Goal: Task Accomplishment & Management: Use online tool/utility

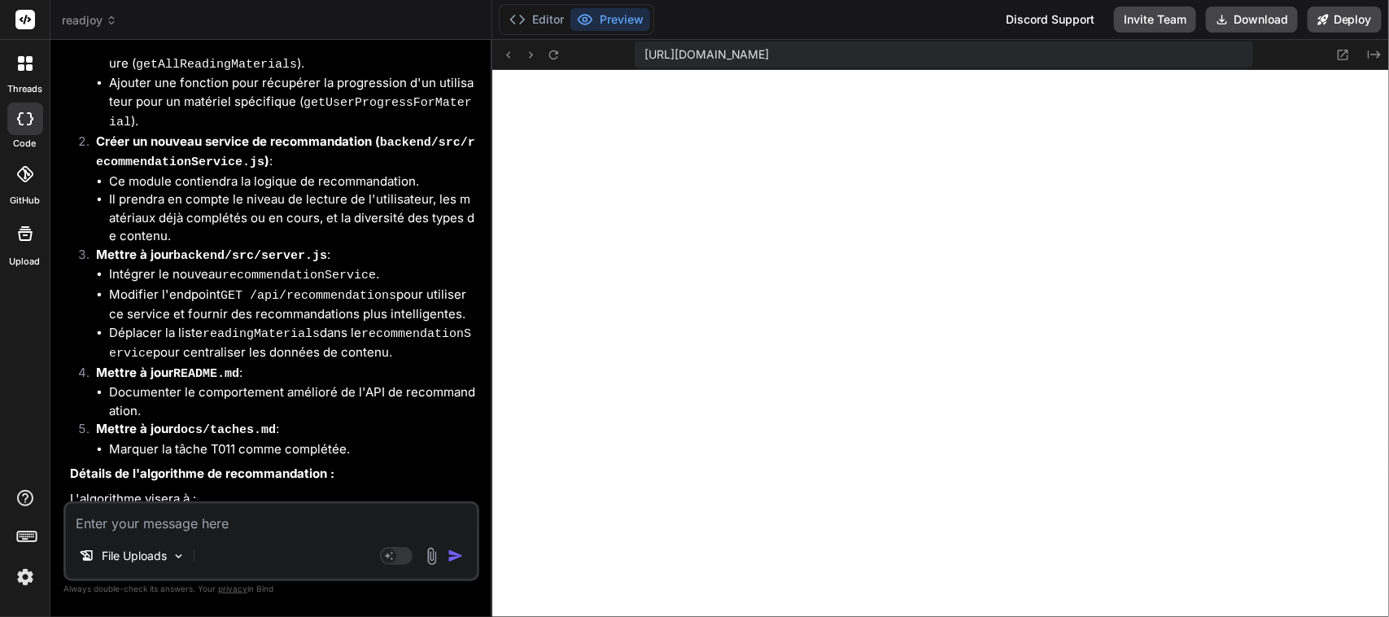
scroll to position [13987, 0]
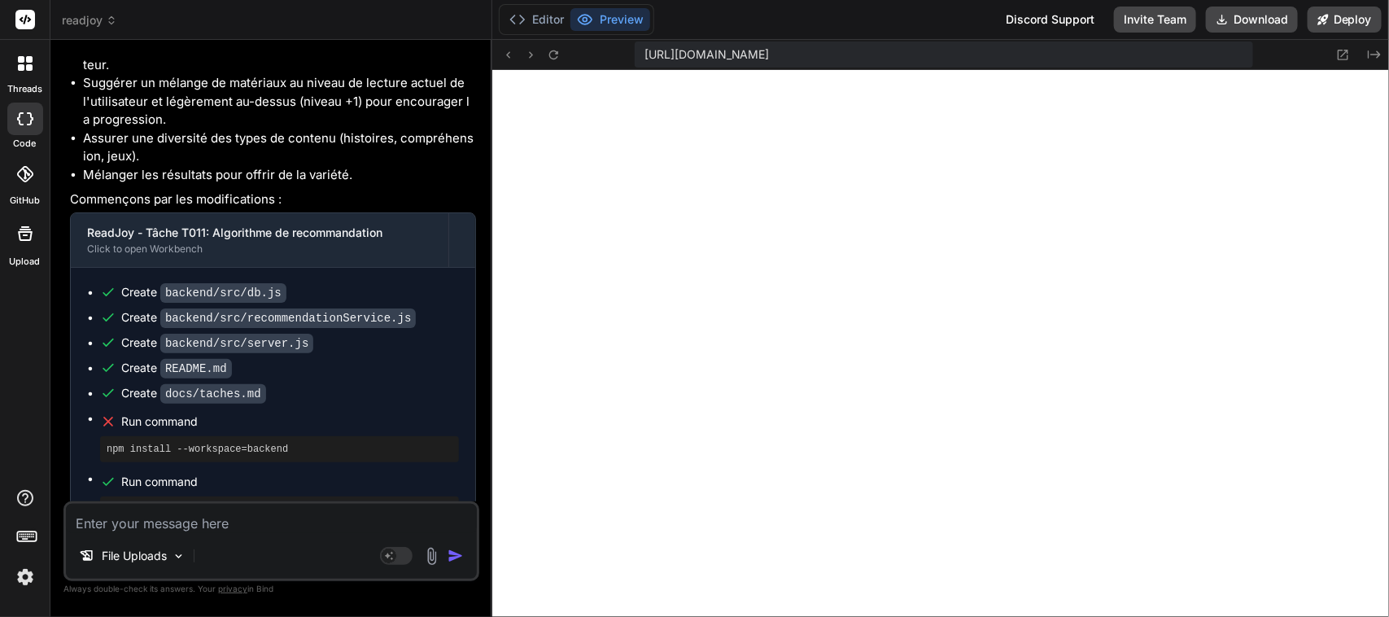
click at [177, 525] on textarea at bounding box center [271, 518] width 411 height 29
paste textarea "continue avec la tache T01"
type textarea "continue avec la tache T01"
type textarea "x"
type textarea "continue avec la tache T012"
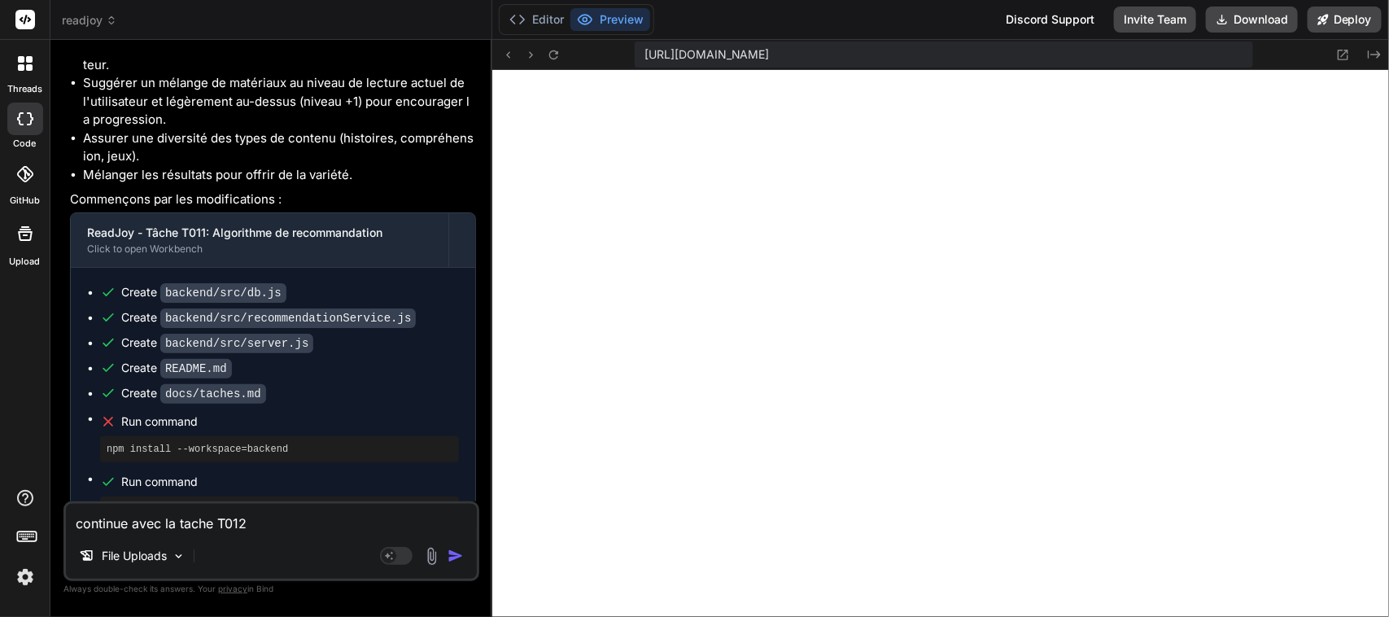
type textarea "x"
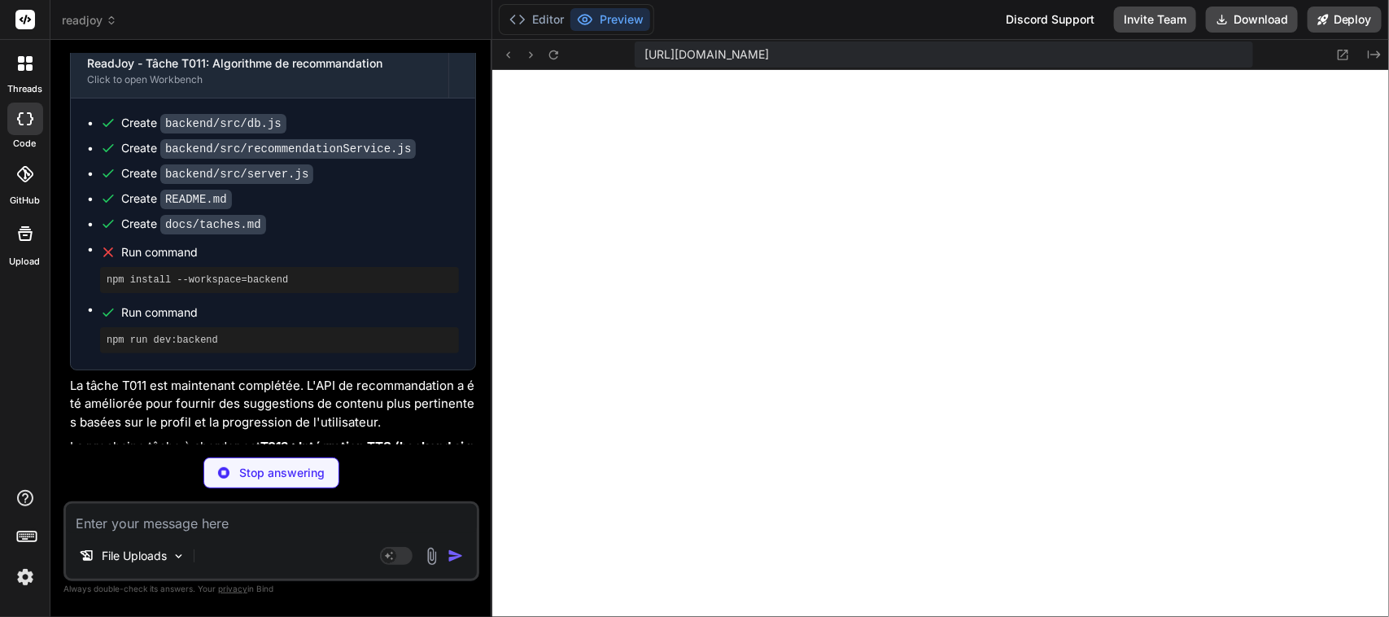
type textarea "x"
type textarea "} export { initializeDatabase, getUserByName, getUserById, createUser, getOrCre…"
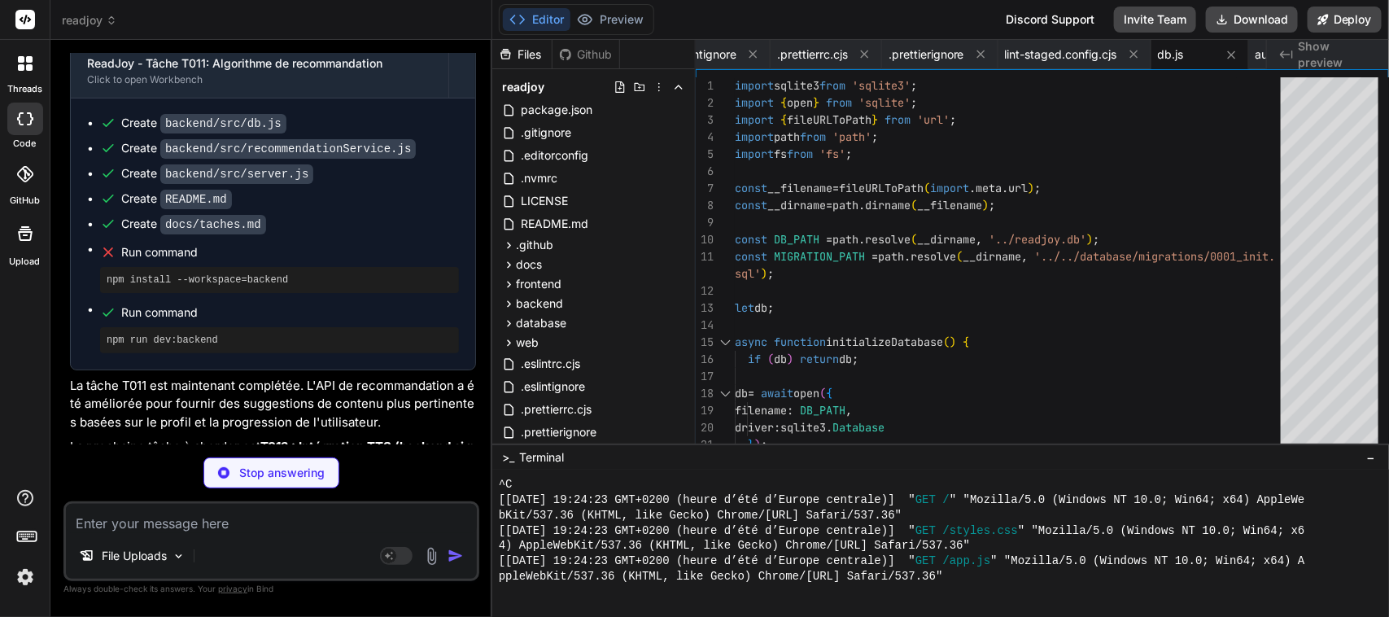
type textarea "x"
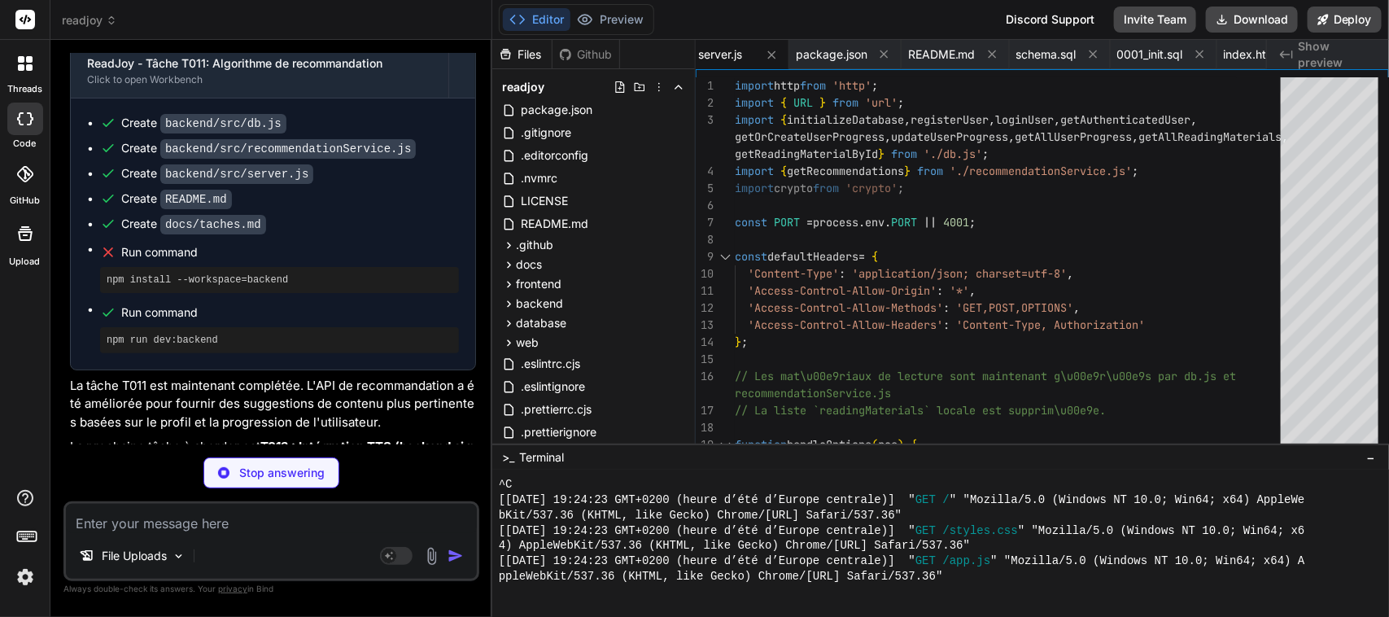
type textarea "x"
type textarea "## Licence MIT"
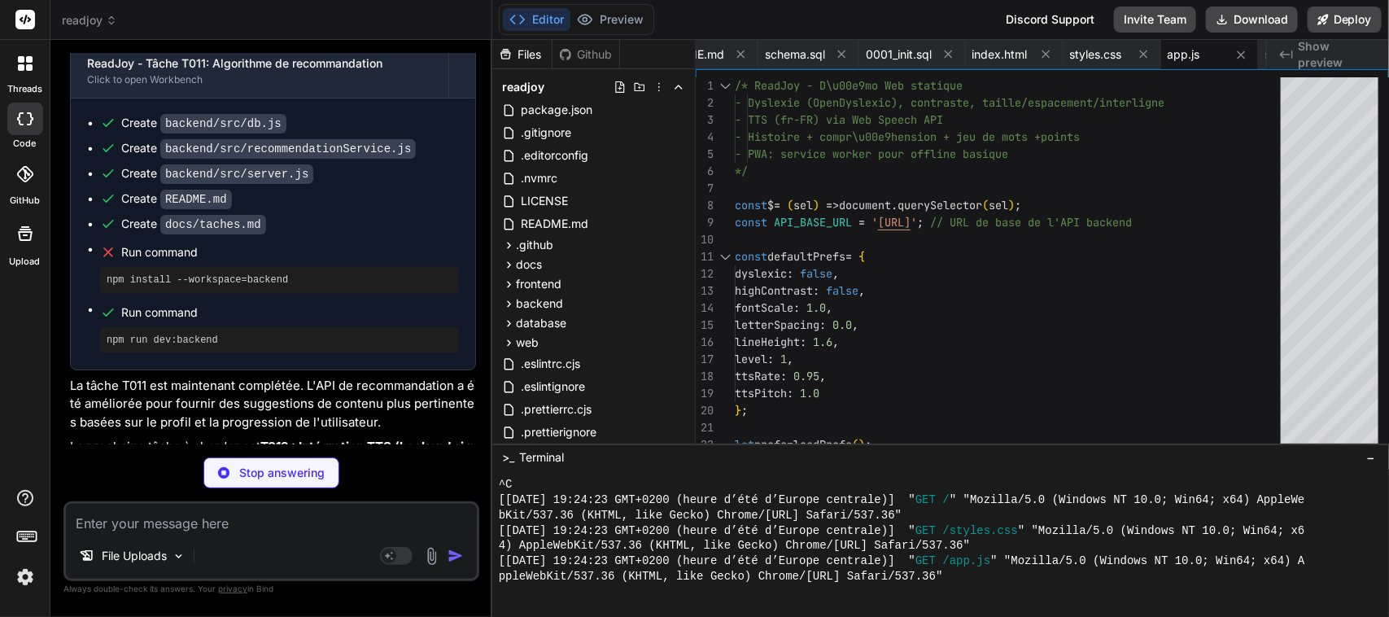
type textarea "x"
type textarea "- [ ] T029 Staging - [ ] T030 Beta \u00e9coles - [ ] T031 Soumission stores - […"
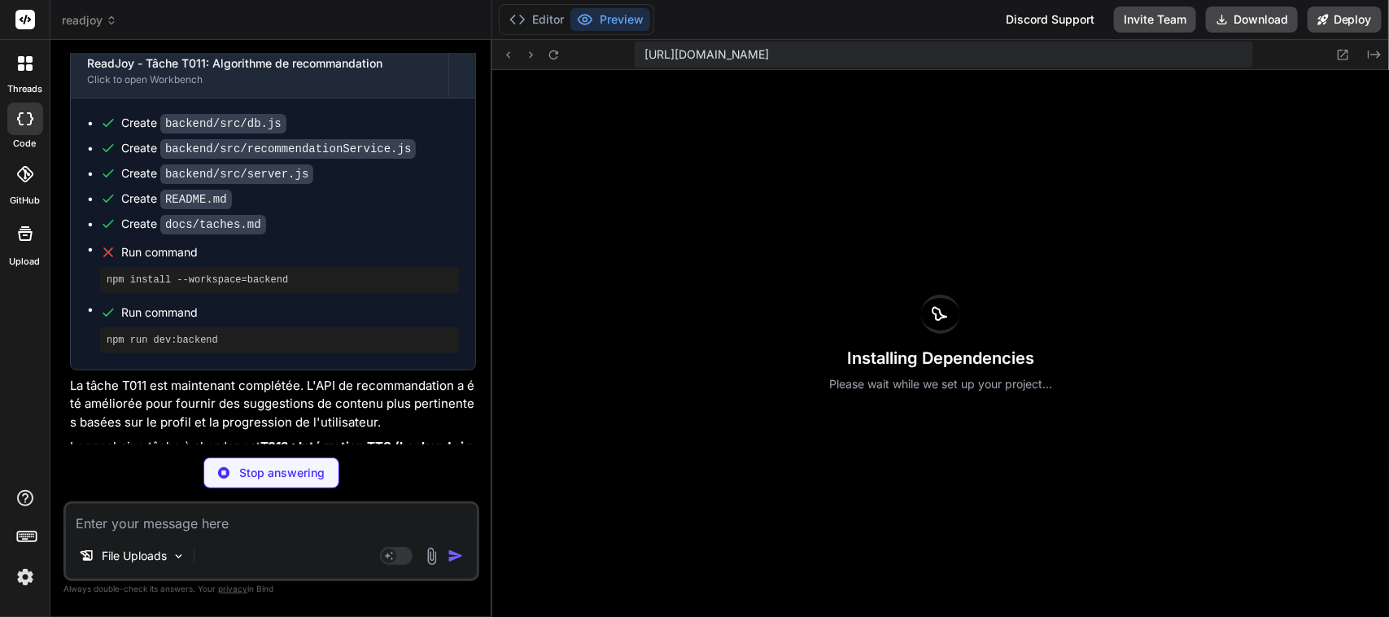
scroll to position [4179, 0]
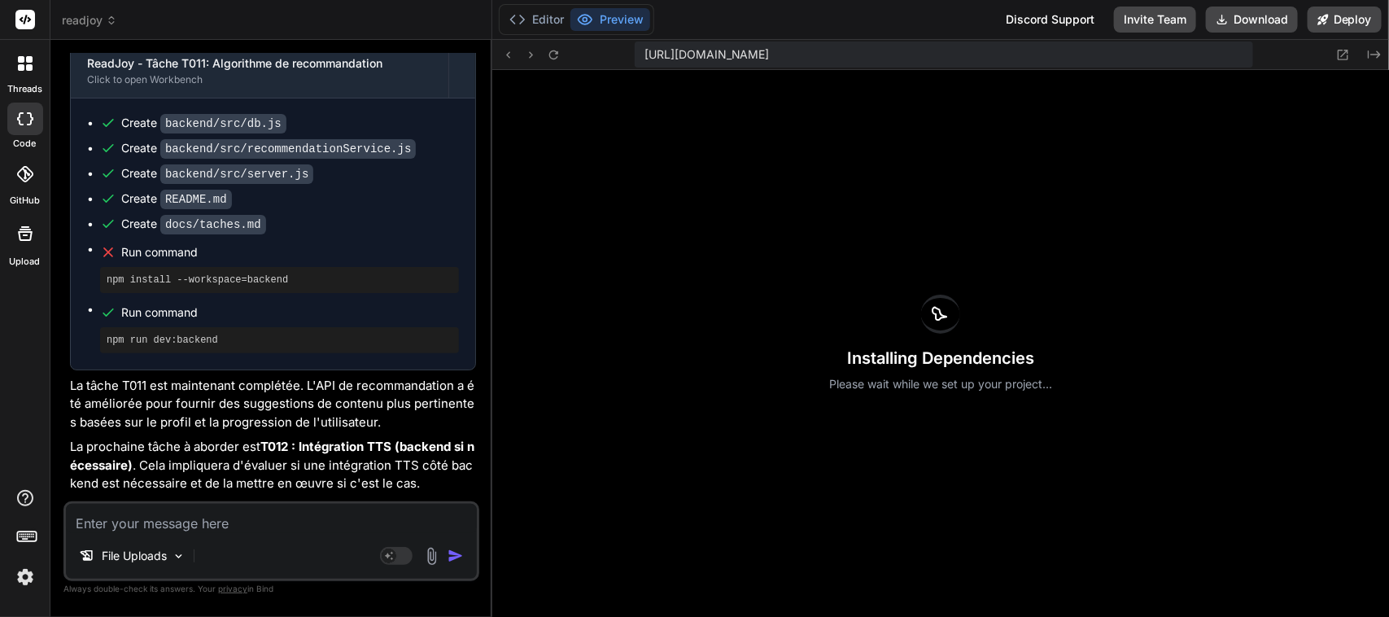
type textarea "x"
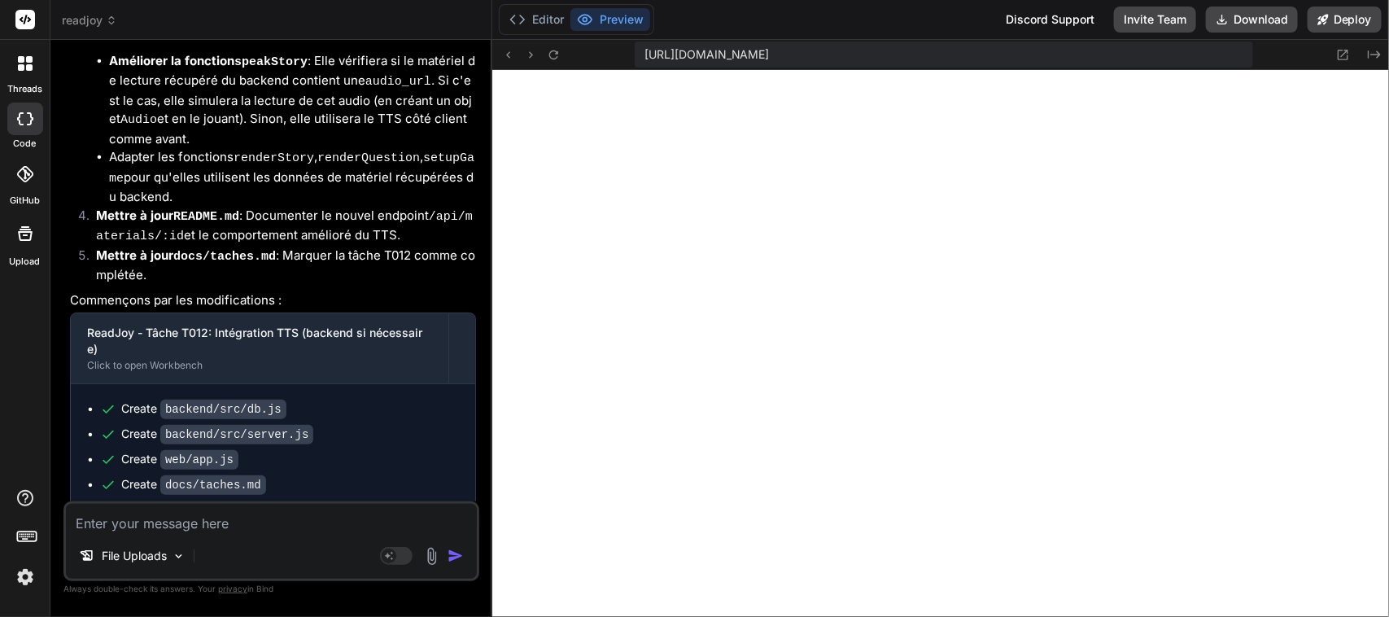
scroll to position [15270, 0]
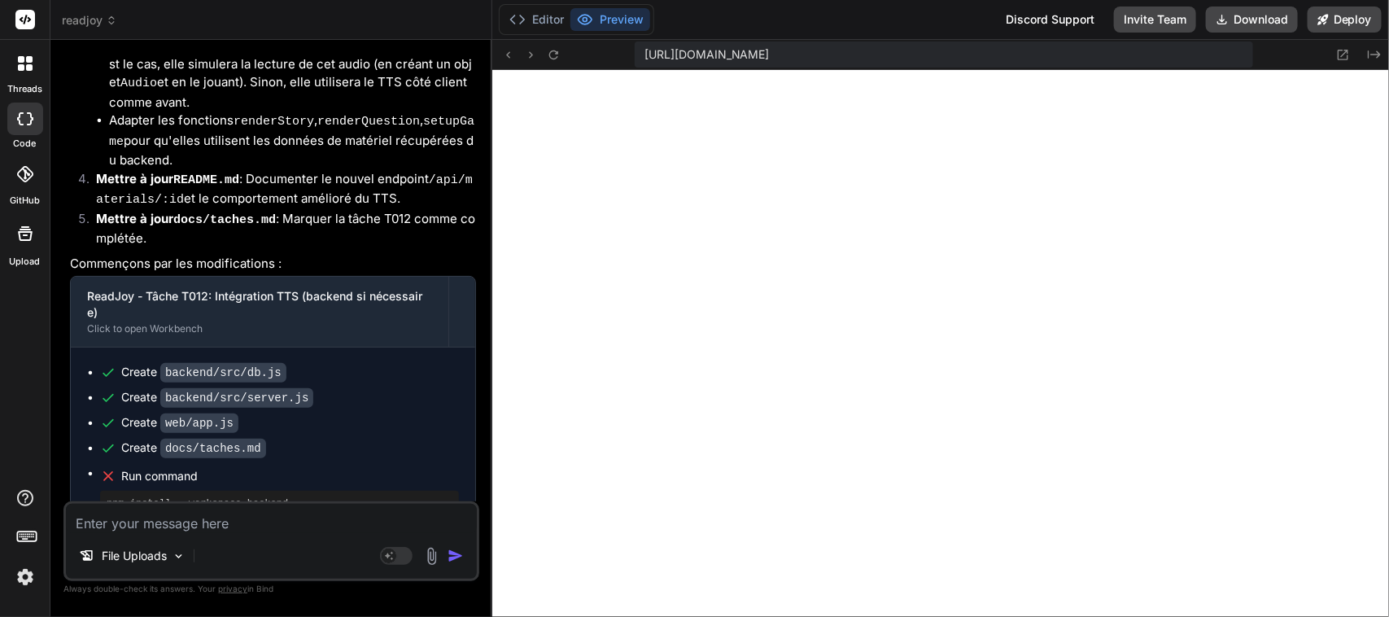
click at [234, 522] on textarea at bounding box center [271, 518] width 411 height 29
paste textarea "continue avec la tache T01"
type textarea "continue avec la tache T01"
type textarea "x"
type textarea "continue avec la tache T013"
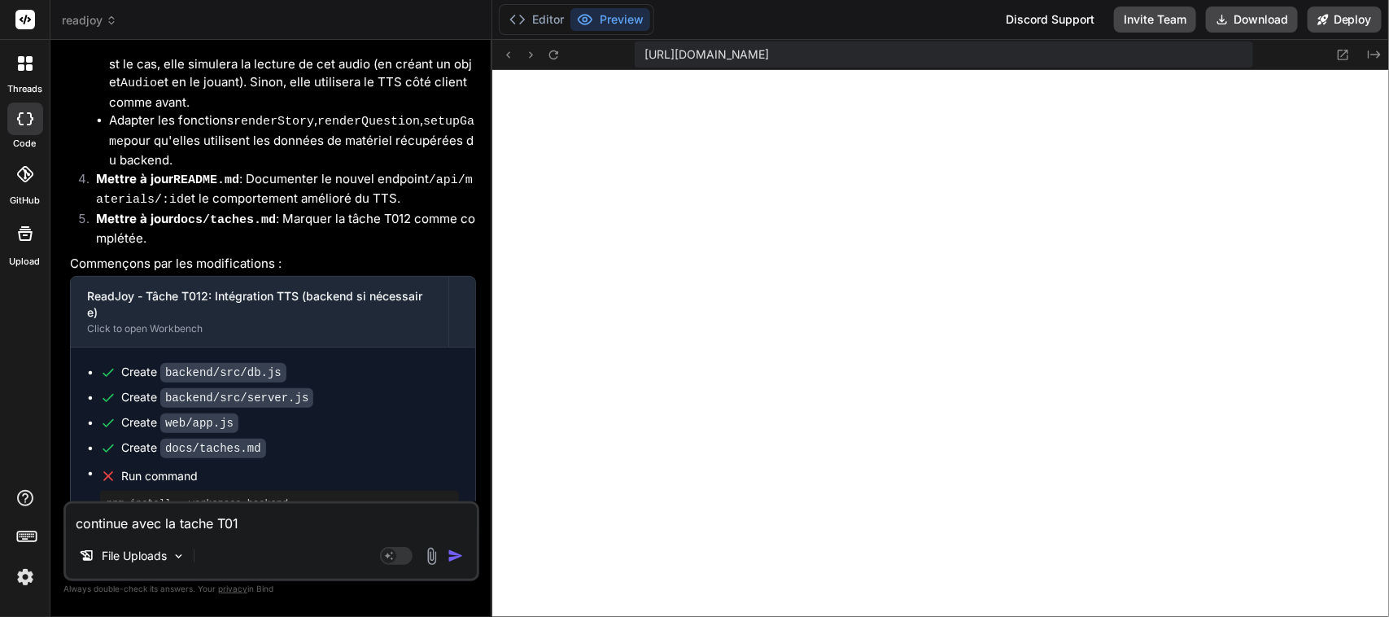
type textarea "x"
type textarea "continue avec la tache T013"
click at [454, 554] on img "button" at bounding box center [455, 556] width 16 height 16
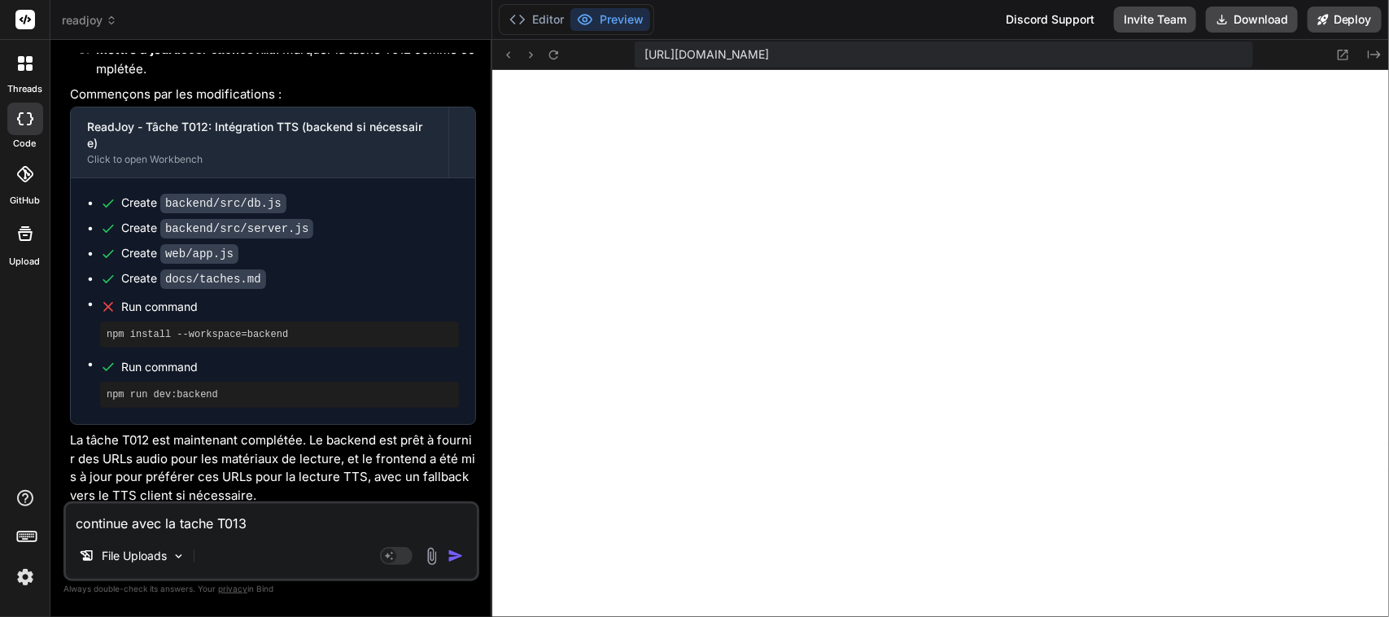
scroll to position [15439, 0]
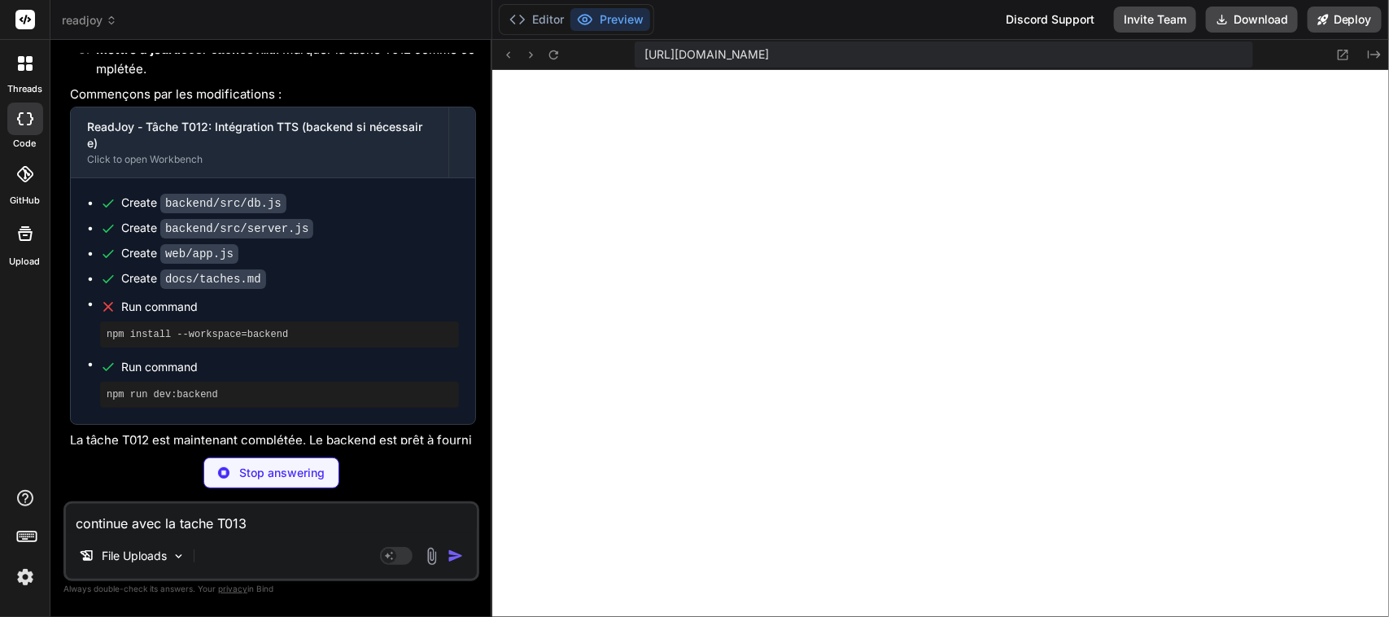
type textarea "x"
type textarea ""react-native": "0.73.6", "react-native-safe-area-context": "4.8.2", "react-nat…"
type textarea "x"
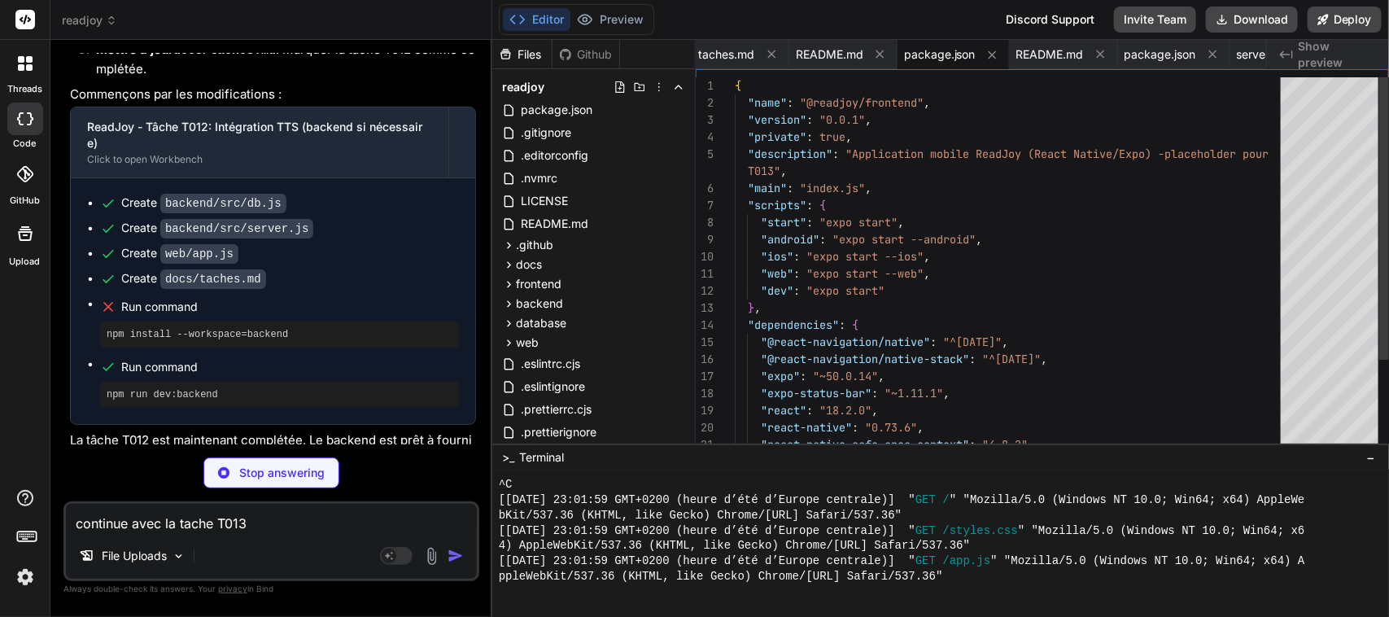
type textarea "); }"
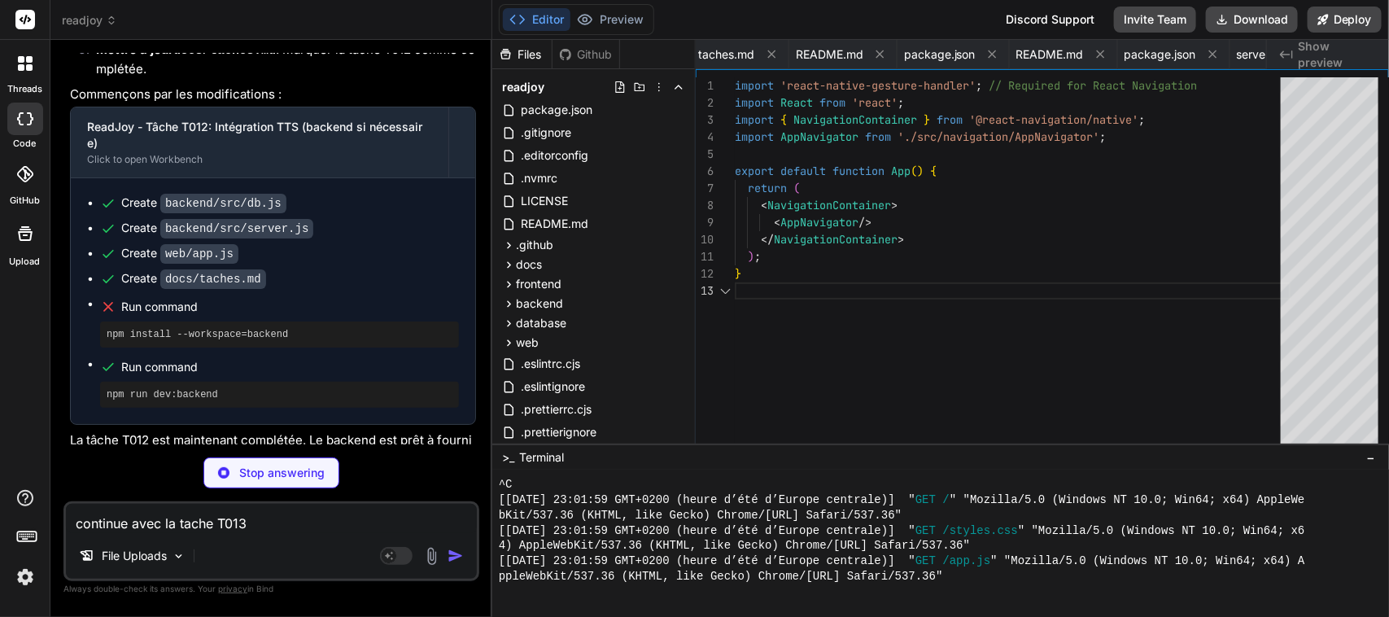
scroll to position [0, 3271]
type textarea "x"
type textarea "export default AppNavigator;"
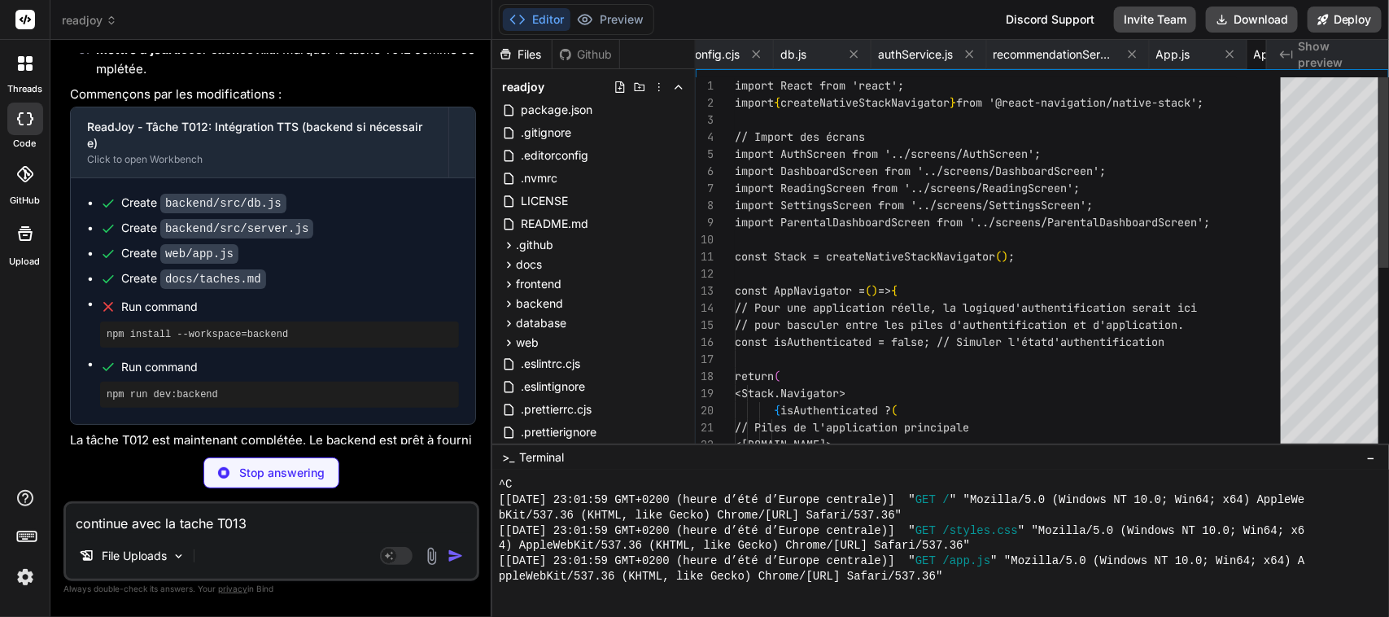
scroll to position [0, 3397]
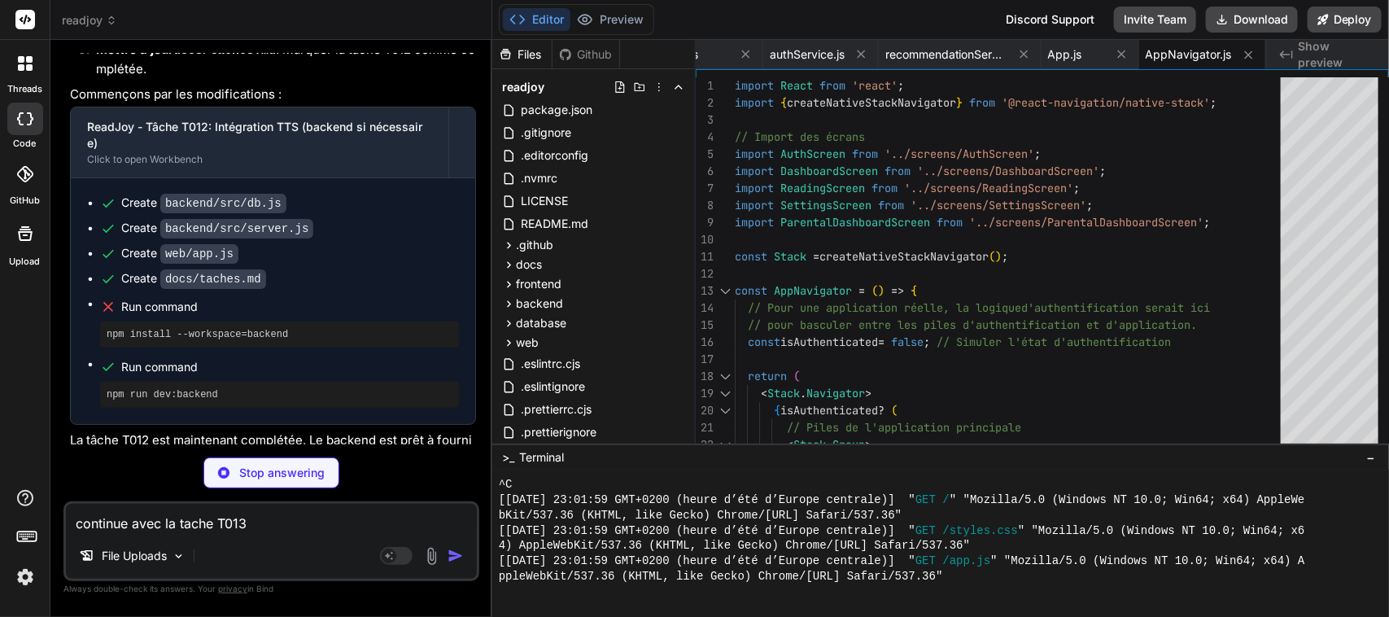
type textarea "x"
type textarea "} }); export default AuthScreen;"
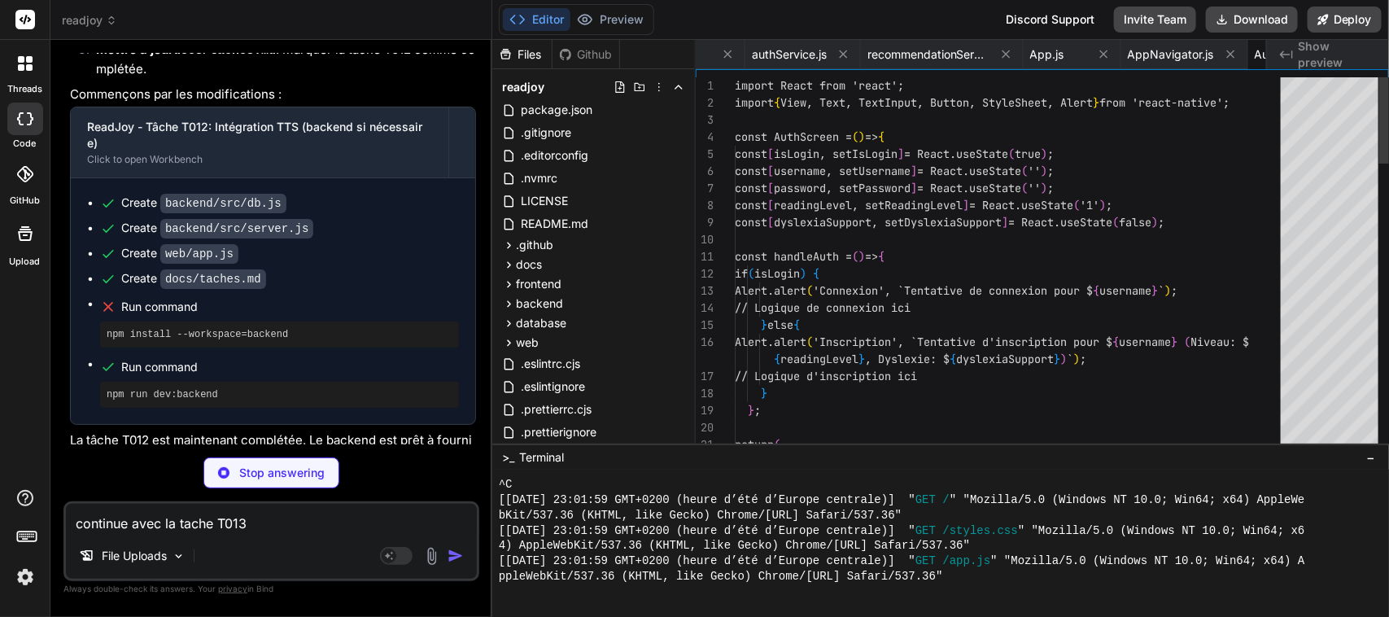
scroll to position [0, 3512]
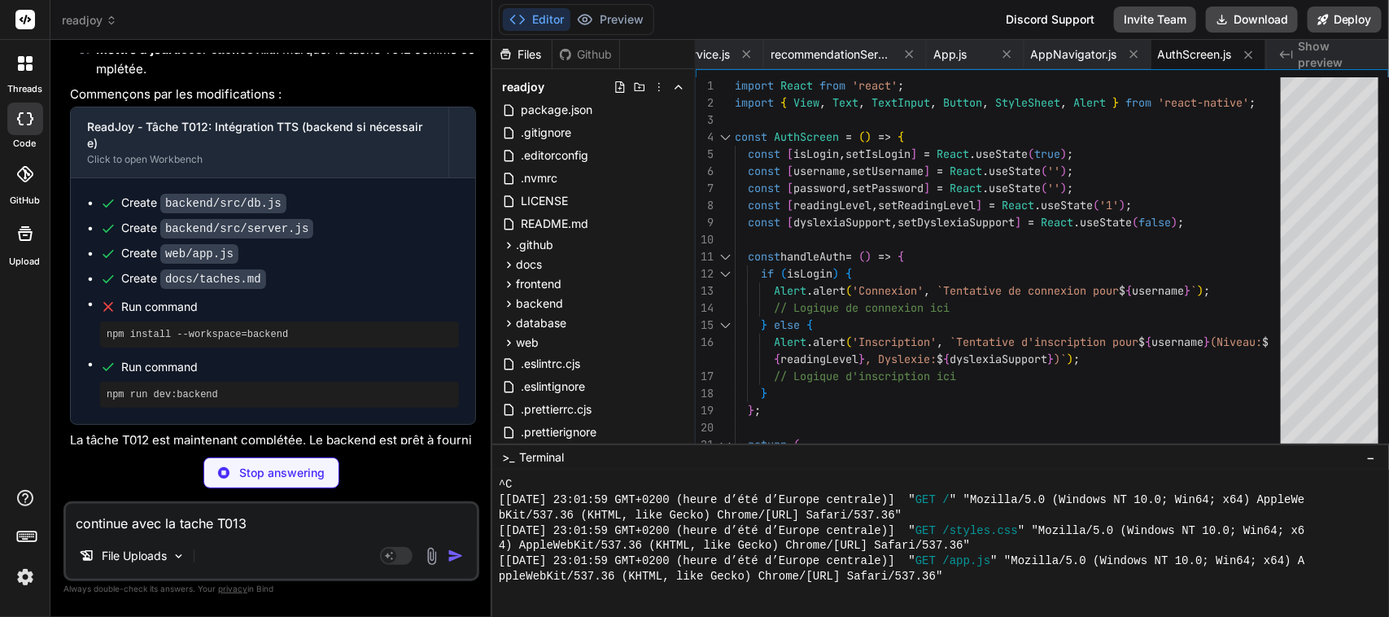
type textarea "x"
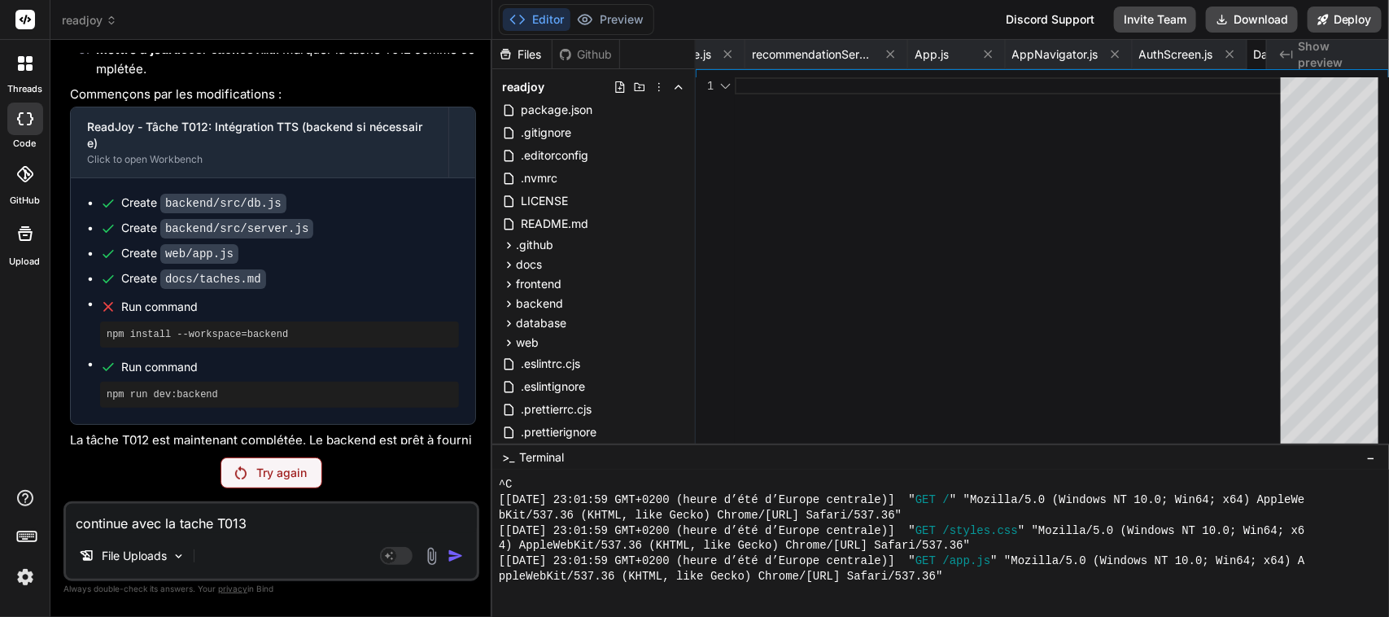
scroll to position [15382, 0]
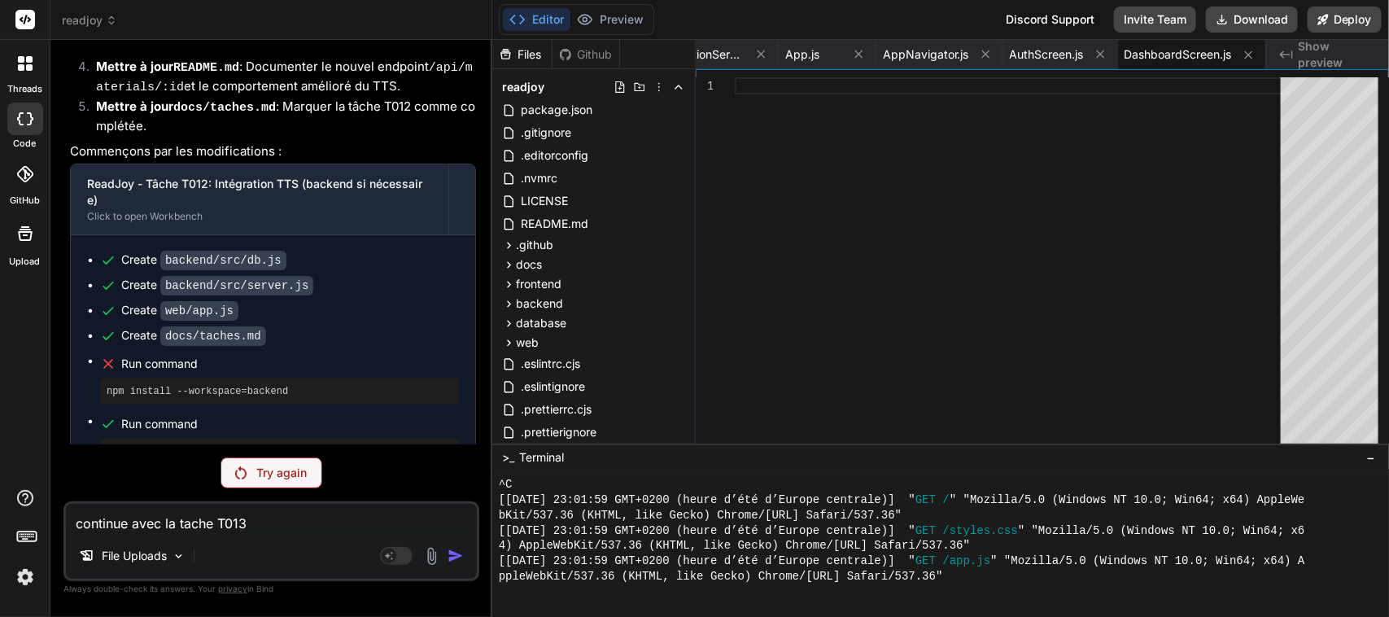
click at [278, 472] on p "Try again" at bounding box center [281, 473] width 50 height 16
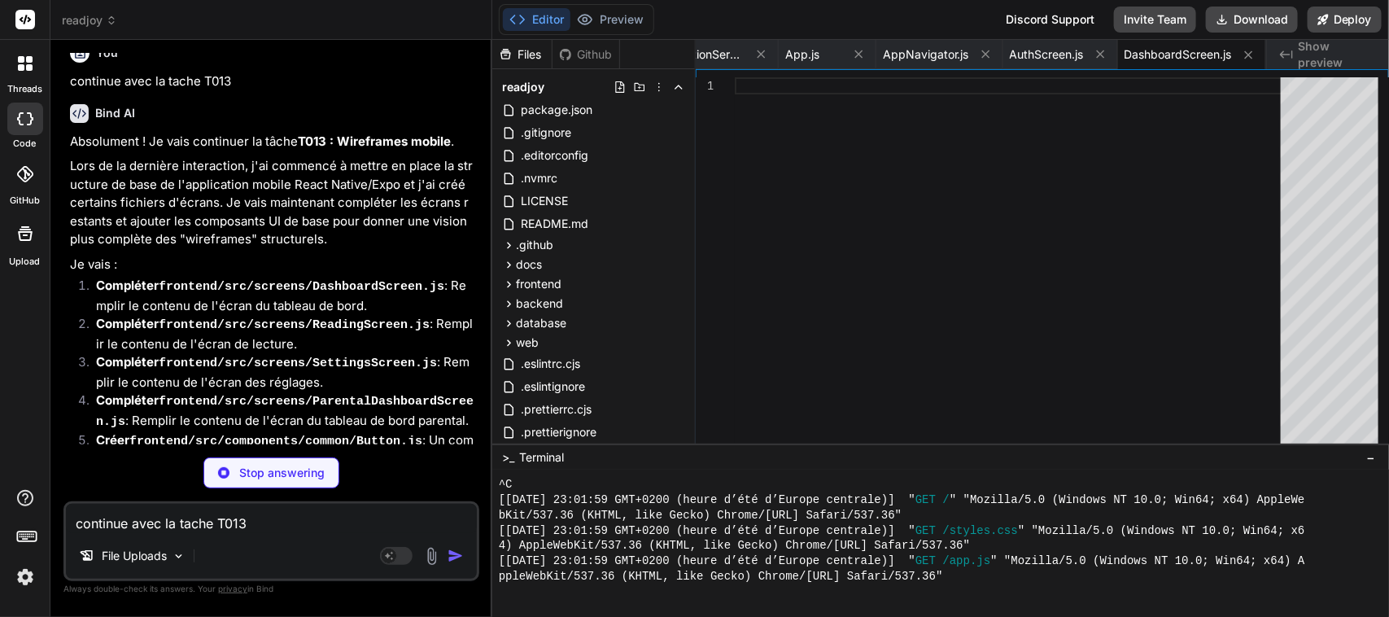
scroll to position [15995, 0]
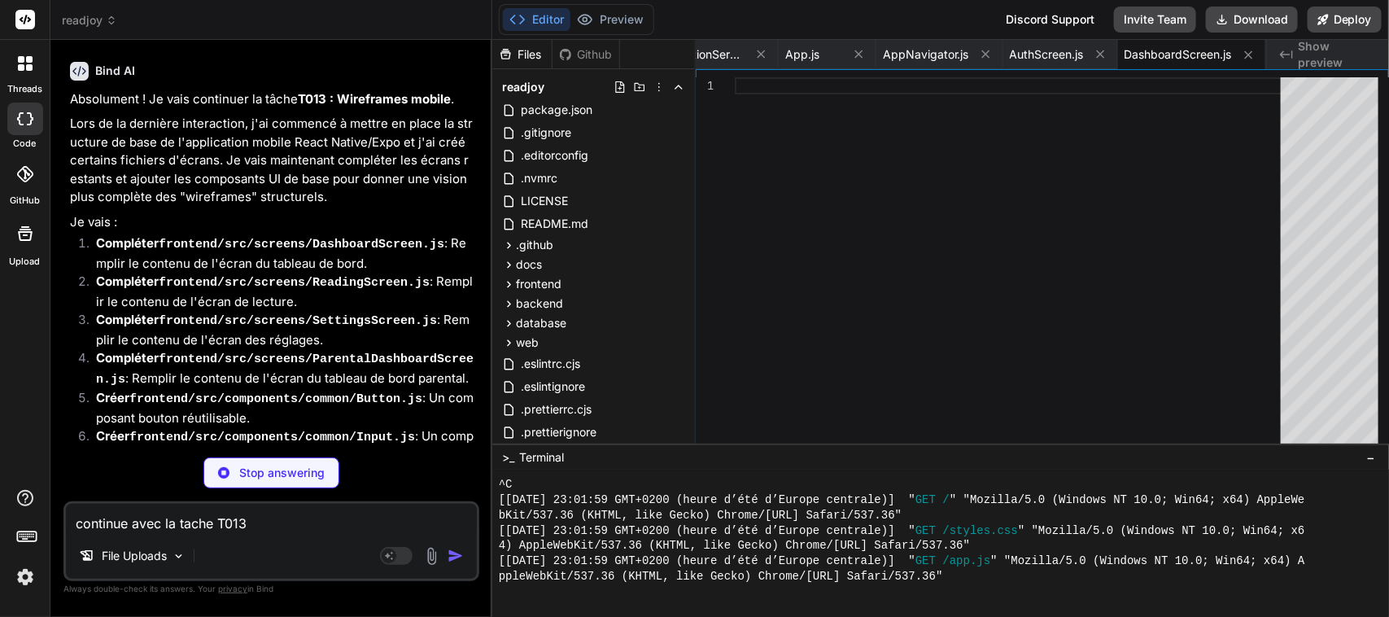
type textarea "x"
type textarea "}); export default DashboardScreen;"
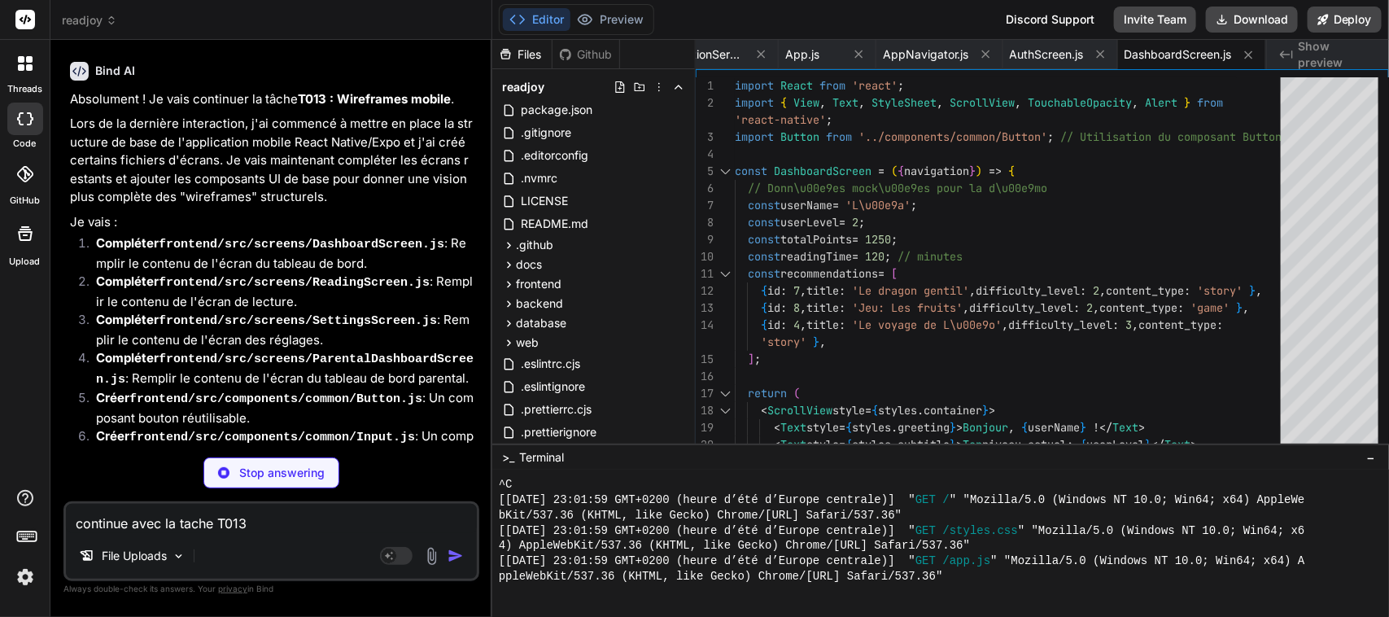
type textarea "x"
type textarea "fontWeight: 'bold', color: '#2563eb', } }); export default ReadingScreen;"
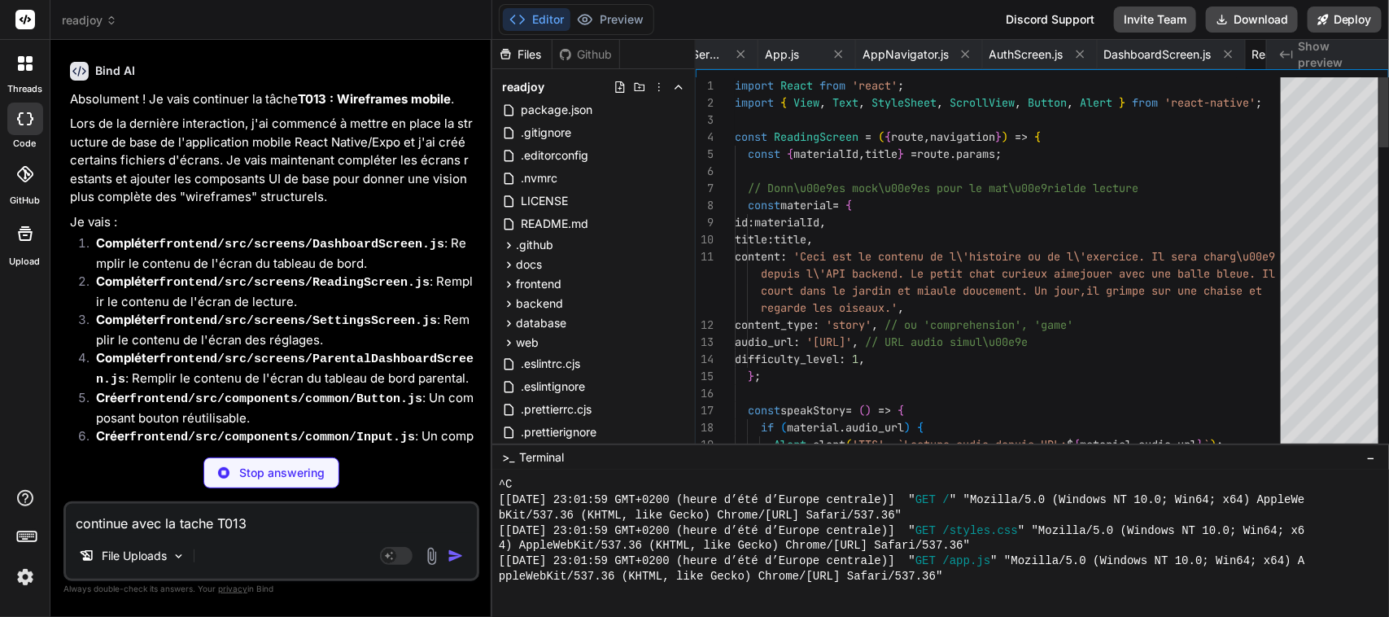
scroll to position [0, 3797]
type textarea "x"
type textarea "marginBottom: 10, color: '#444', }, }); export default SettingsScreen;"
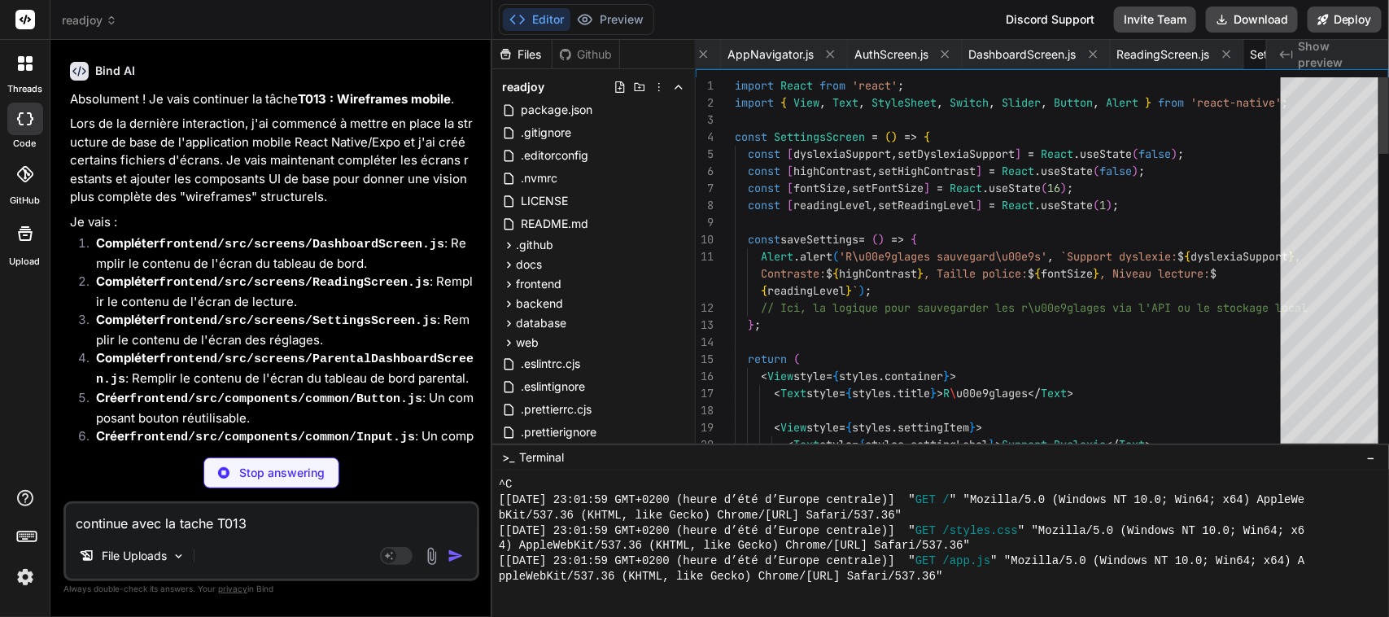
scroll to position [0, 3931]
type textarea "x"
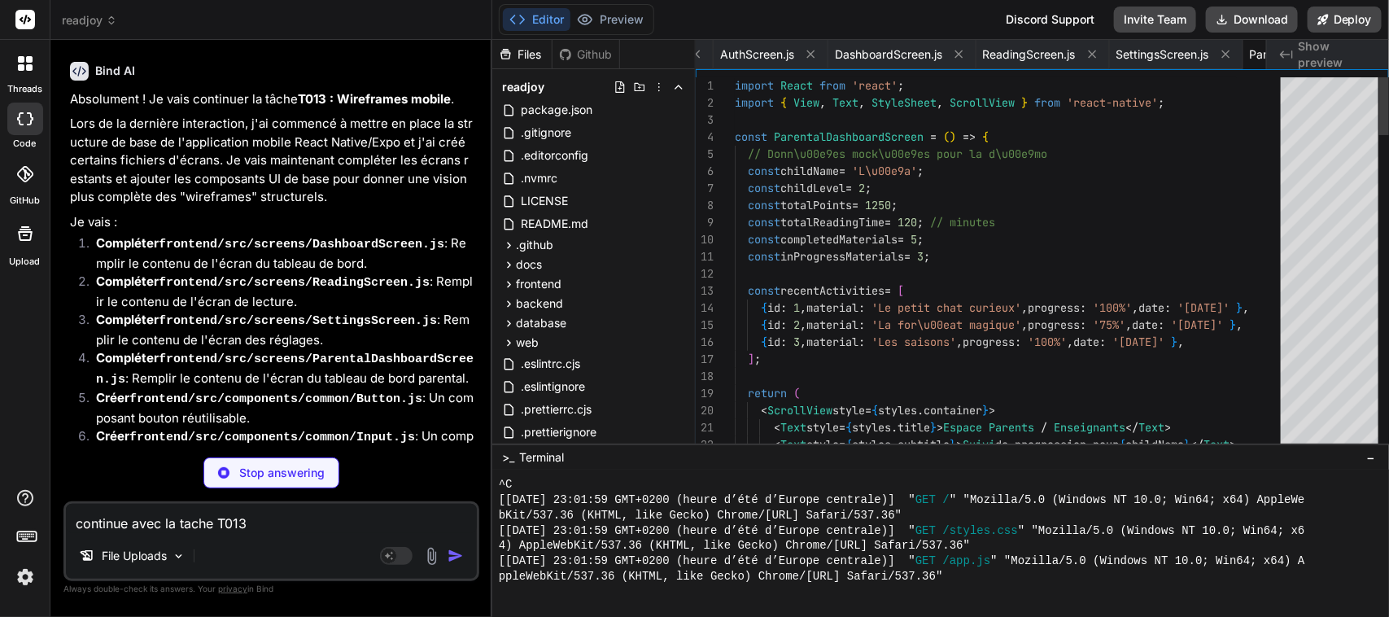
scroll to position [0, 4094]
type textarea "x"
type textarea "export default Button;"
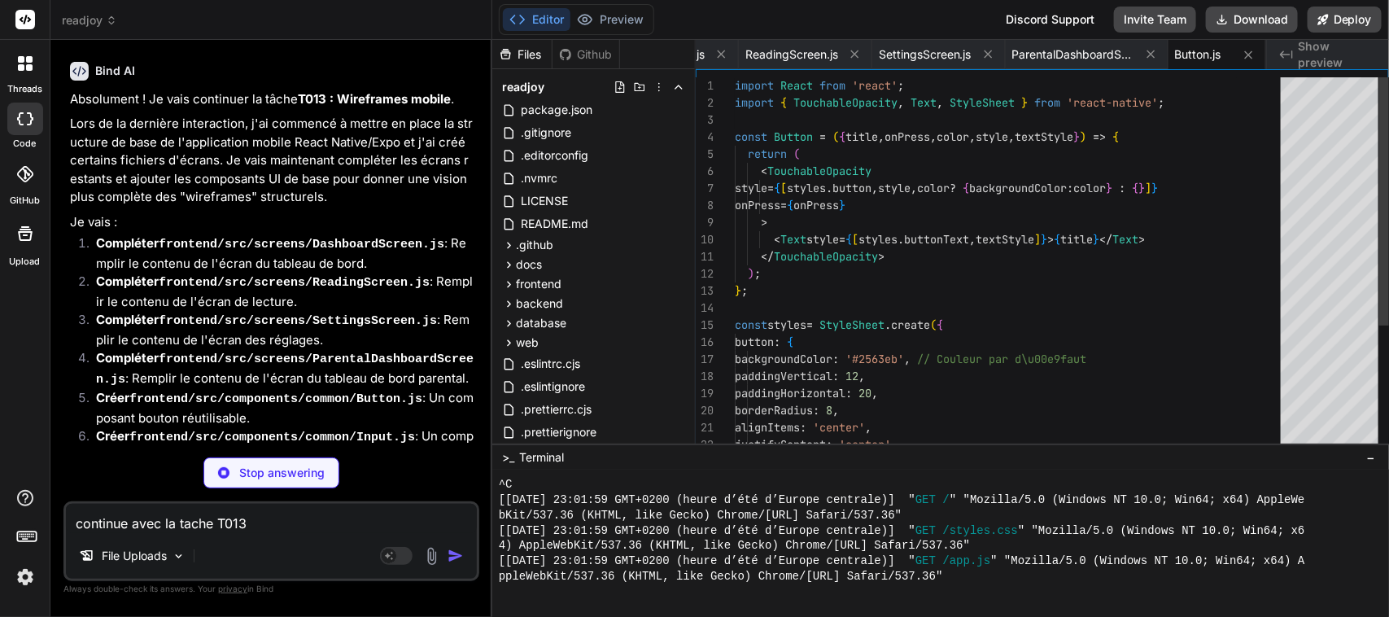
type textarea "x"
type textarea "backgroundColor: '#fff', fontSize: 16, }, }); export default Input;"
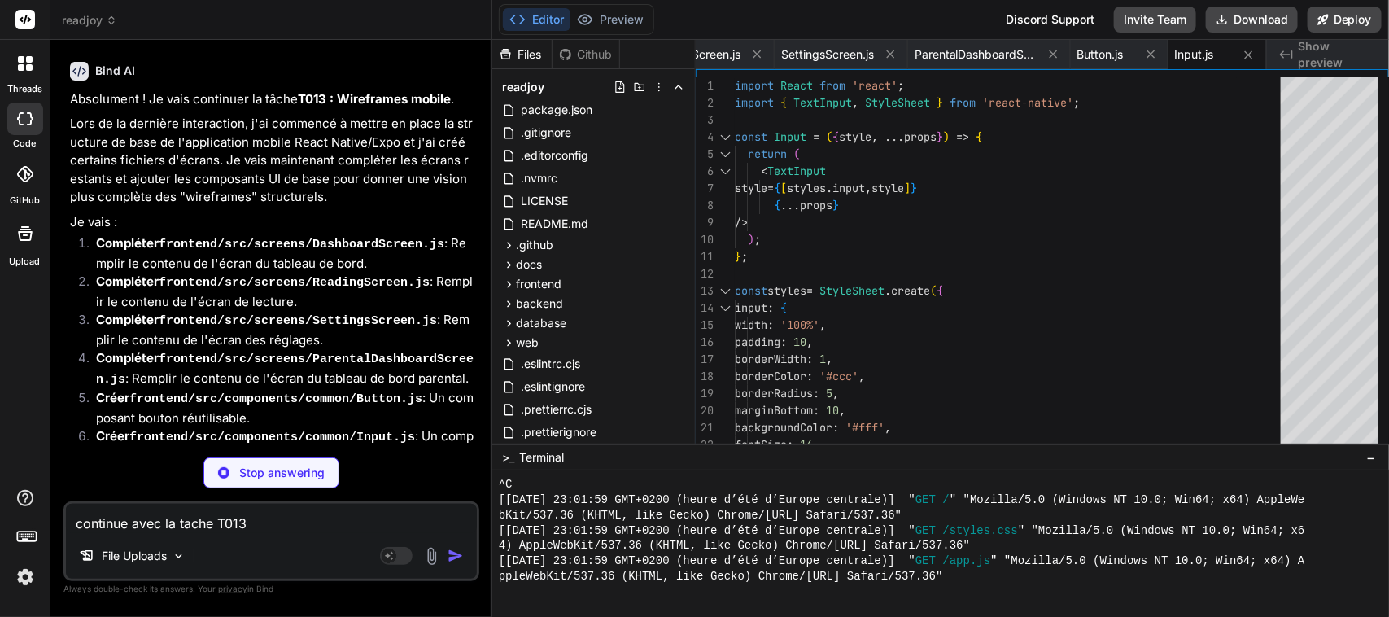
type textarea "x"
type textarea "``` Ces commandes installeront les d\u00e9pendances et lanceront l'application …"
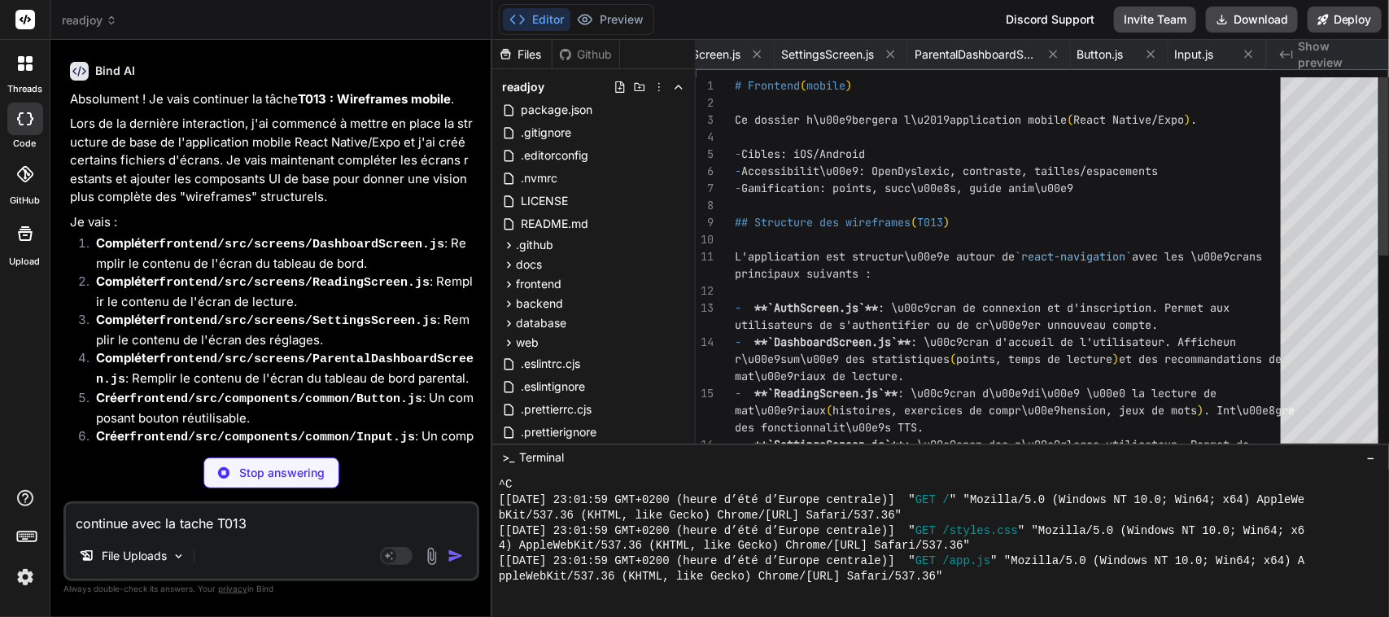
scroll to position [0, 1075]
type textarea "x"
type textarea "- [ ] T029 Staging - [ ] T030 Beta \u00e9coles - [ ] T031 Soumission stores - […"
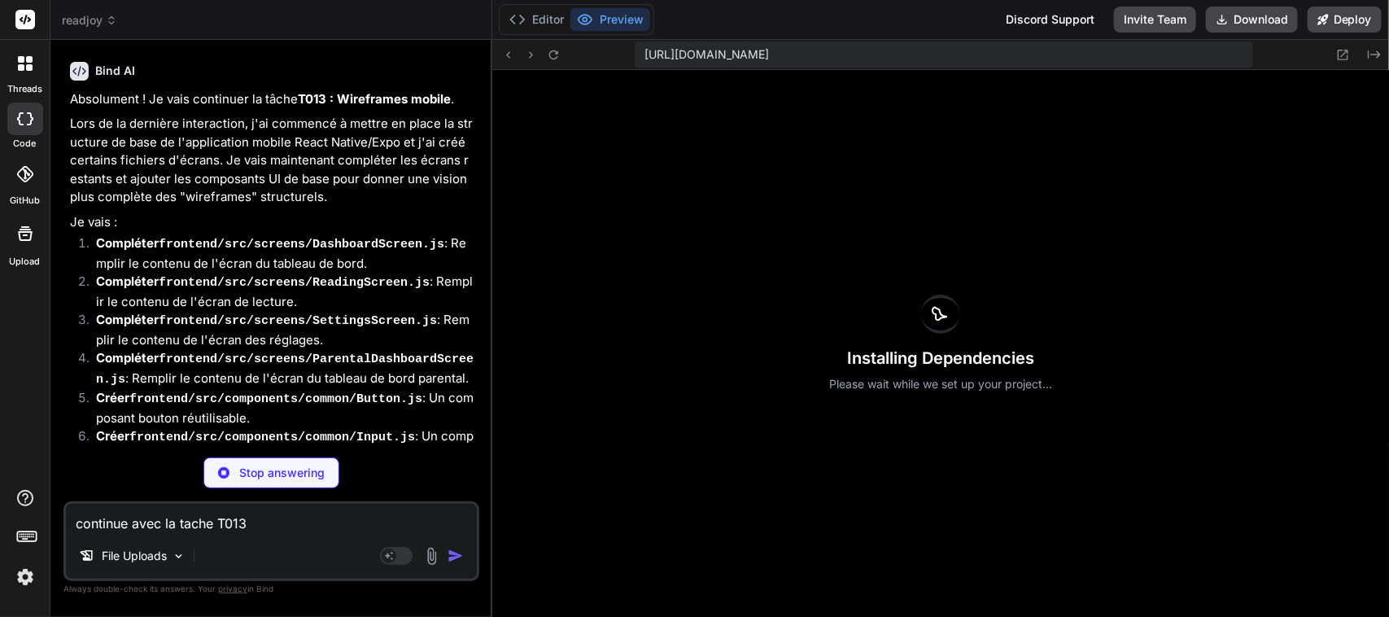
scroll to position [4302, 0]
type textarea "x"
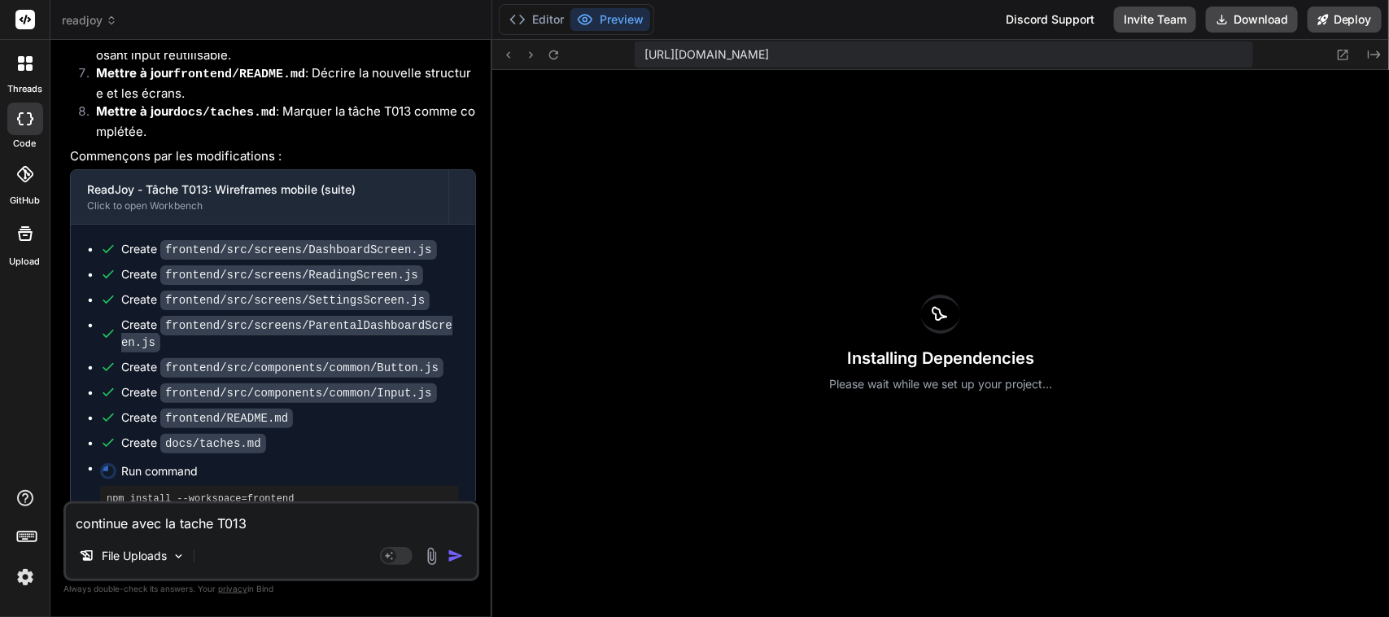
scroll to position [16398, 0]
click at [212, 514] on textarea "continue avec la tache T013" at bounding box center [271, 518] width 411 height 29
paste textarea "continue avec la tache T01"
type textarea "continue avec la tache T01"
type textarea "x"
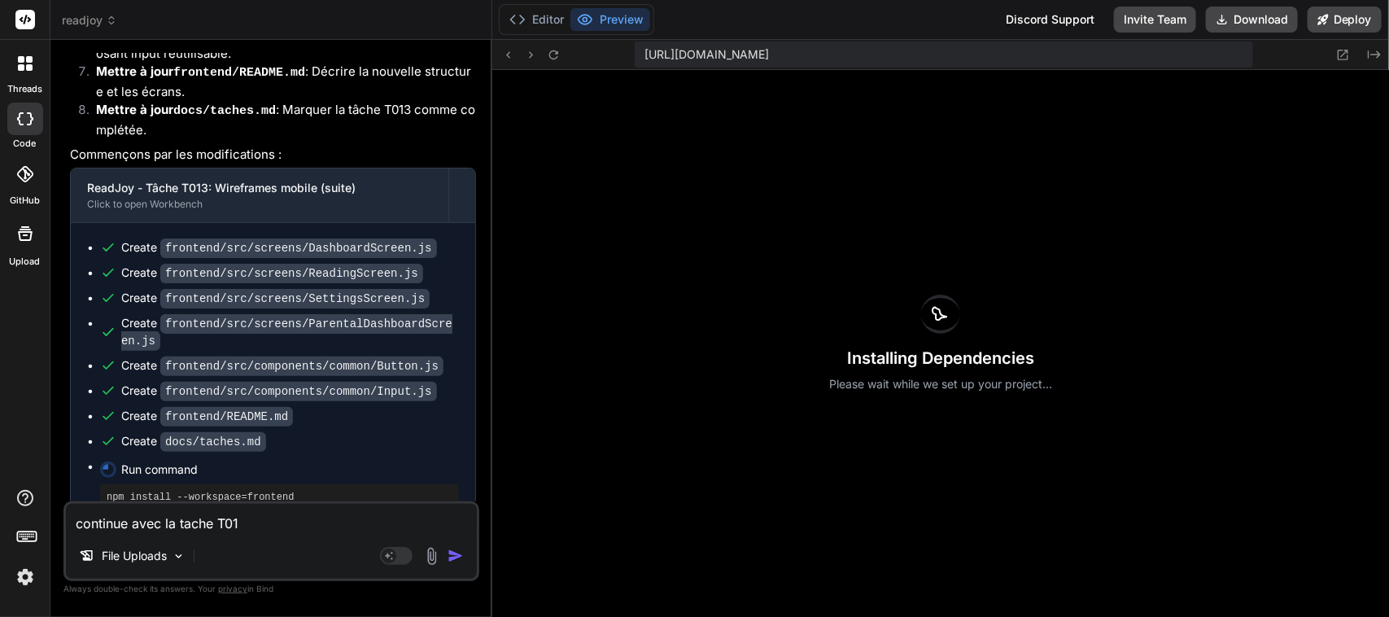
type textarea "continue avec la tache T014"
type textarea "x"
type textarea "continue avec la tache T014"
click at [458, 555] on img "button" at bounding box center [455, 556] width 16 height 16
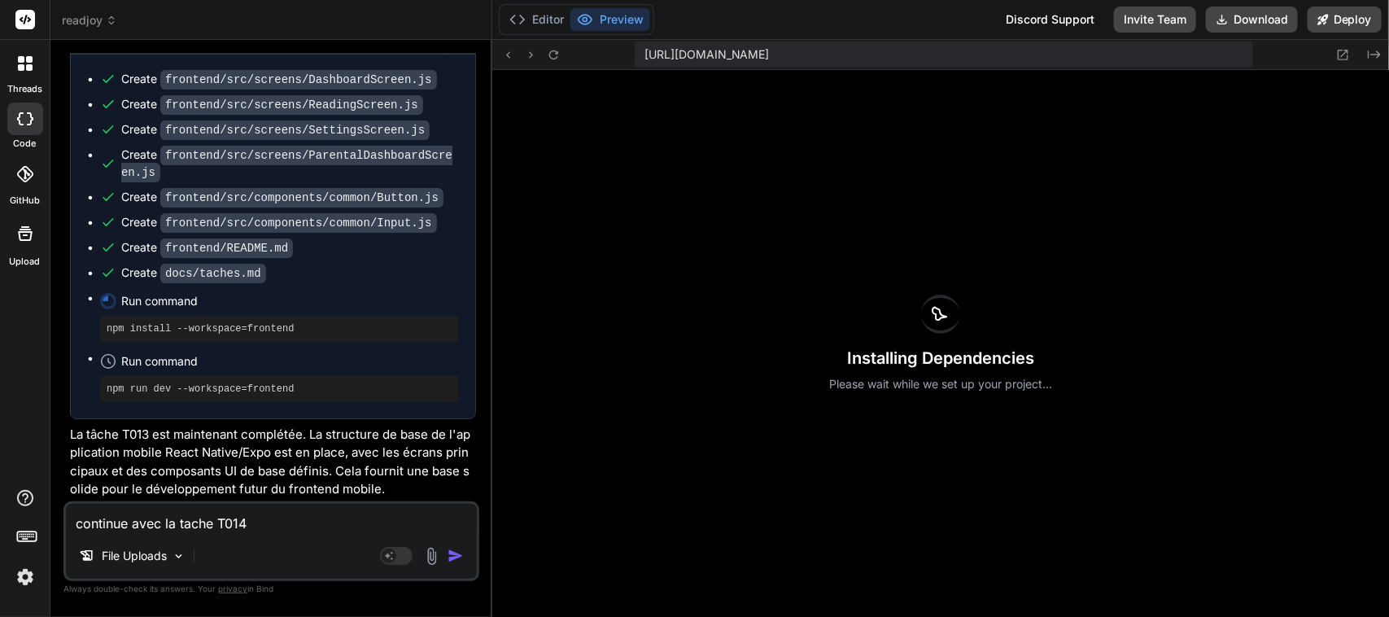
scroll to position [16567, 0]
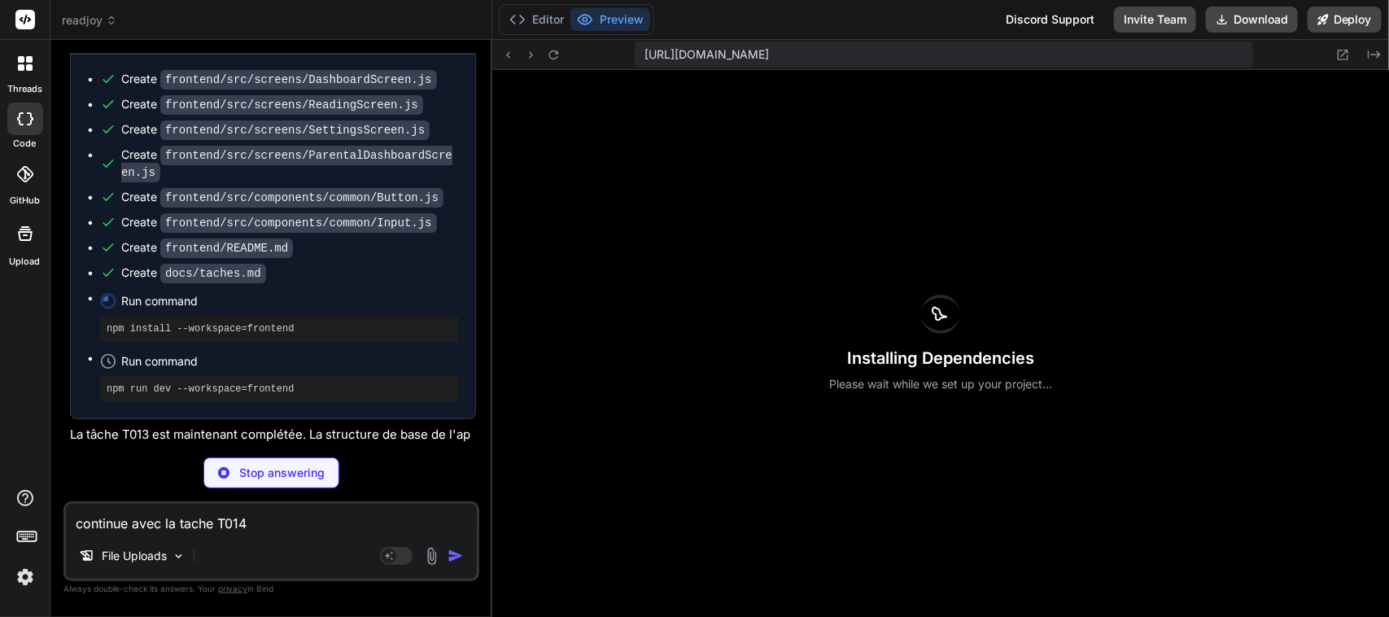
type textarea "x"
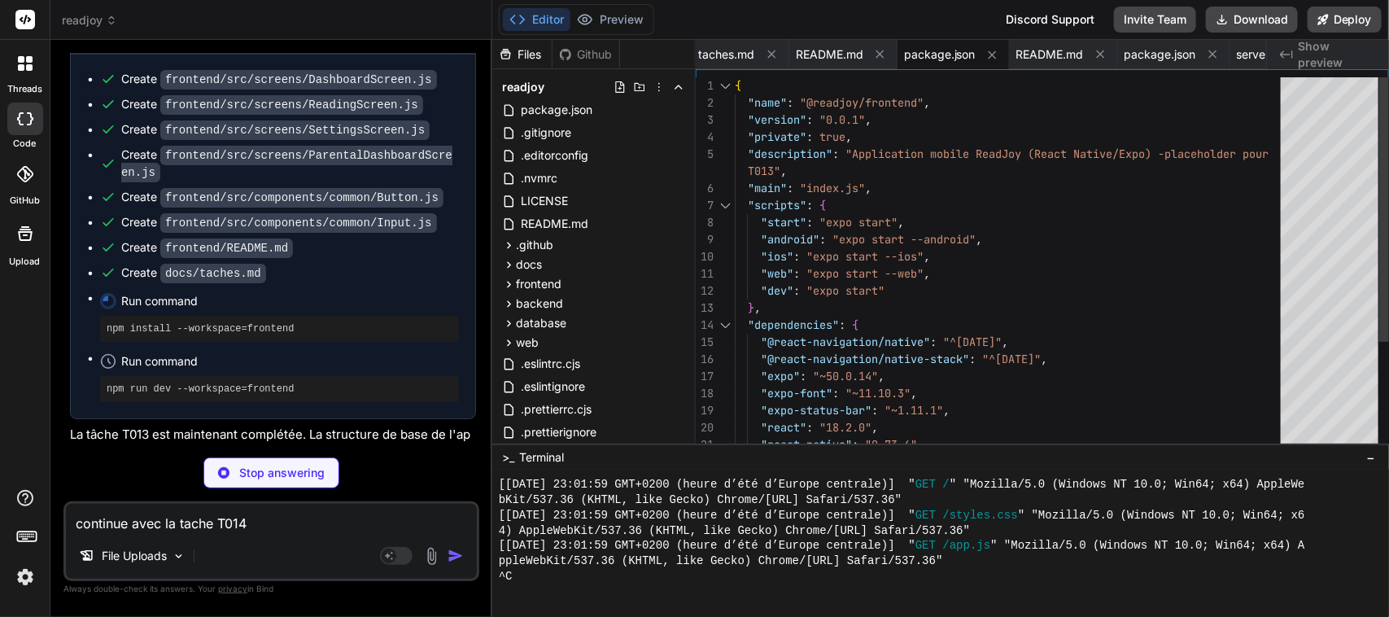
type textarea "x"
type textarea "<!-- Ce fichier est un placeholder. En r\u00e9alit\u00e9, vous devriez t\u00e9l…"
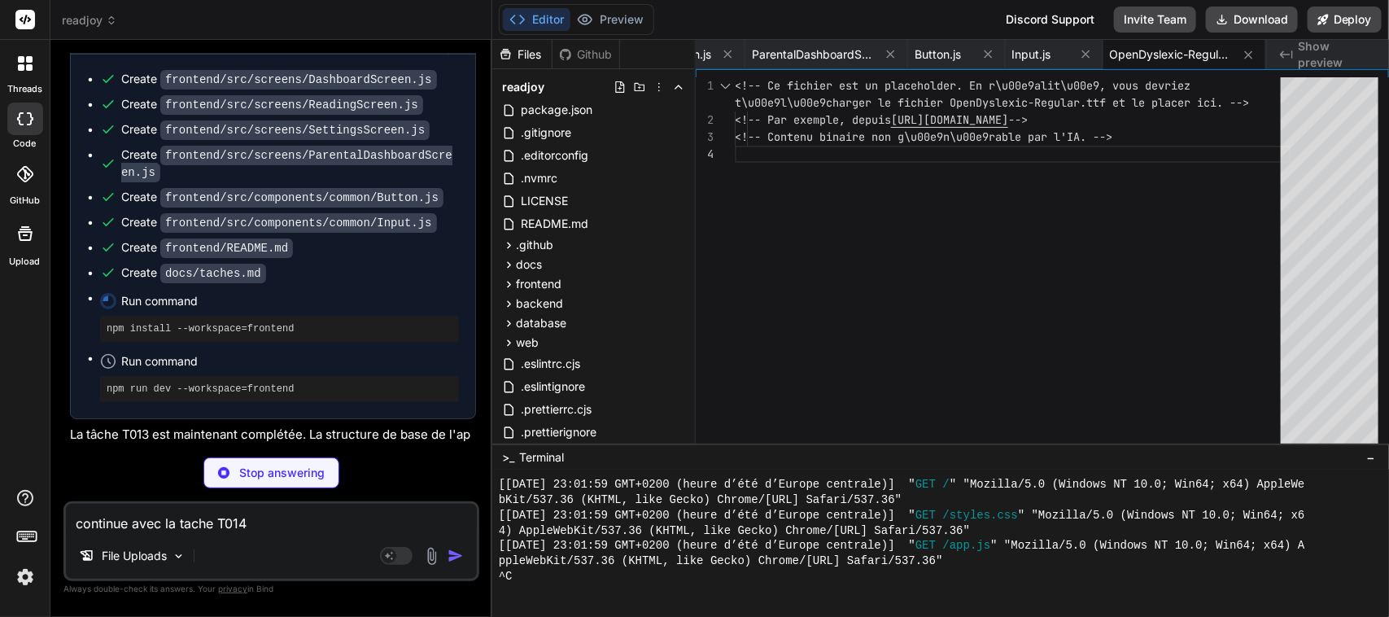
type textarea "x"
type textarea "export const useAccessibility = () => useContext(AccessibilityContext);"
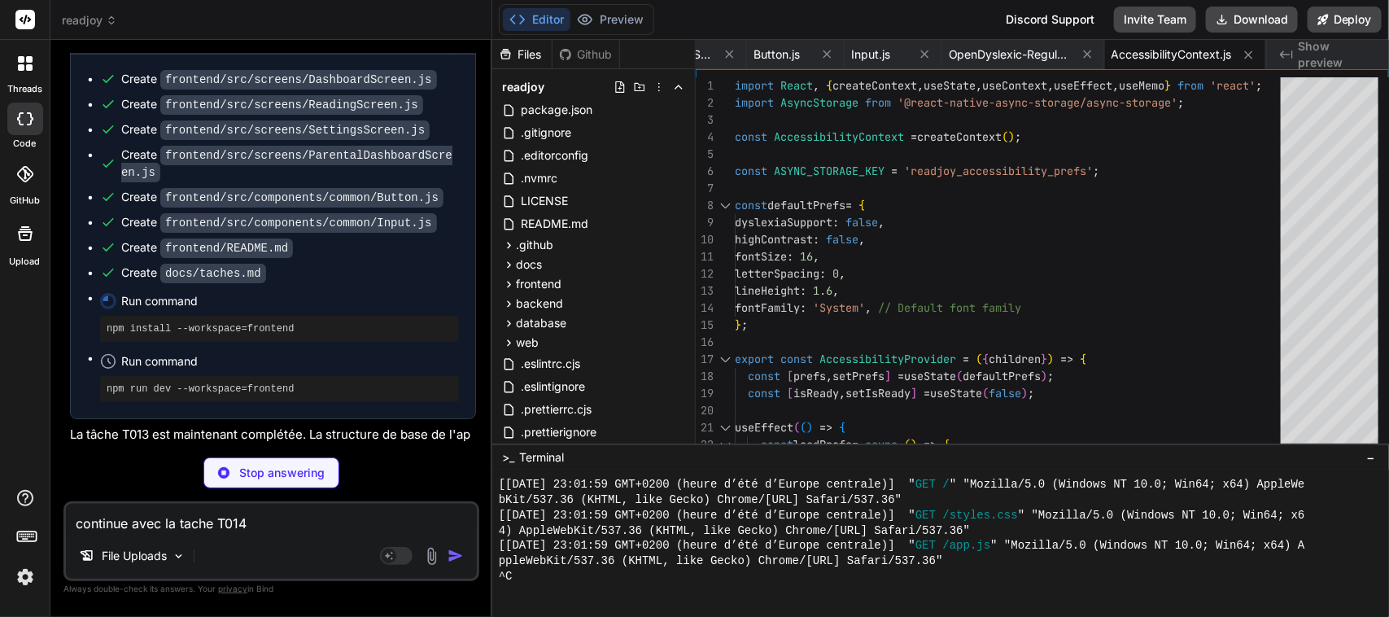
type textarea "x"
type textarea "</NavigationContainer> </AccessibilityProvider> </View> ); }"
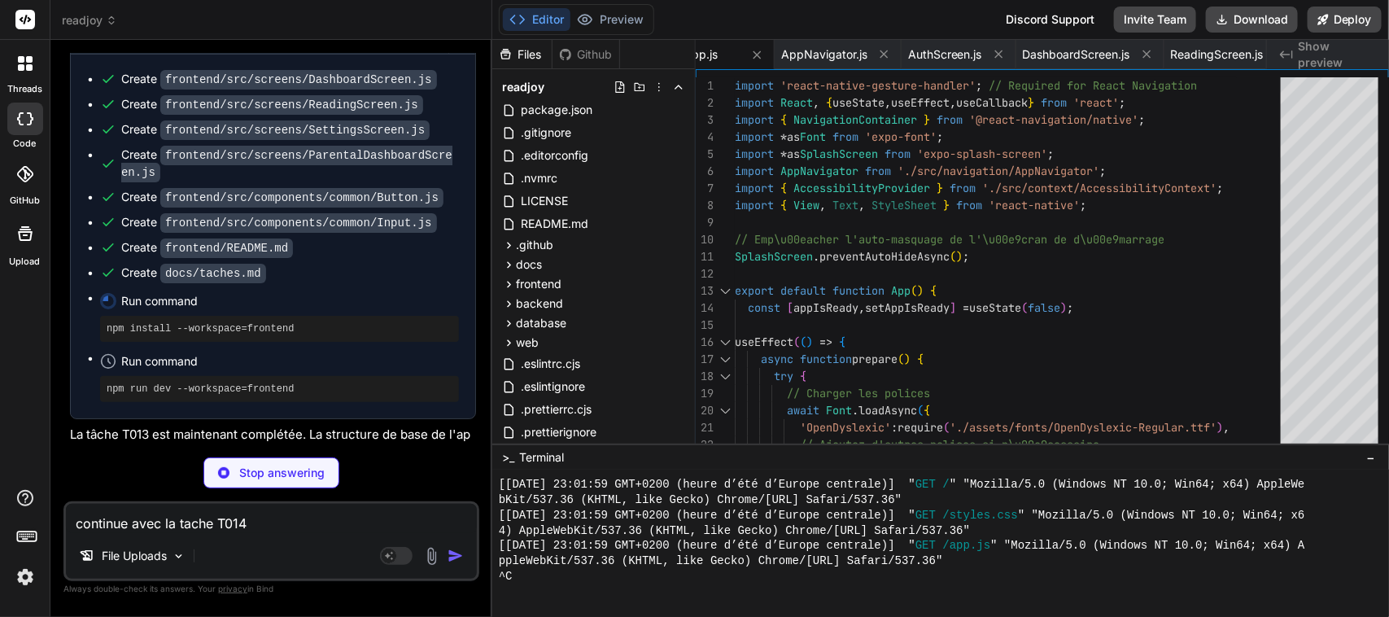
type textarea "x"
type textarea "marginVertical: 5, }, buttonText: { fontSize: 16, // Base font size, will be ov…"
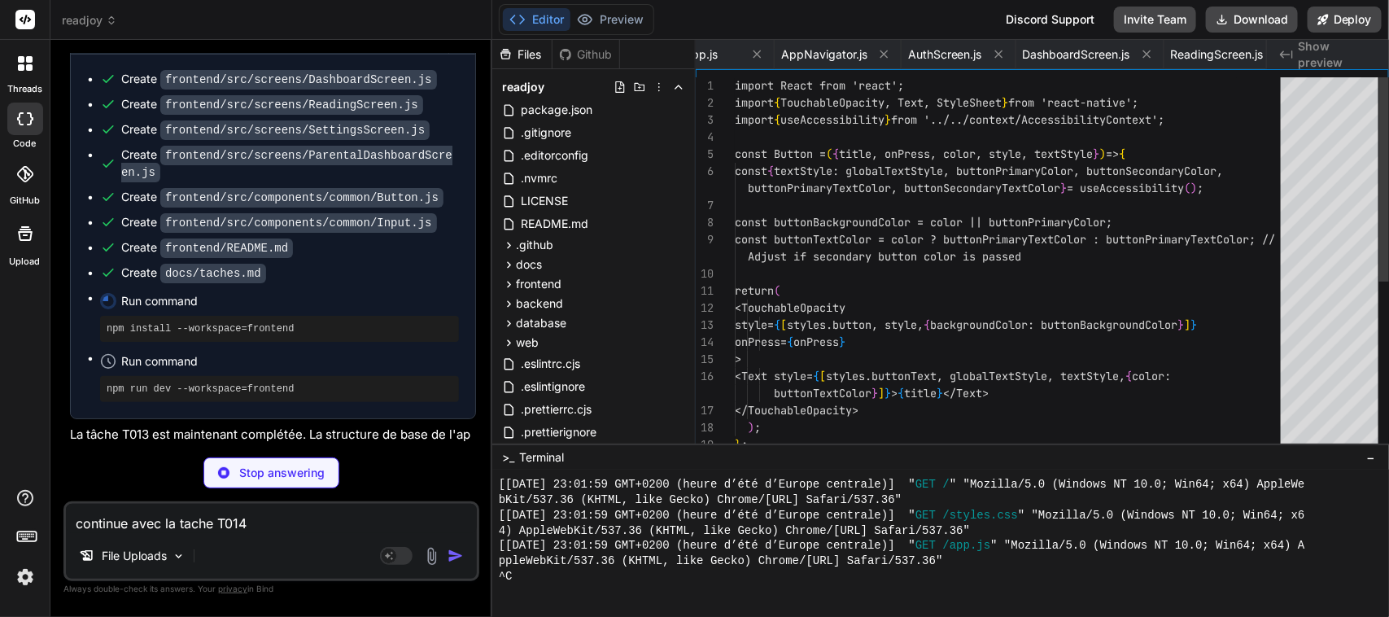
scroll to position [0, 4192]
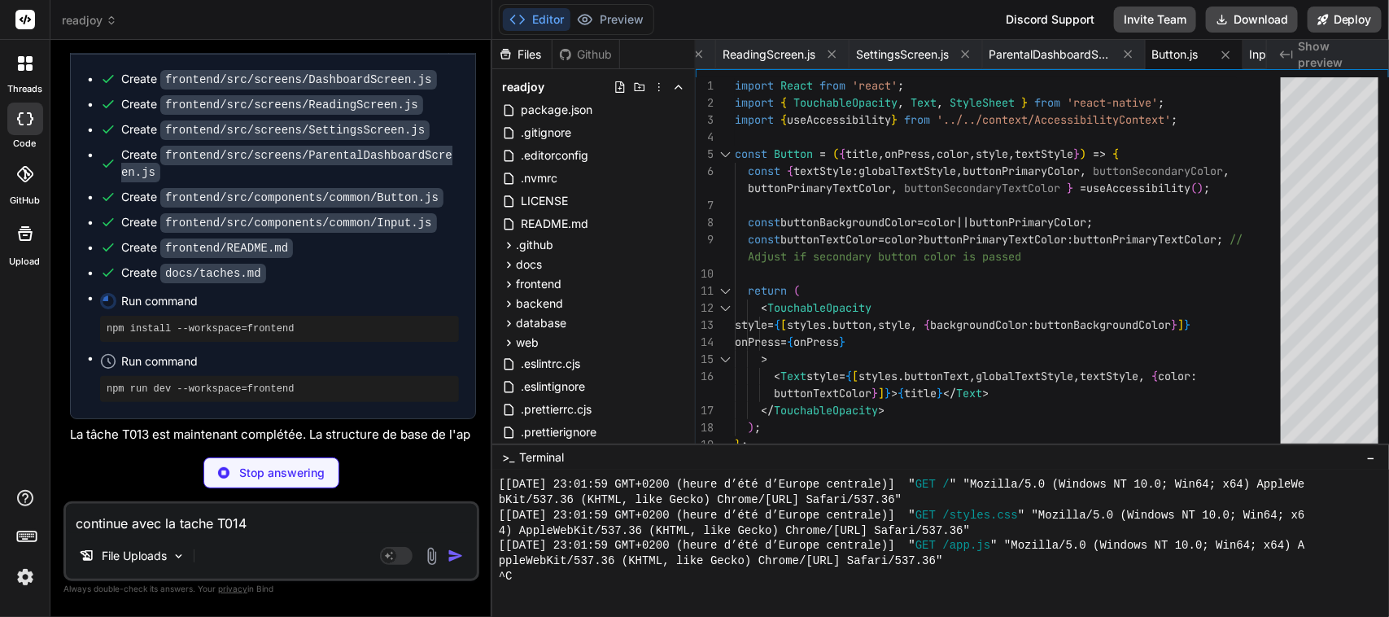
type textarea "x"
type textarea "padding: 10, borderWidth: 1, borderRadius: 5, marginBottom: 10, }, }); export d…"
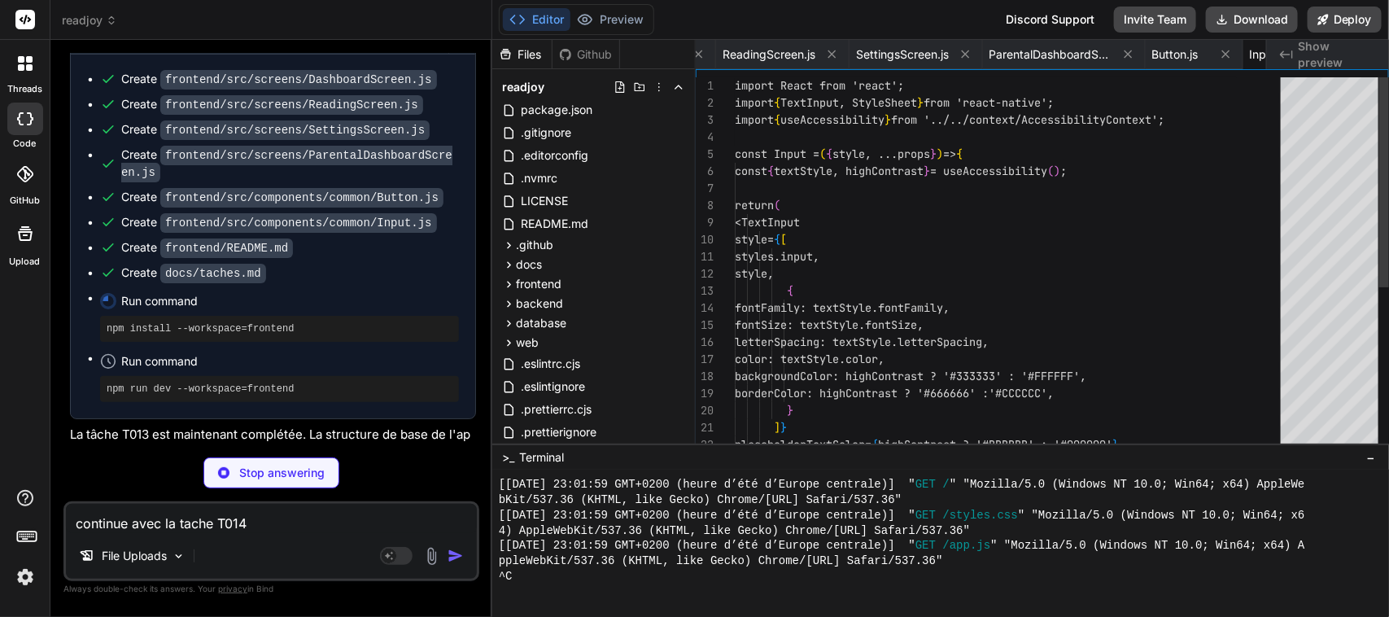
scroll to position [0, 4289]
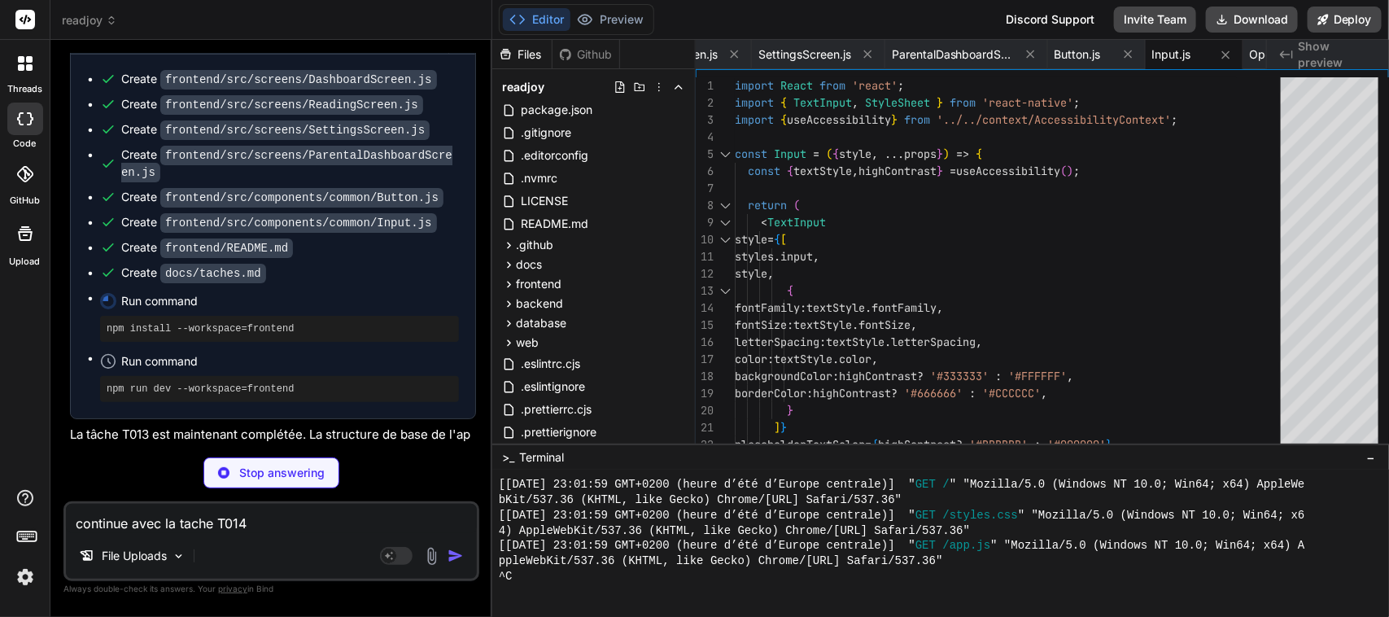
type textarea "x"
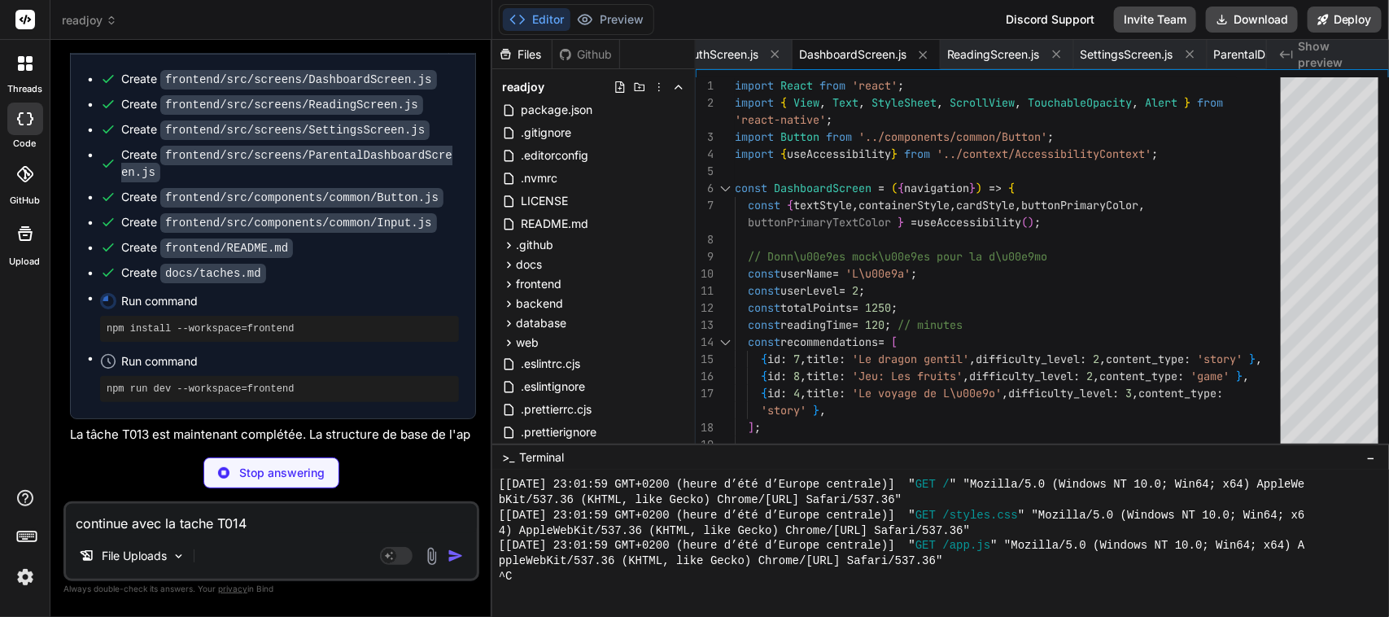
type textarea "x"
type textarea "}); export default ReadingScreen;"
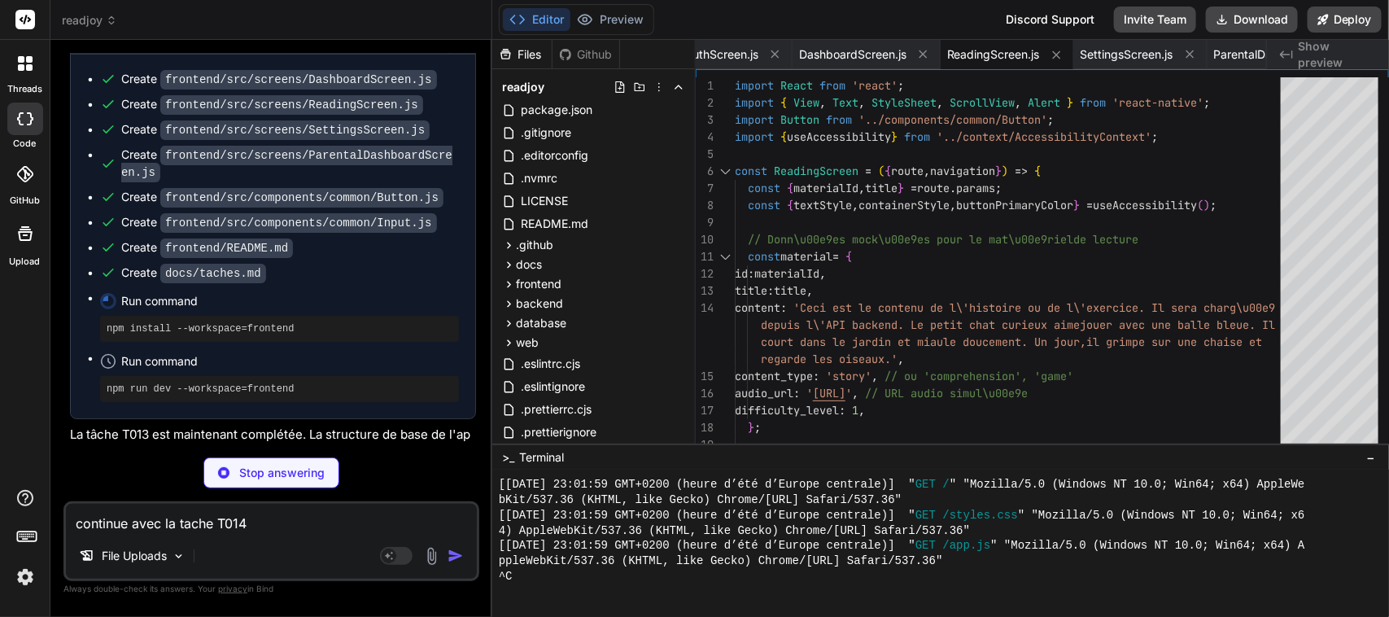
type textarea "x"
type textarea "elevation: 2, }, settingLabel: { fontSize: 16, marginBottom: 10, }, }); export …"
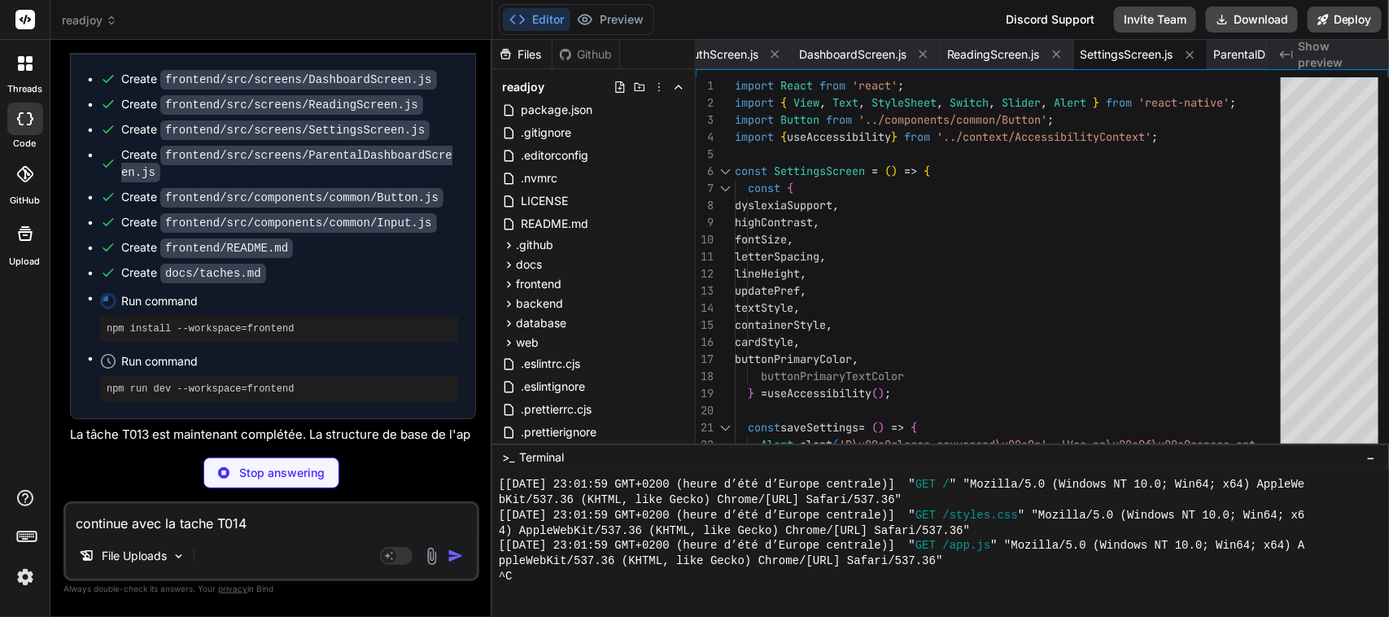
type textarea "x"
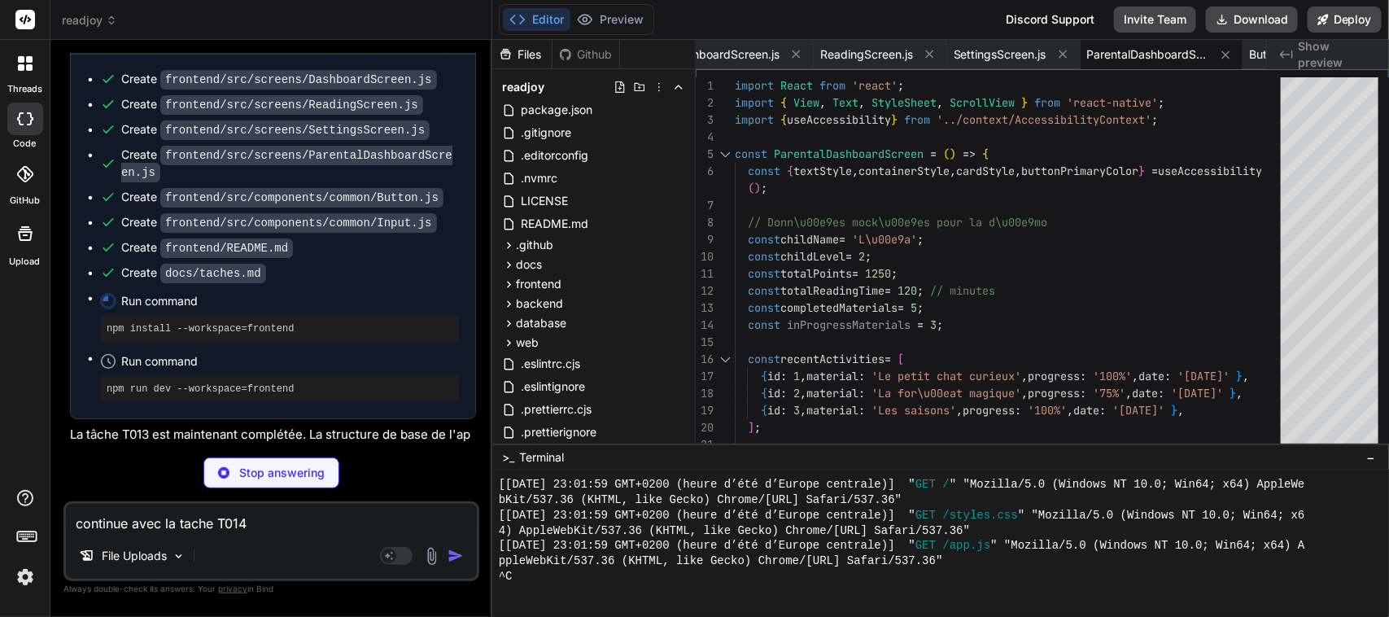
type textarea "x"
type textarea "``` Ces commandes installeront les d\u00e9pendances et lanceront l'application …"
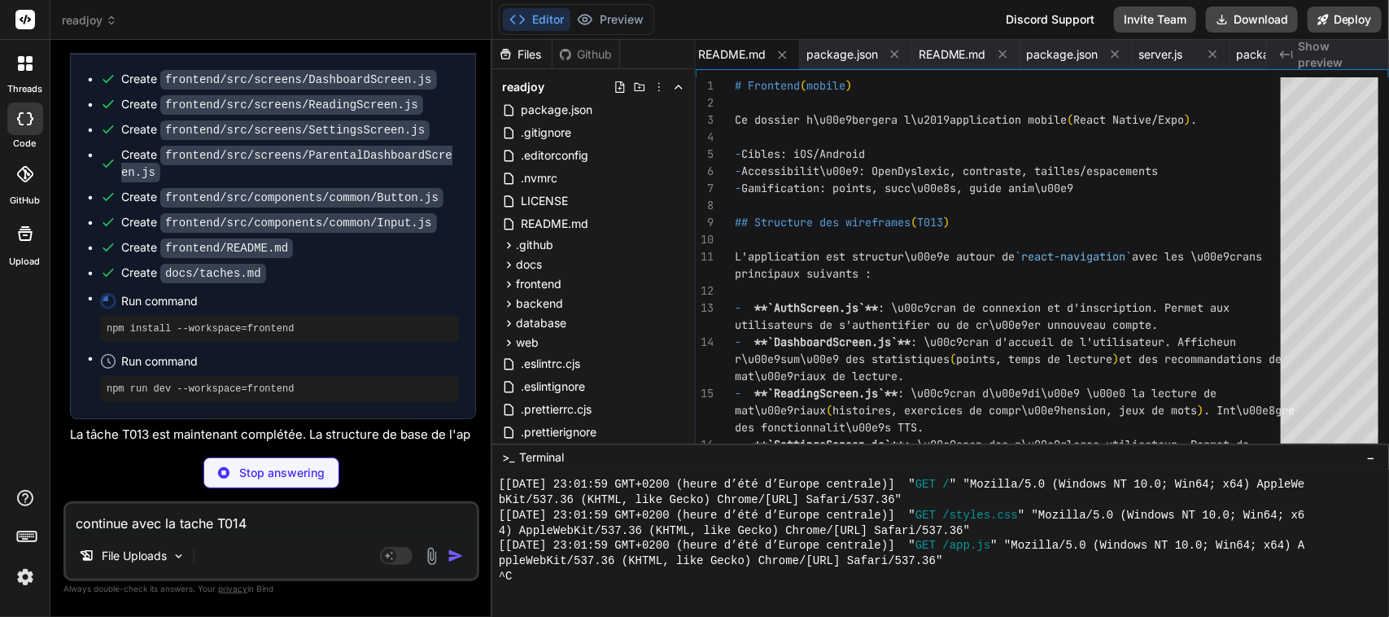
type textarea "x"
type textarea "- [ ] T029 Staging - [ ] T030 Beta \u00e9coles - [ ] T031 Soumission stores - […"
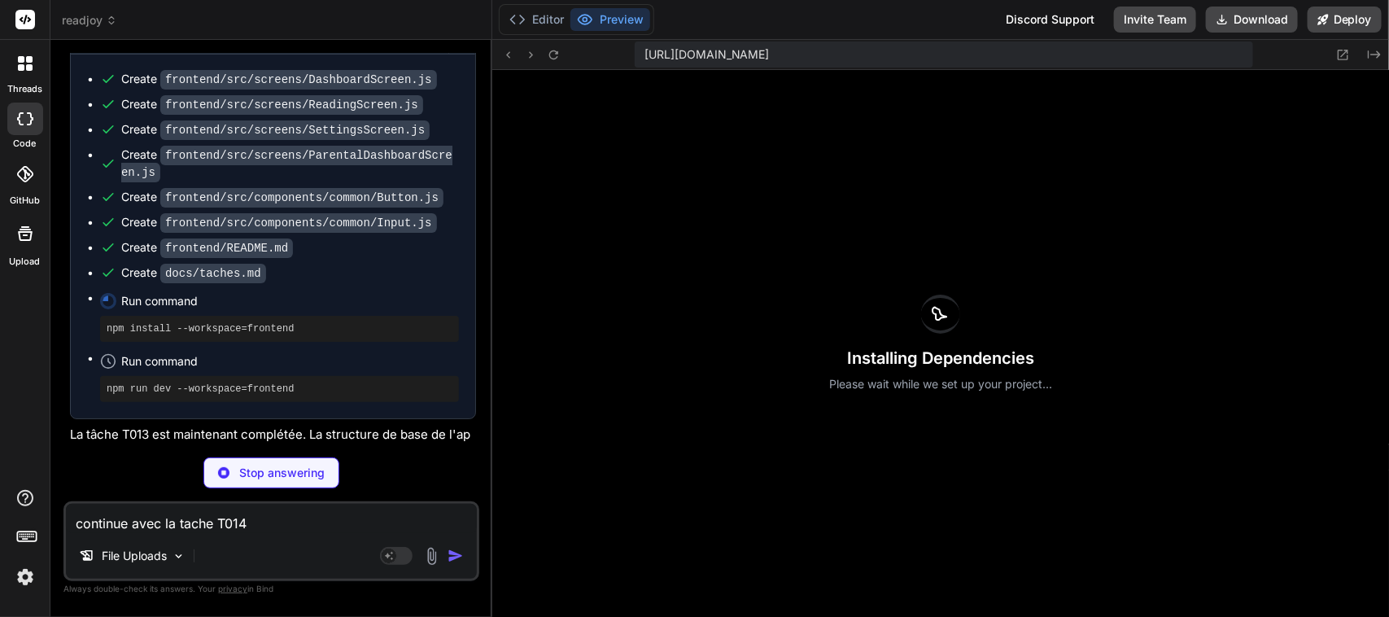
scroll to position [4317, 0]
type textarea "x"
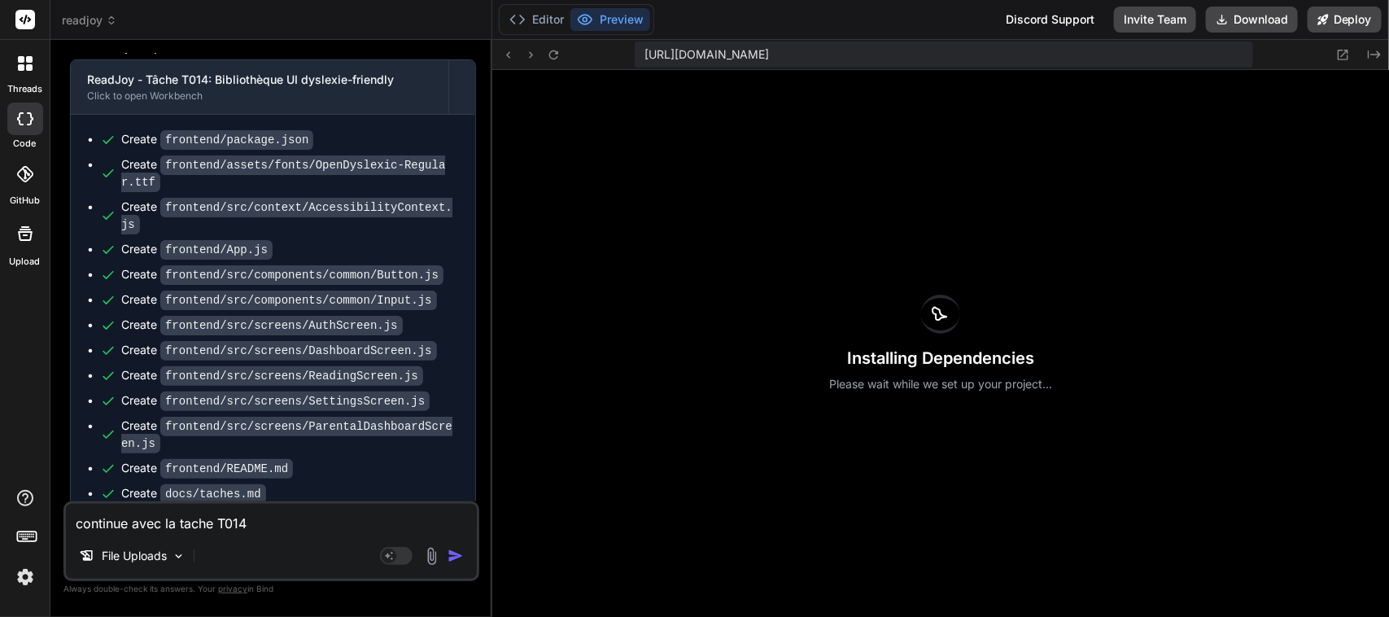
scroll to position [17908, 0]
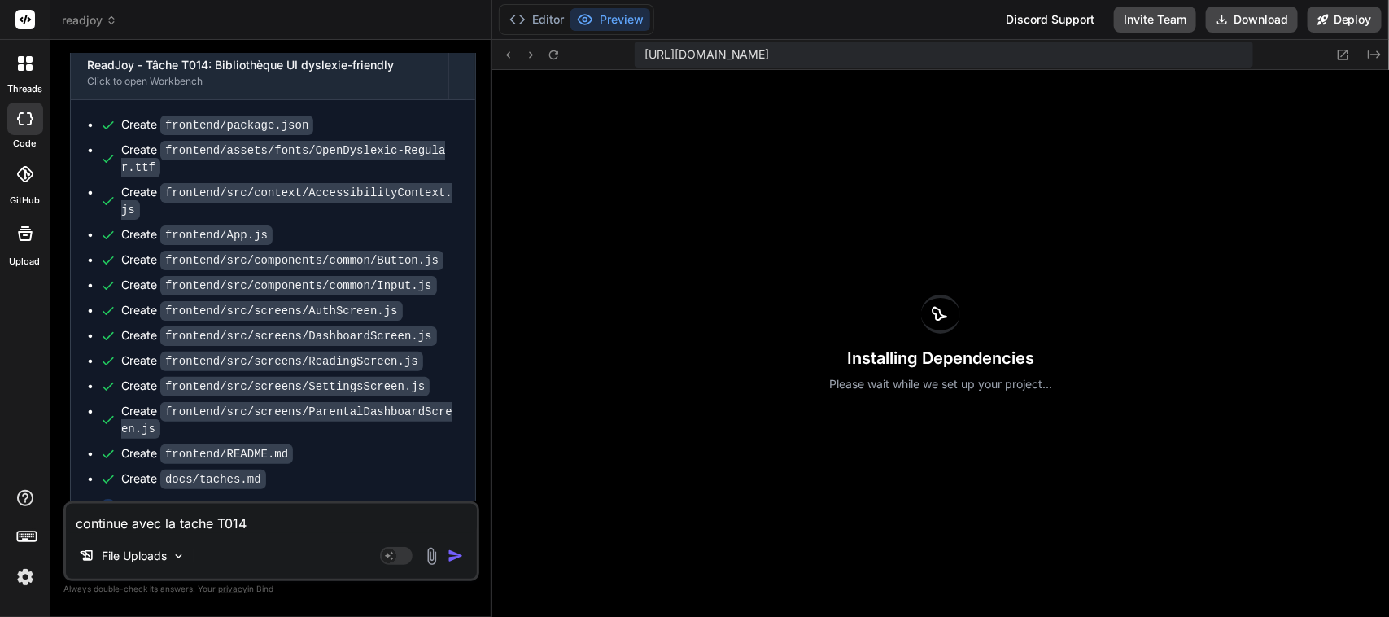
click at [172, 522] on textarea "continue avec la tache T014" at bounding box center [271, 518] width 411 height 29
paste textarea "continue avec la tache T01"
type textarea "continue avec la tache T01"
type textarea "x"
type textarea "continue avec la tache T015"
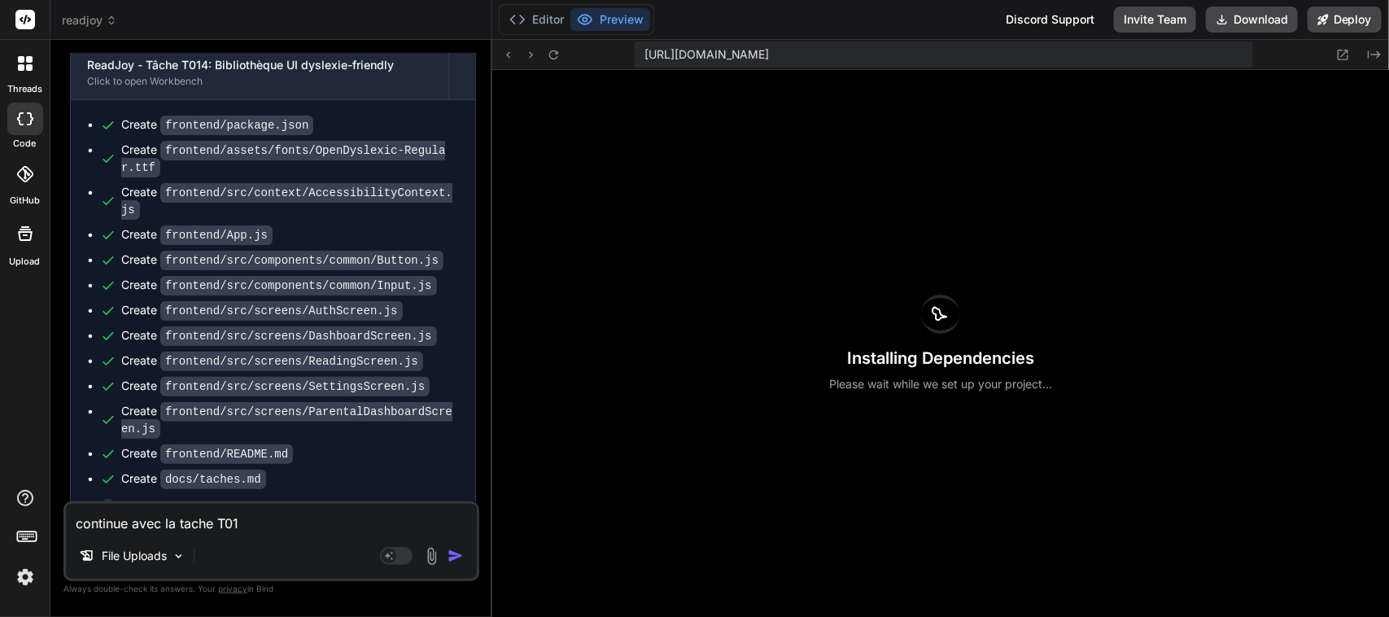
type textarea "x"
type textarea "continue avec la tache T015"
click at [461, 562] on img "button" at bounding box center [455, 556] width 16 height 16
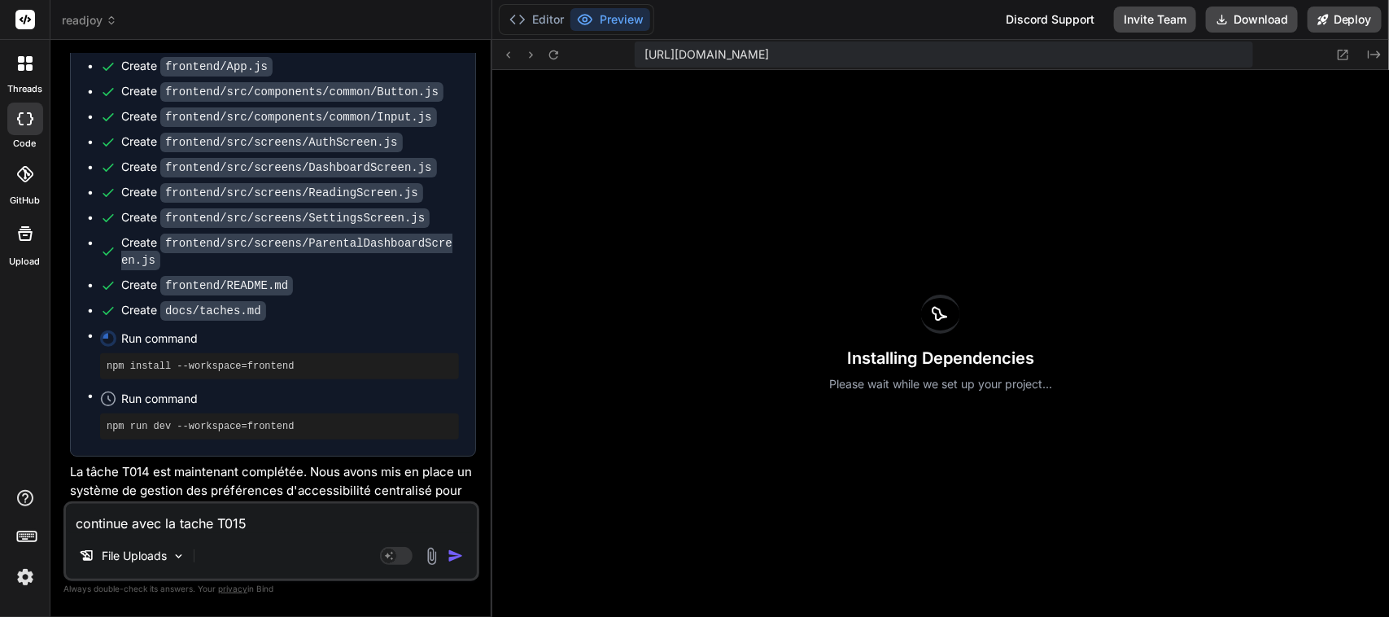
scroll to position [18077, 0]
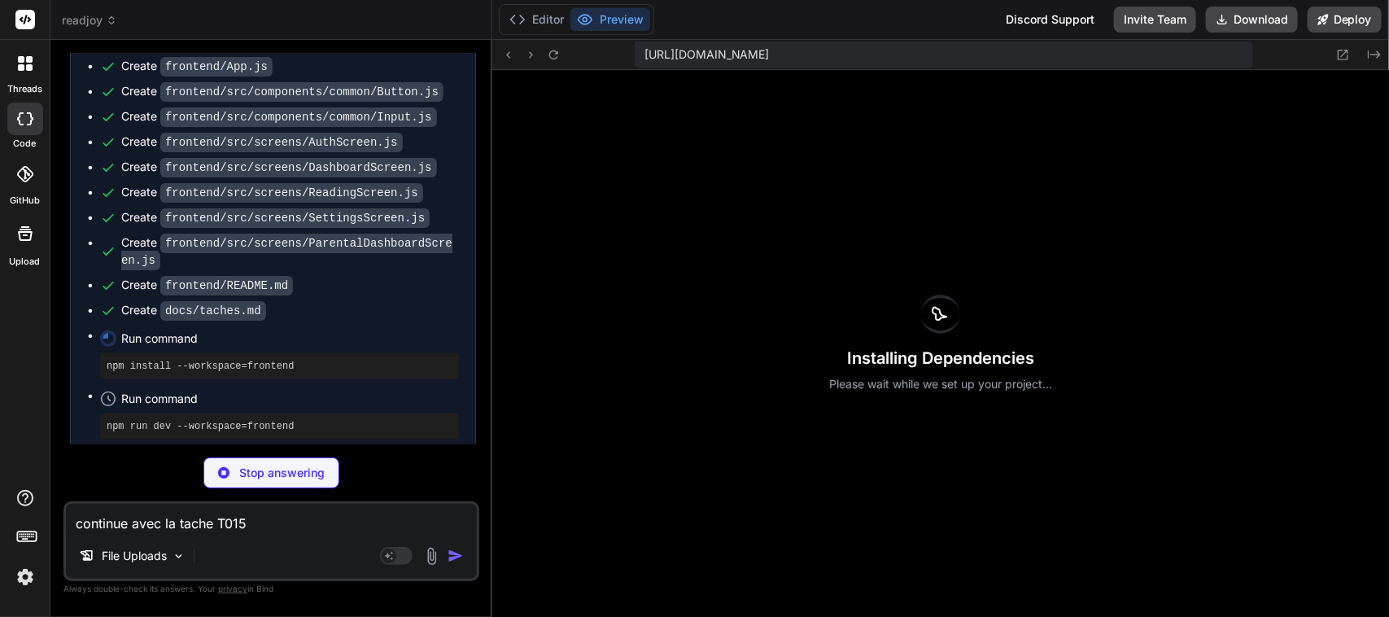
type textarea "x"
type textarea "export default DashboardScreen;"
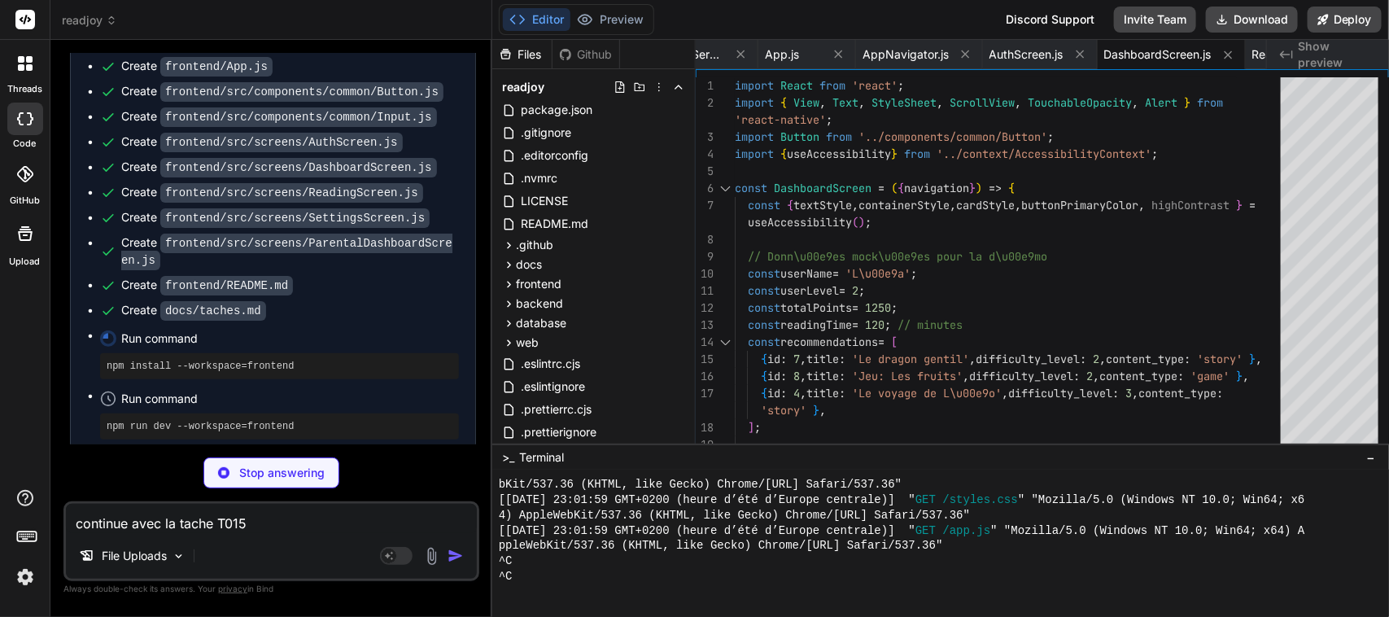
type textarea "x"
type textarea "elevation: 2, }, settingLabel: { fontSize: 16, marginBottom: 10, }, }); export …"
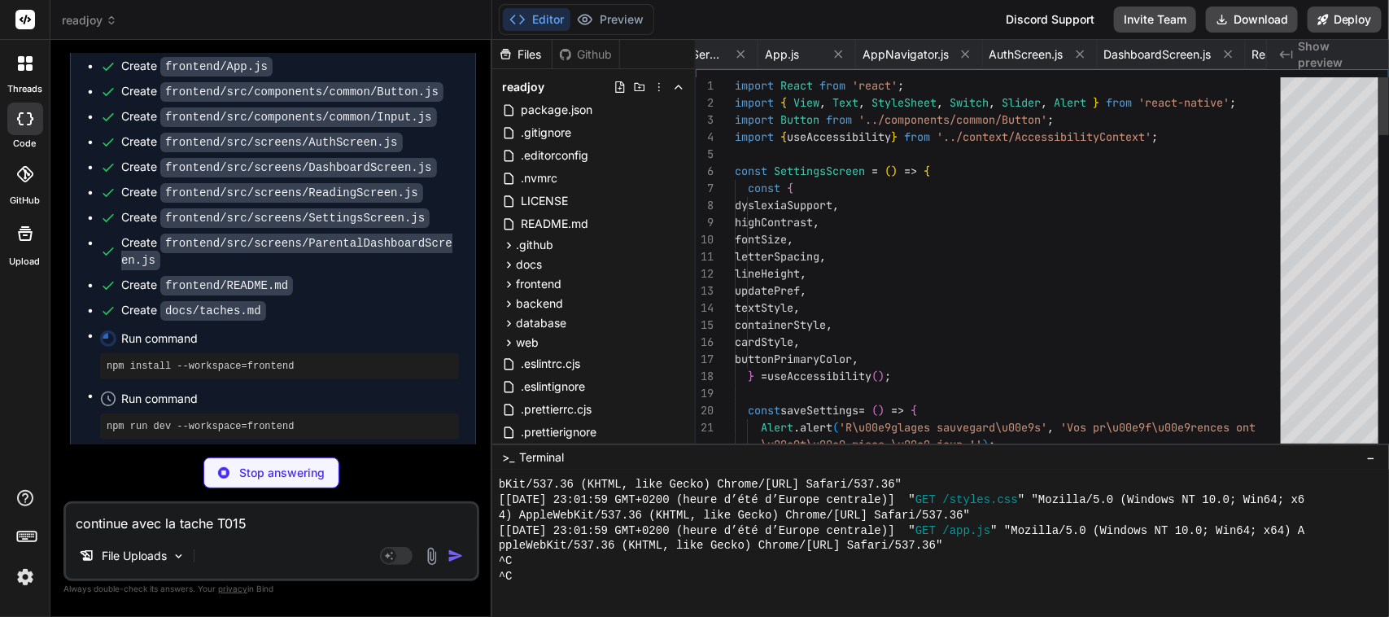
scroll to position [0, 3931]
type textarea "x"
type textarea "10,\n marginBottom: 10,\n // Conditional shadows\n shadowColor: '#000',\n shado…"
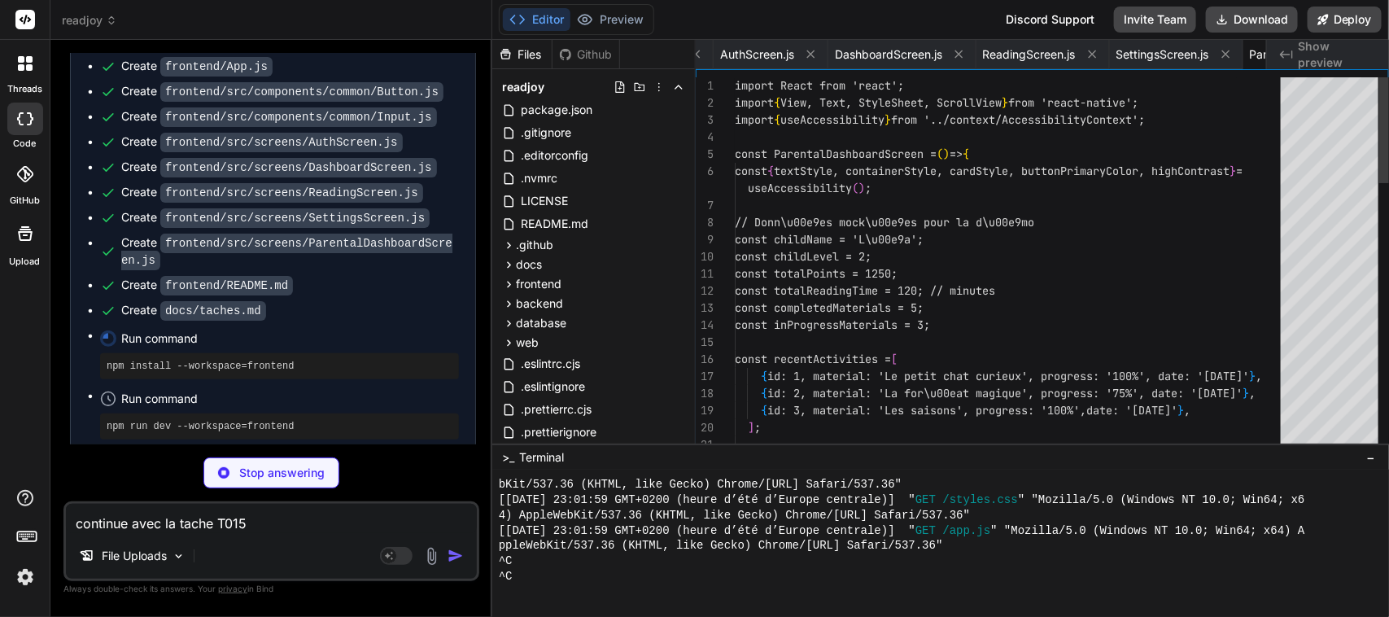
scroll to position [0, 4094]
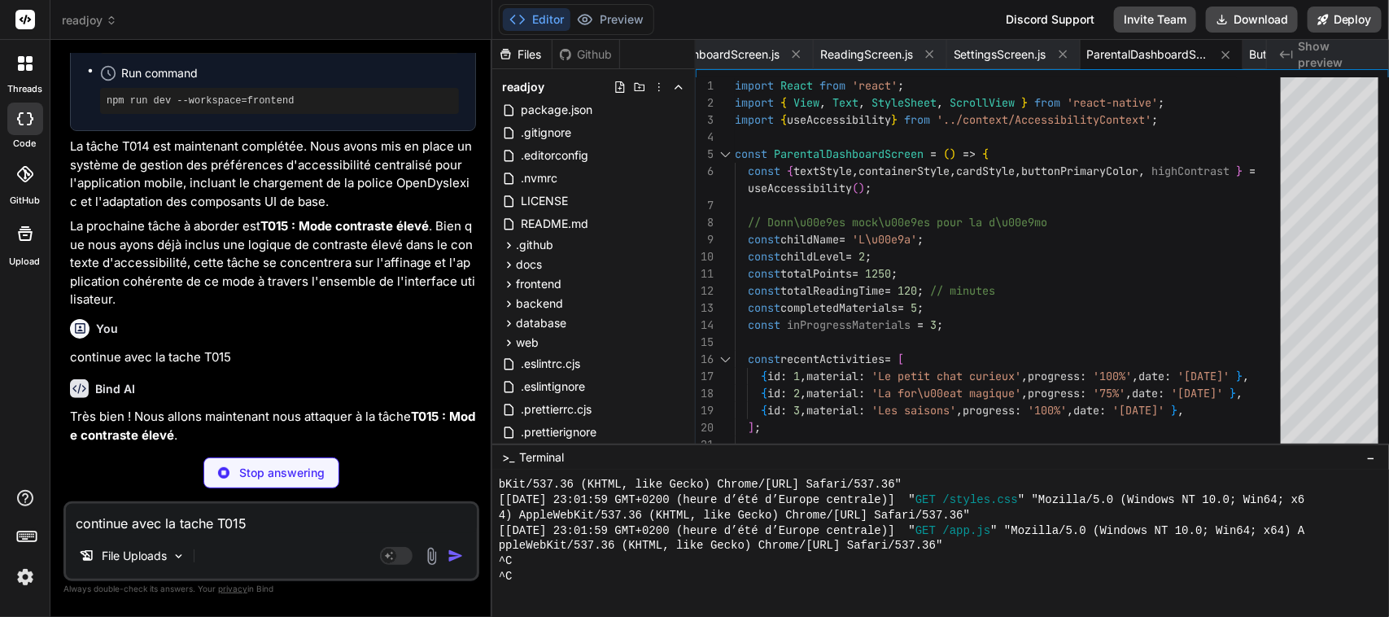
type textarea "x"
type textarea "Ces commandes installeront les d\u00e9pendances et lanceront l'application Expo…"
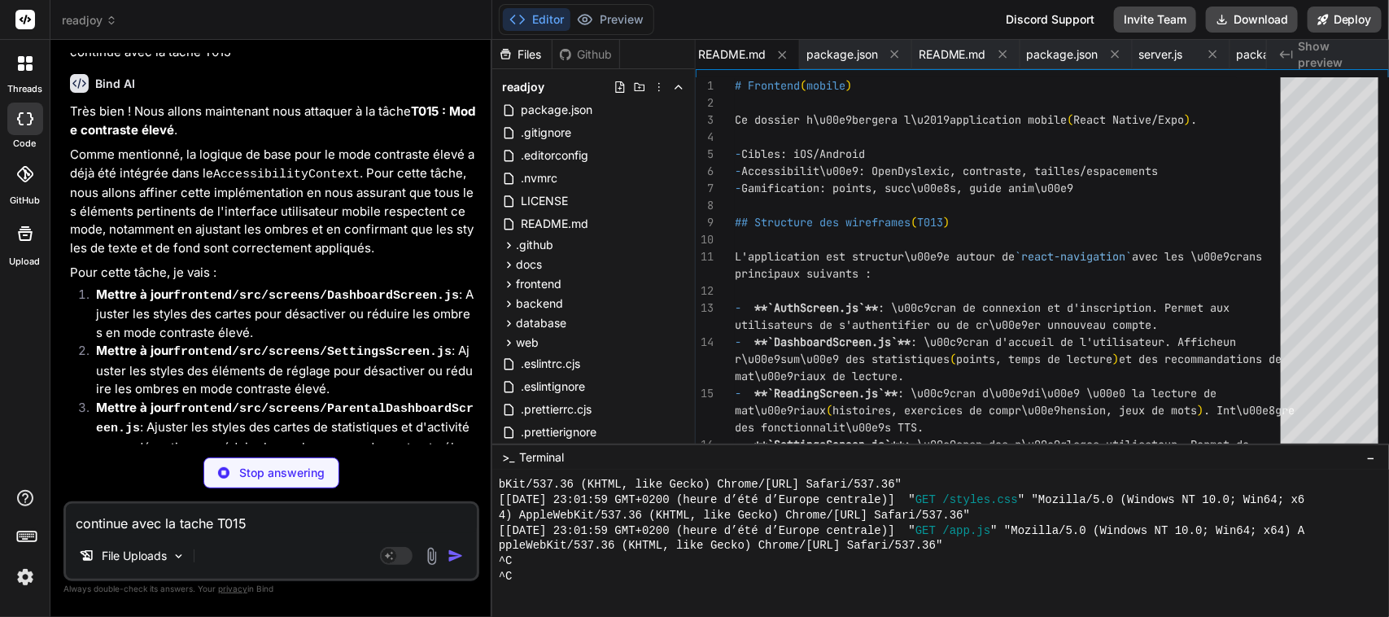
scroll to position [18733, 0]
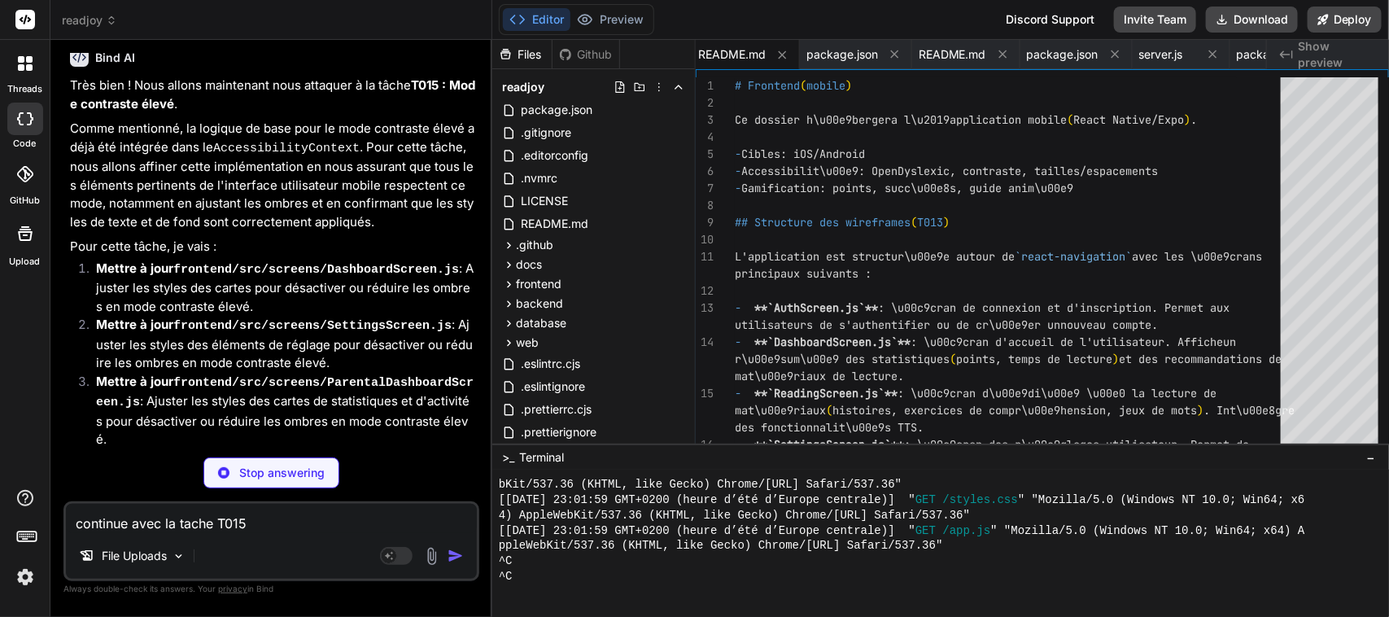
type textarea "x"
type textarea "- [ ] T029 Staging - [ ] T030 Beta \u00e9coles - [ ] T031 Soumission stores - […"
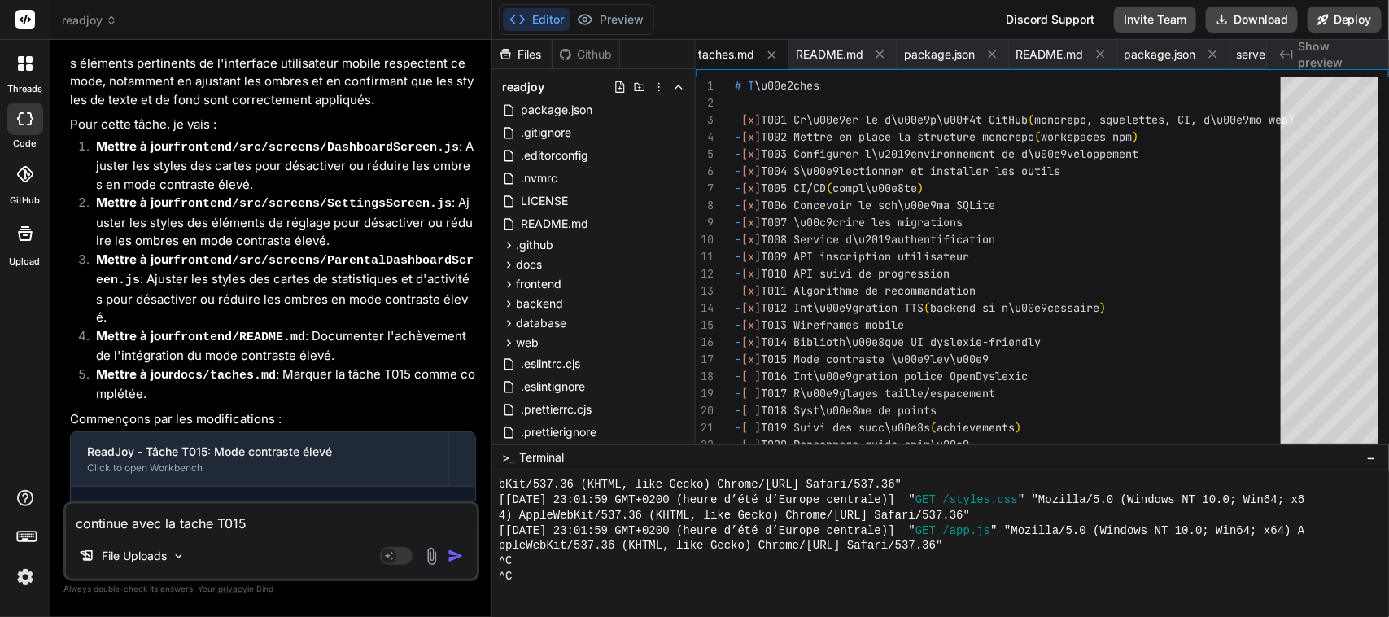
scroll to position [18857, 0]
type textarea "x"
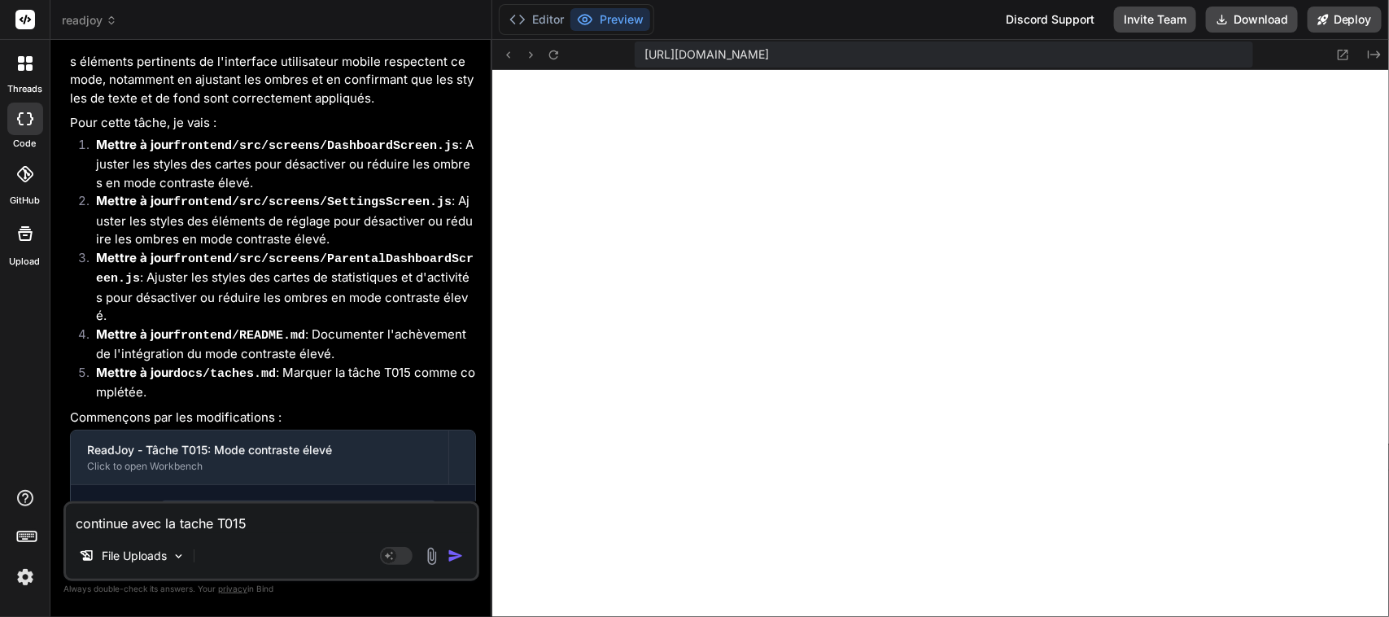
scroll to position [4424, 0]
click at [177, 522] on textarea "continue avec la tache T015" at bounding box center [271, 518] width 411 height 29
paste textarea "continue avec la tache T01"
type textarea "continue avec la tache T01"
type textarea "x"
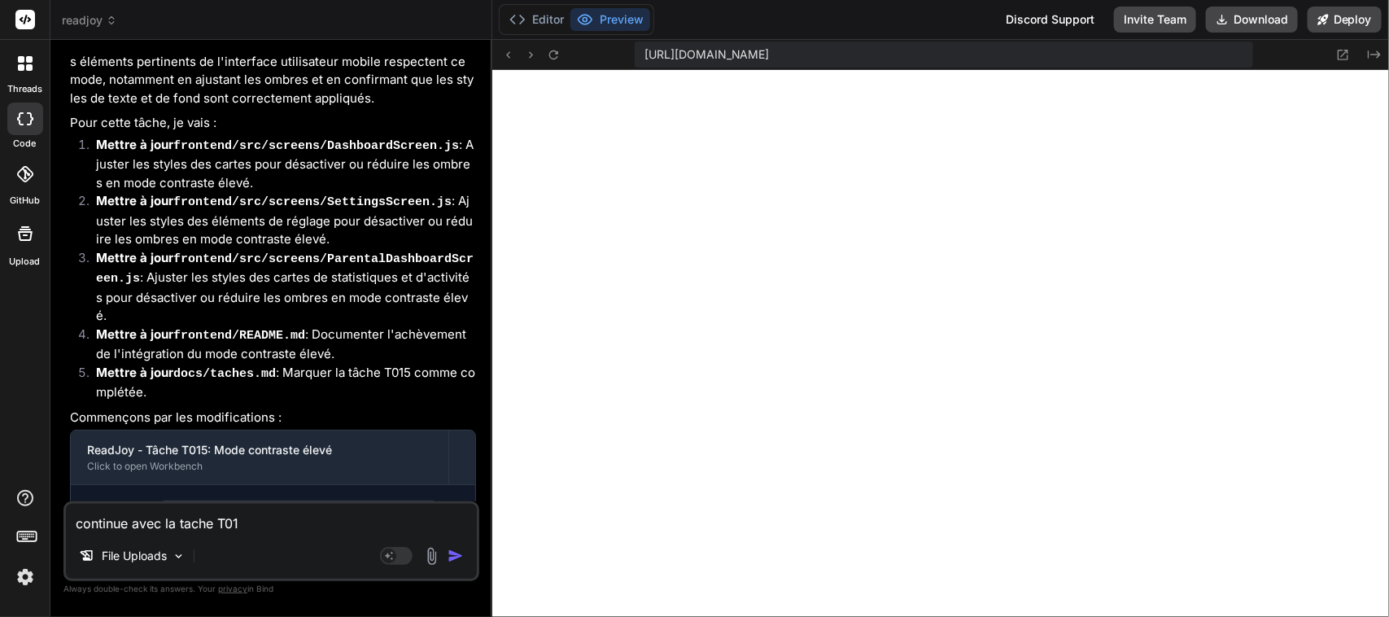
type textarea "continue avec la tache T016"
type textarea "x"
type textarea "continue avec la tache T016"
click at [457, 557] on img "button" at bounding box center [455, 556] width 16 height 16
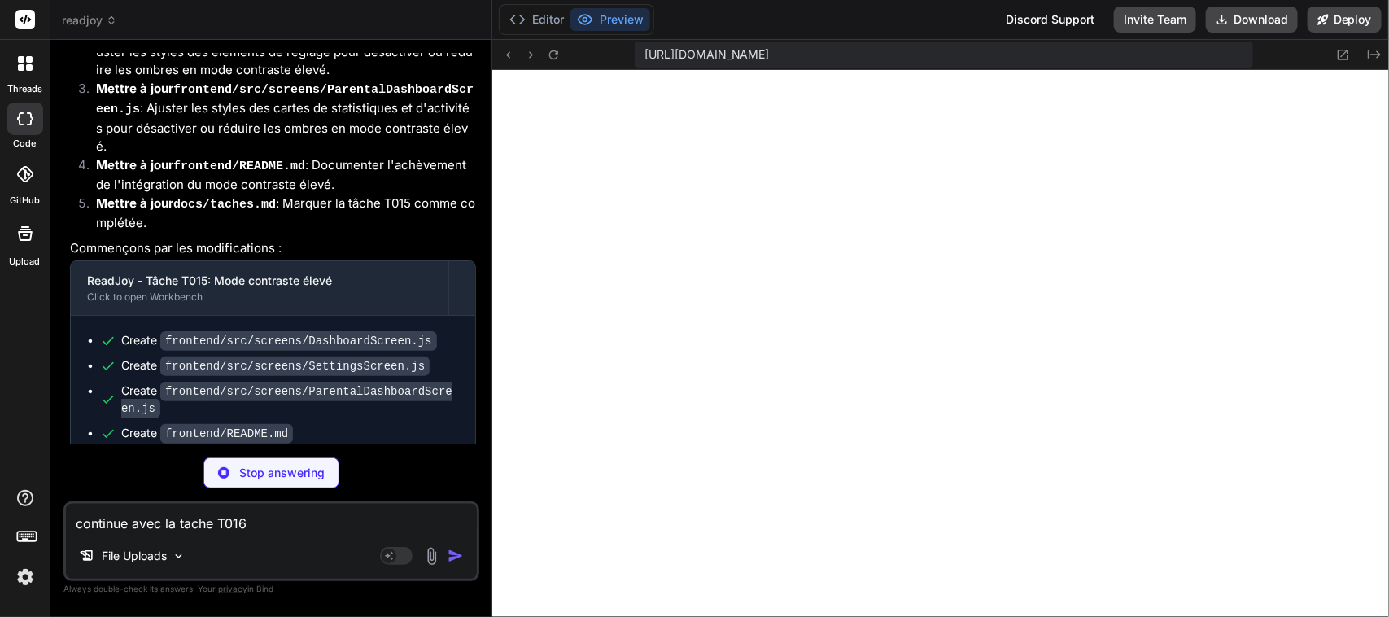
scroll to position [19026, 0]
type textarea "x"
type textarea "Ces commandes installeront les d\u00e9pendances et lanceront l'application Expo…"
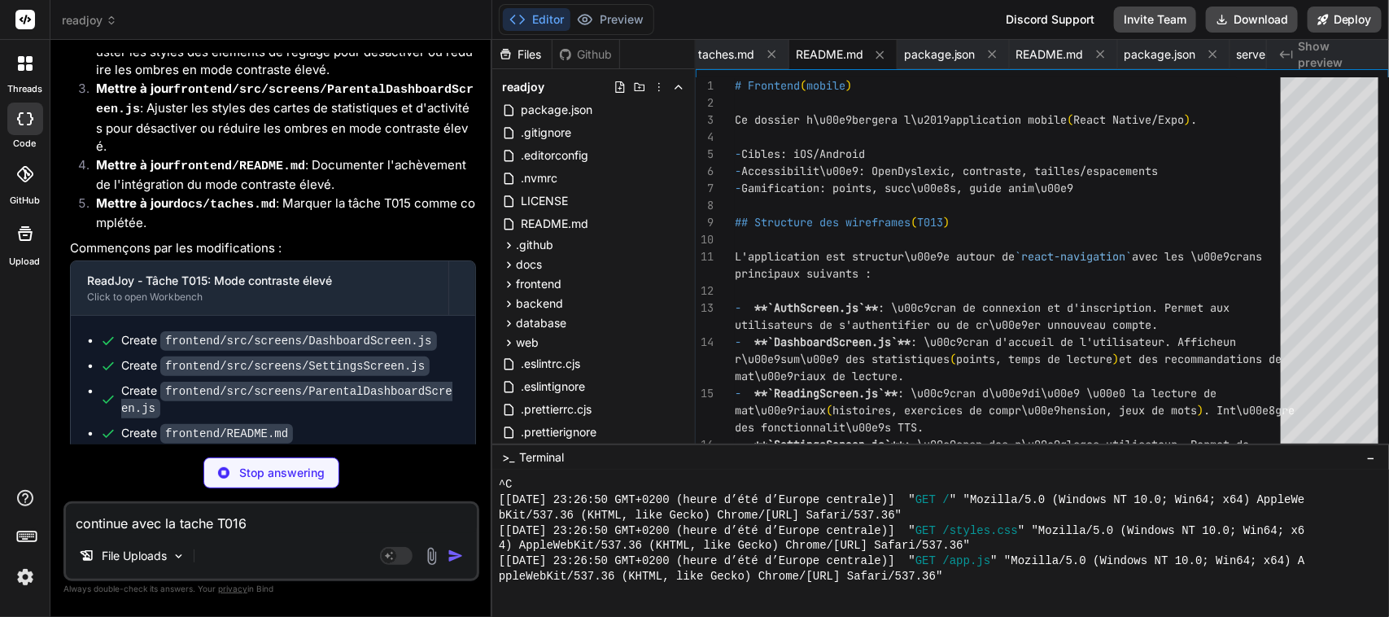
type textarea "x"
type textarea "- [ ] T029 Staging - [ ] T030 Beta \u00e9coles - [ ] T031 Soumission stores - […"
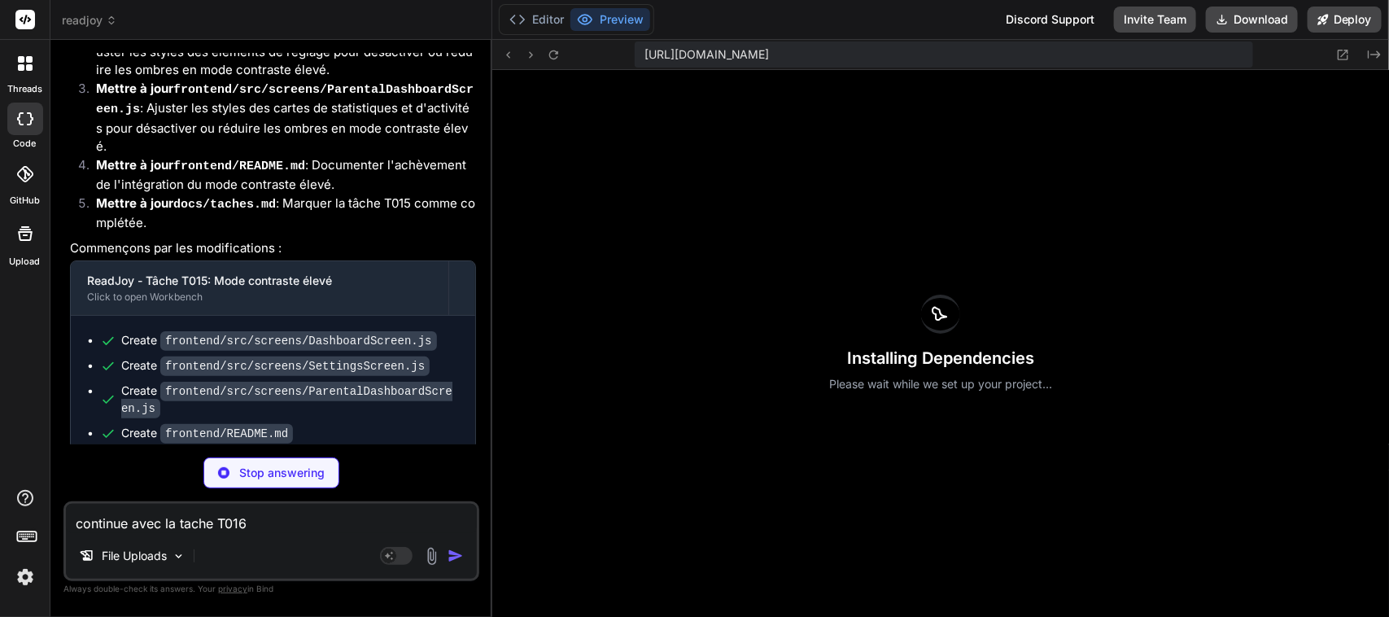
scroll to position [4439, 0]
type textarea "x"
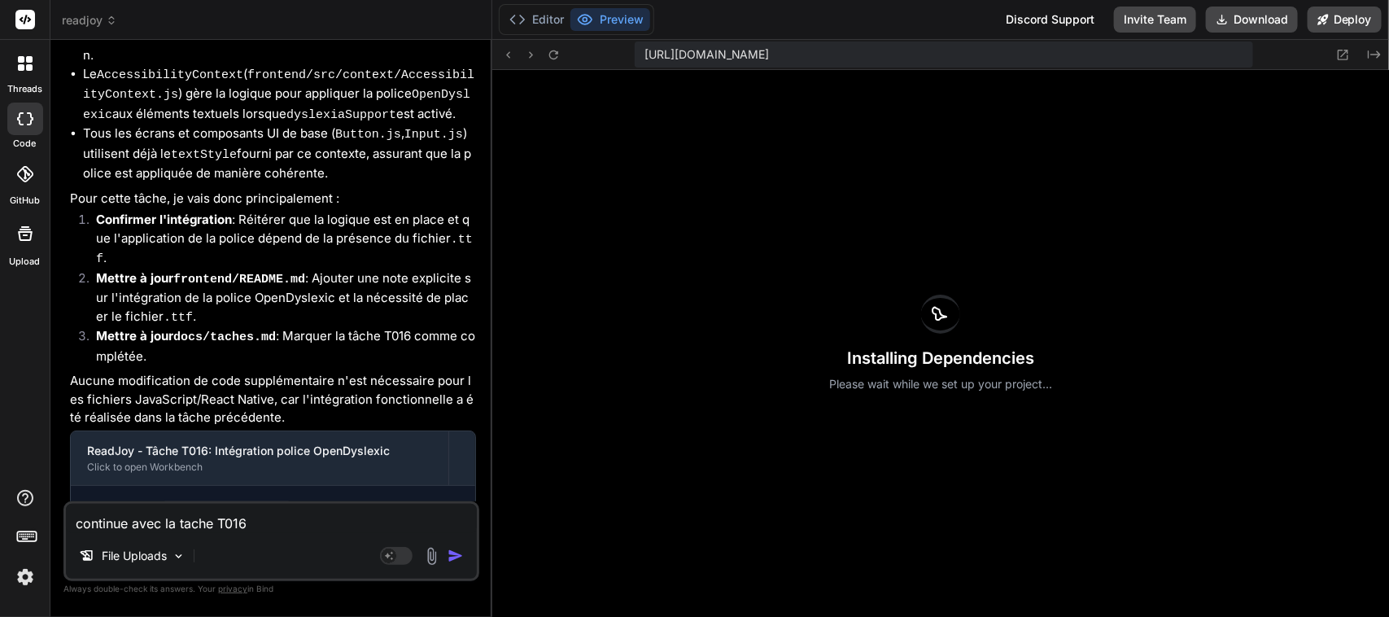
scroll to position [19946, 0]
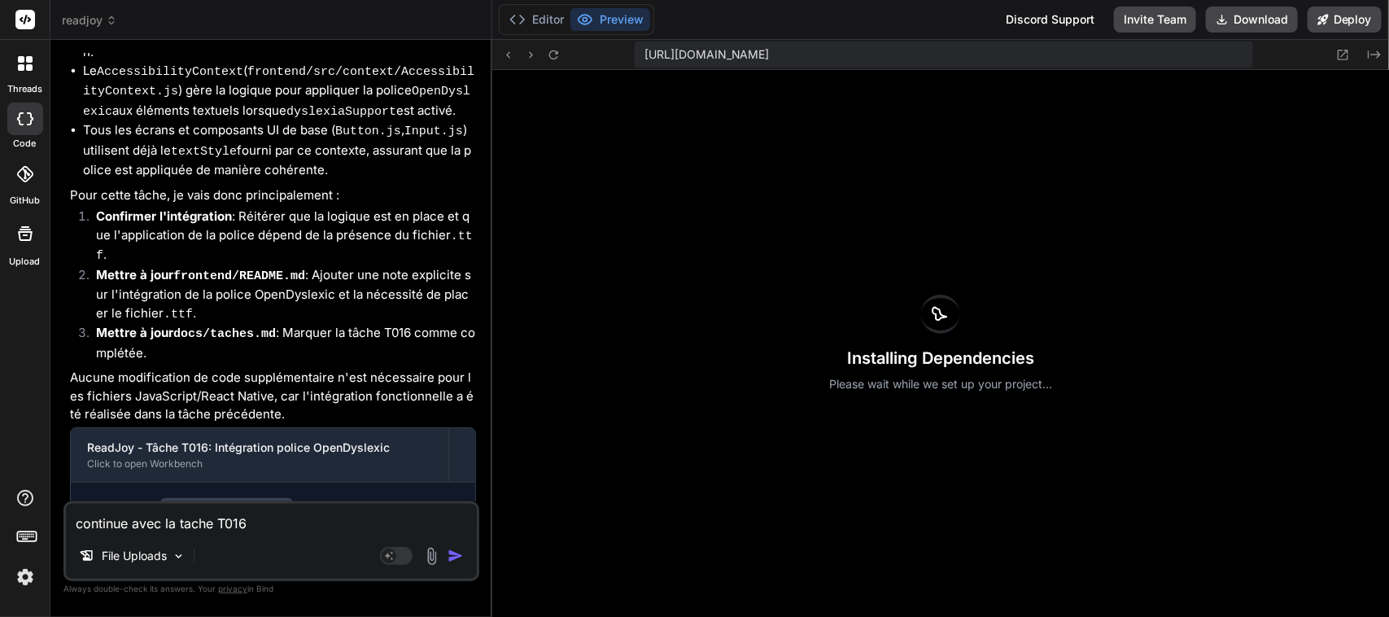
click at [212, 522] on textarea "continue avec la tache T016" at bounding box center [271, 518] width 411 height 29
paste textarea "continue avec la tache T01"
type textarea "continue avec la tache T01"
type textarea "x"
type textarea "continue avec la tache T017"
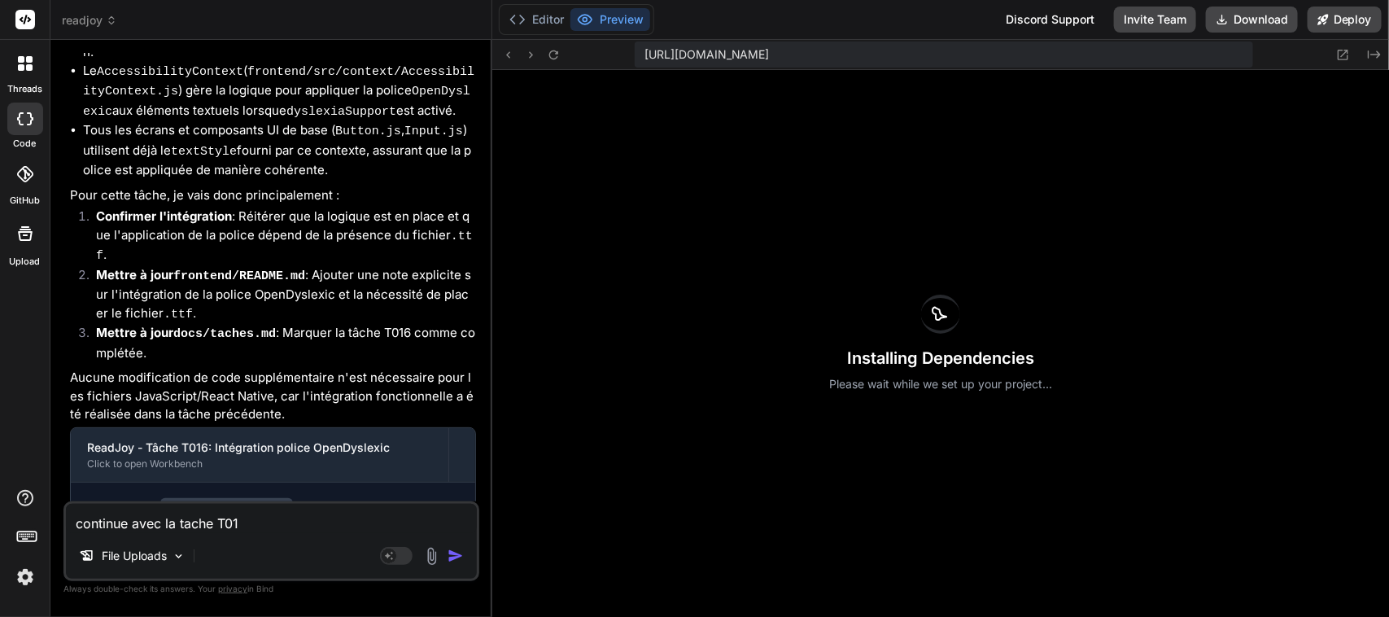
type textarea "x"
type textarea "continue avec la tache T017"
click at [458, 557] on img "button" at bounding box center [455, 556] width 16 height 16
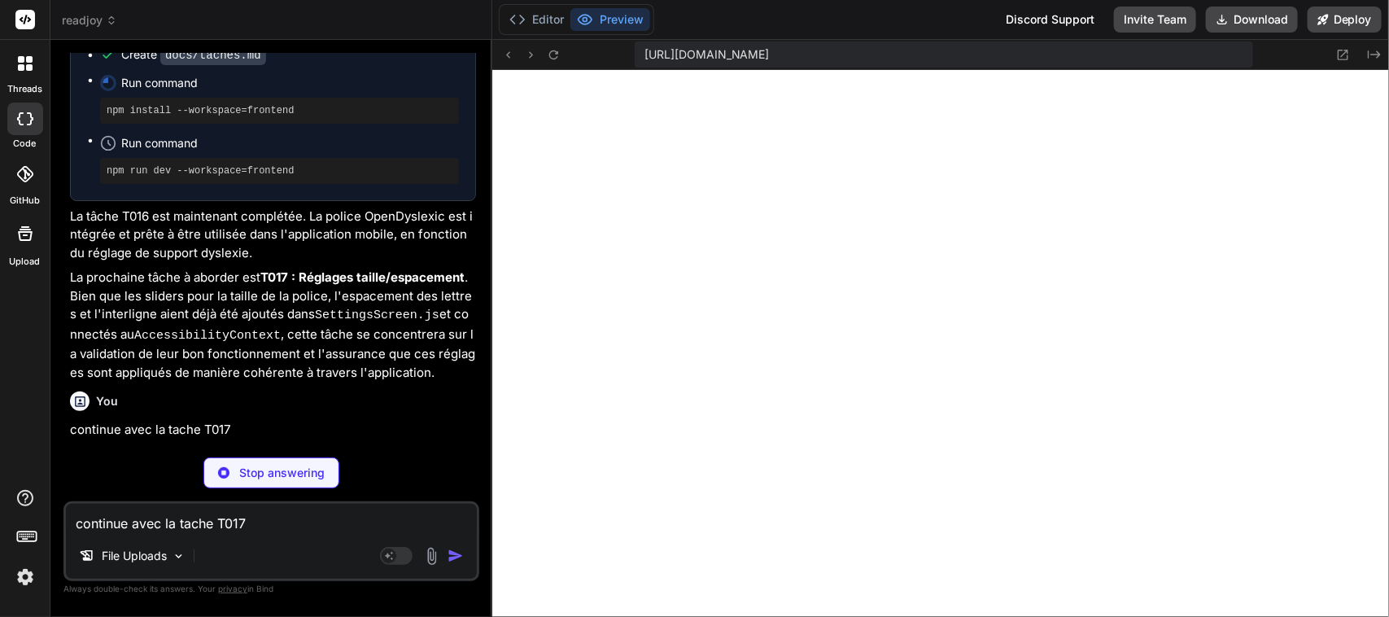
scroll to position [20427, 0]
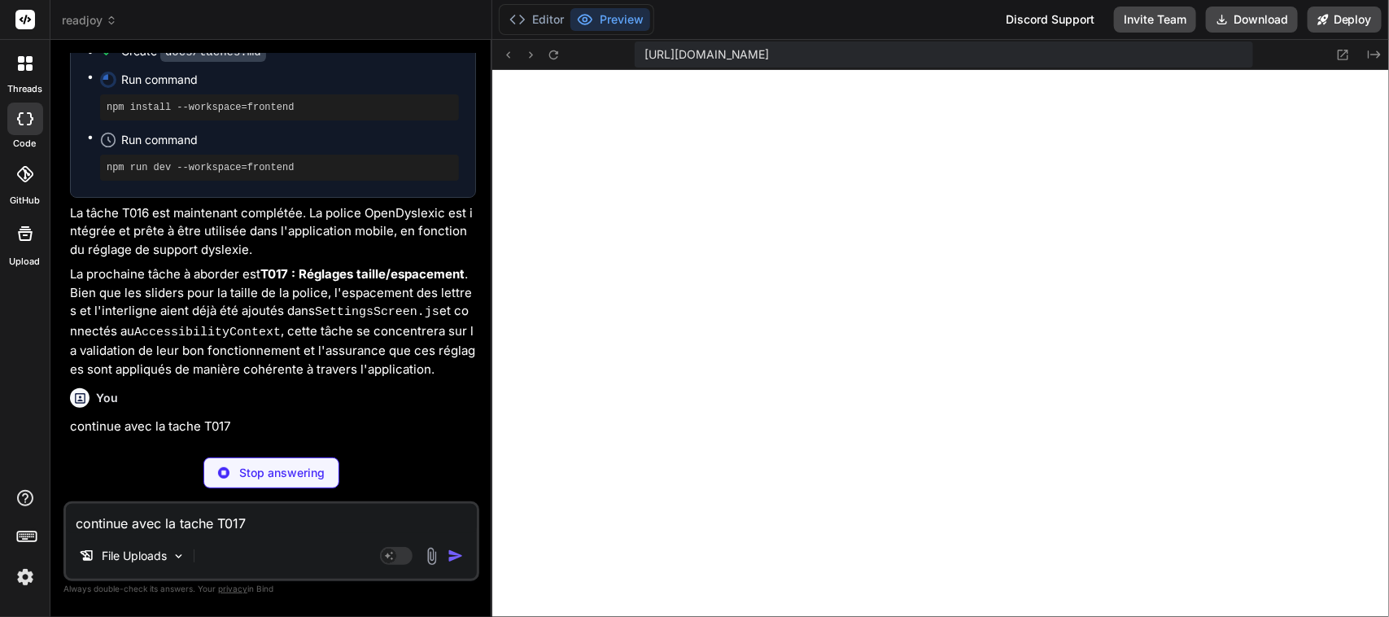
type textarea "x"
type textarea "Ces commandes installeront les d\u00e9pendances et lanceront l'application Expo…"
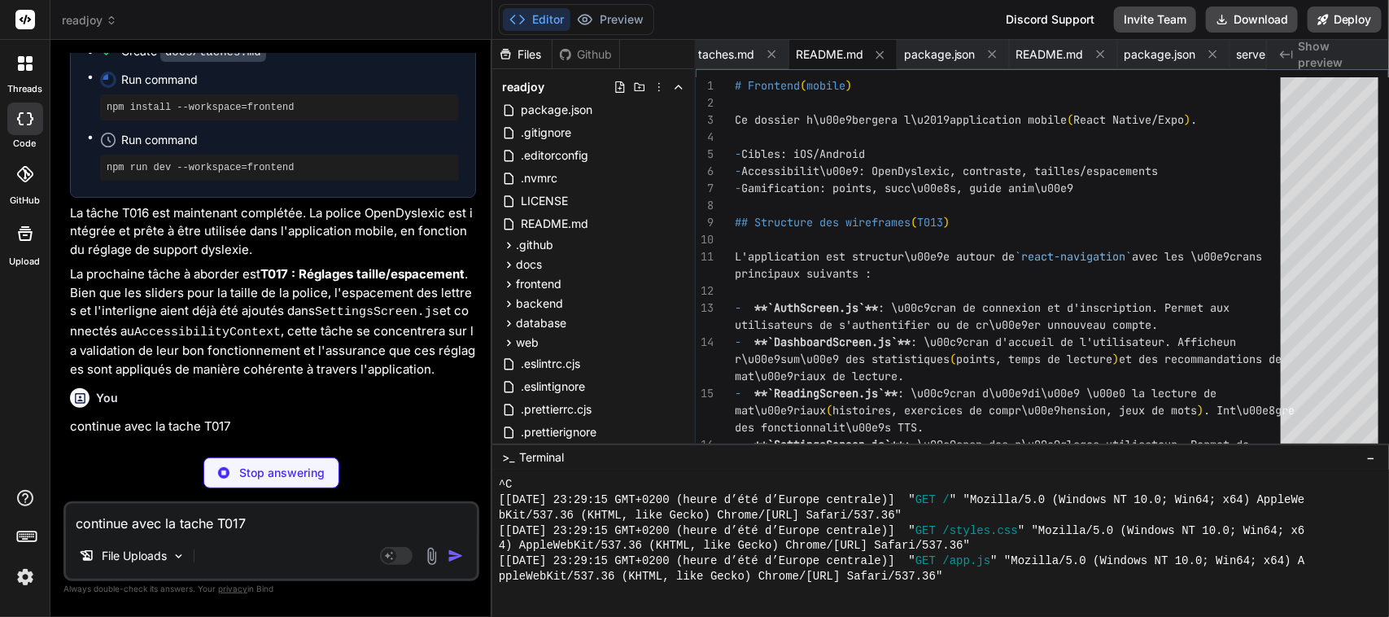
type textarea "x"
type textarea "- [ ] T029 Staging - [ ] T030 Beta \u00e9coles - [ ] T031 Soumission stores - […"
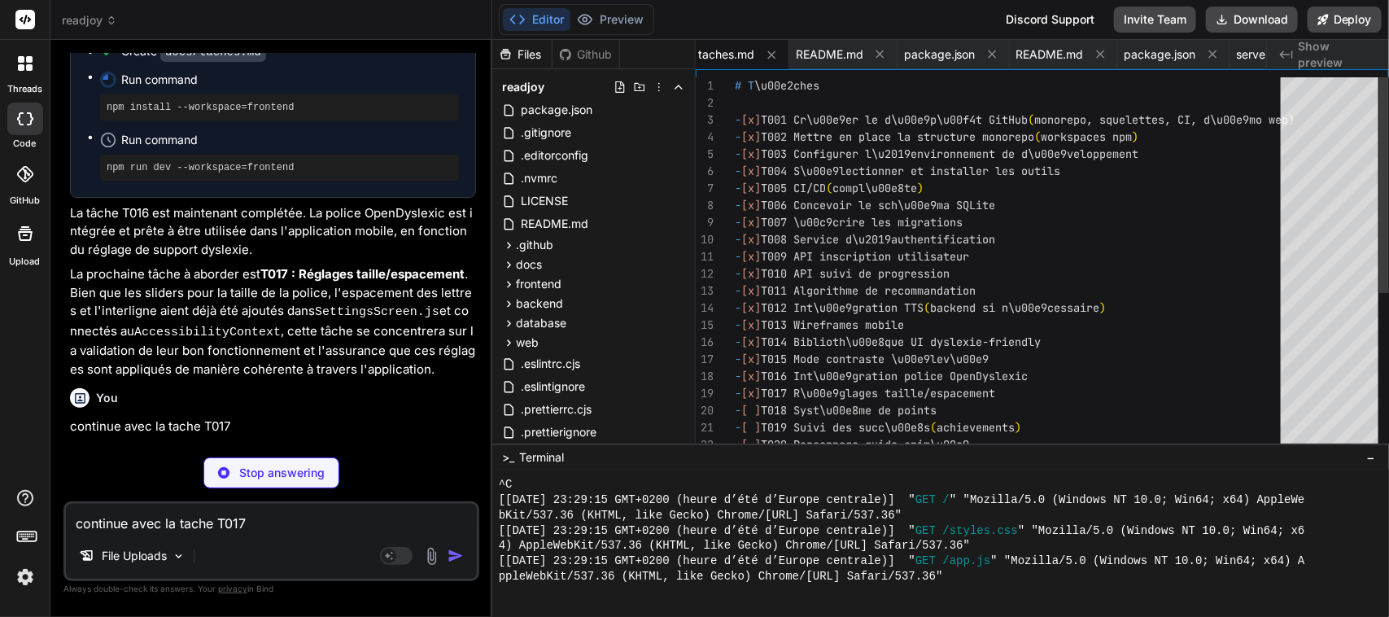
type textarea "x"
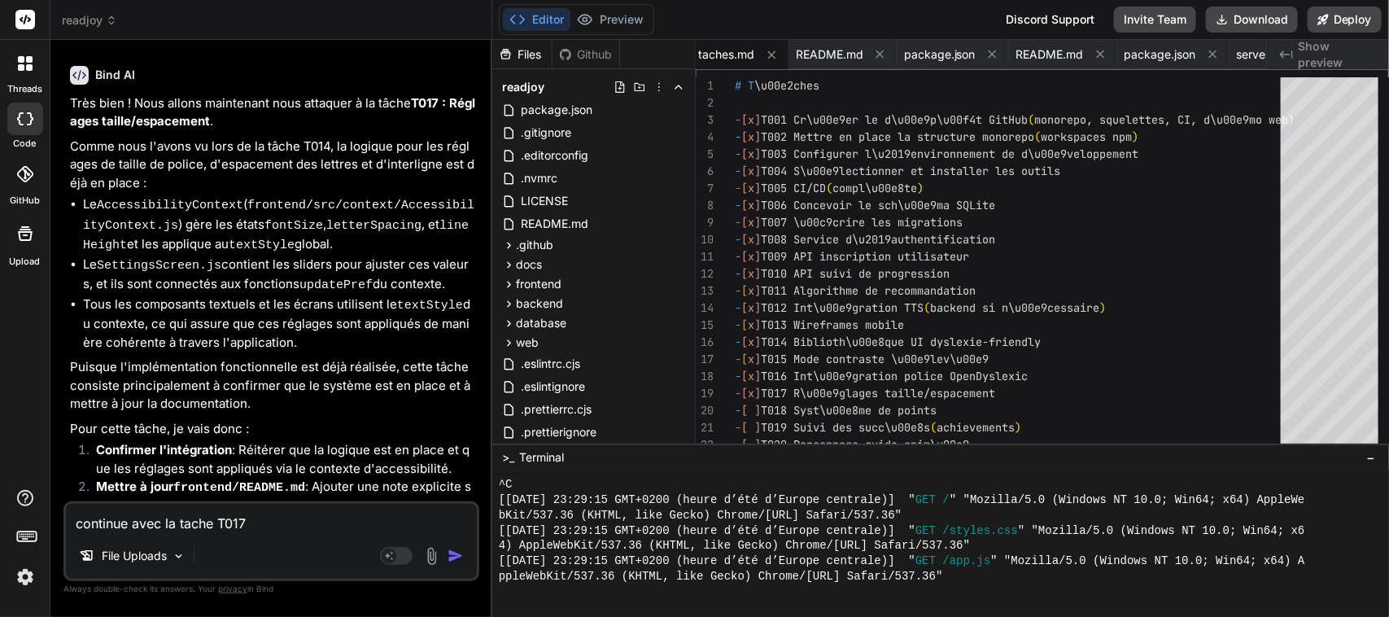
scroll to position [20829, 0]
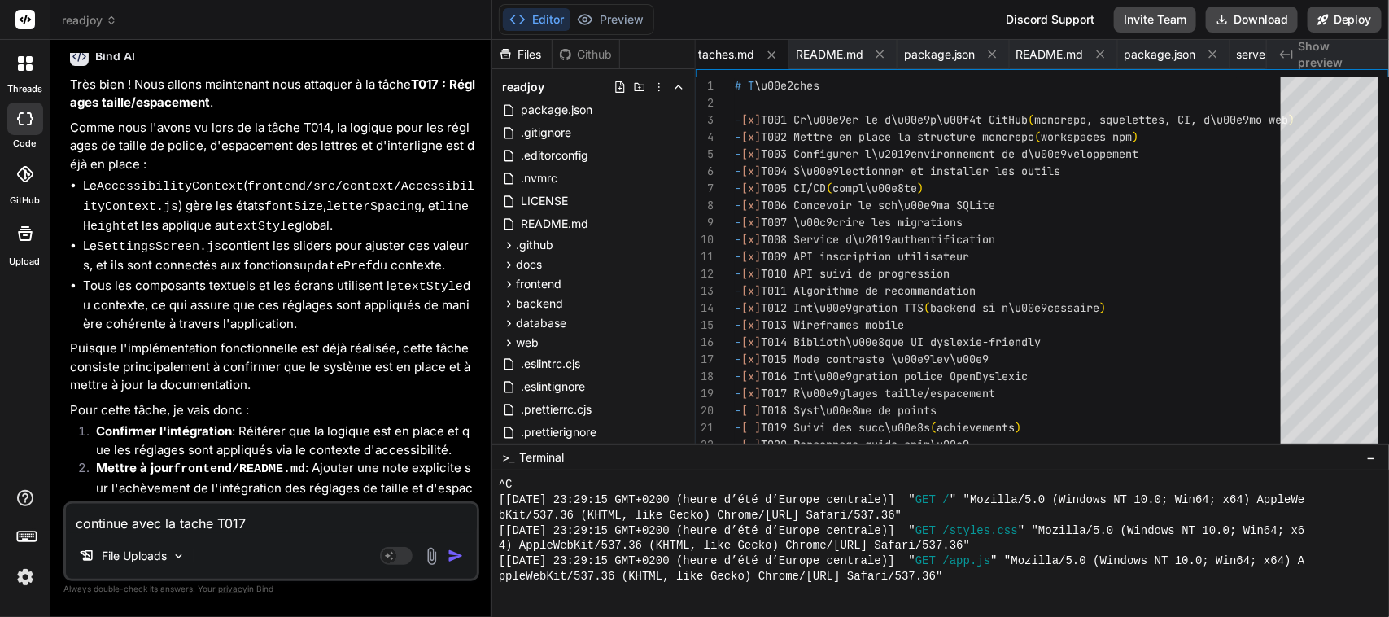
click at [167, 523] on textarea "continue avec la tache T017" at bounding box center [271, 518] width 411 height 29
paste textarea "continue avec la tache T01"
type textarea "continue avec la tache T01"
type textarea "x"
type textarea "continue avec la tache T018"
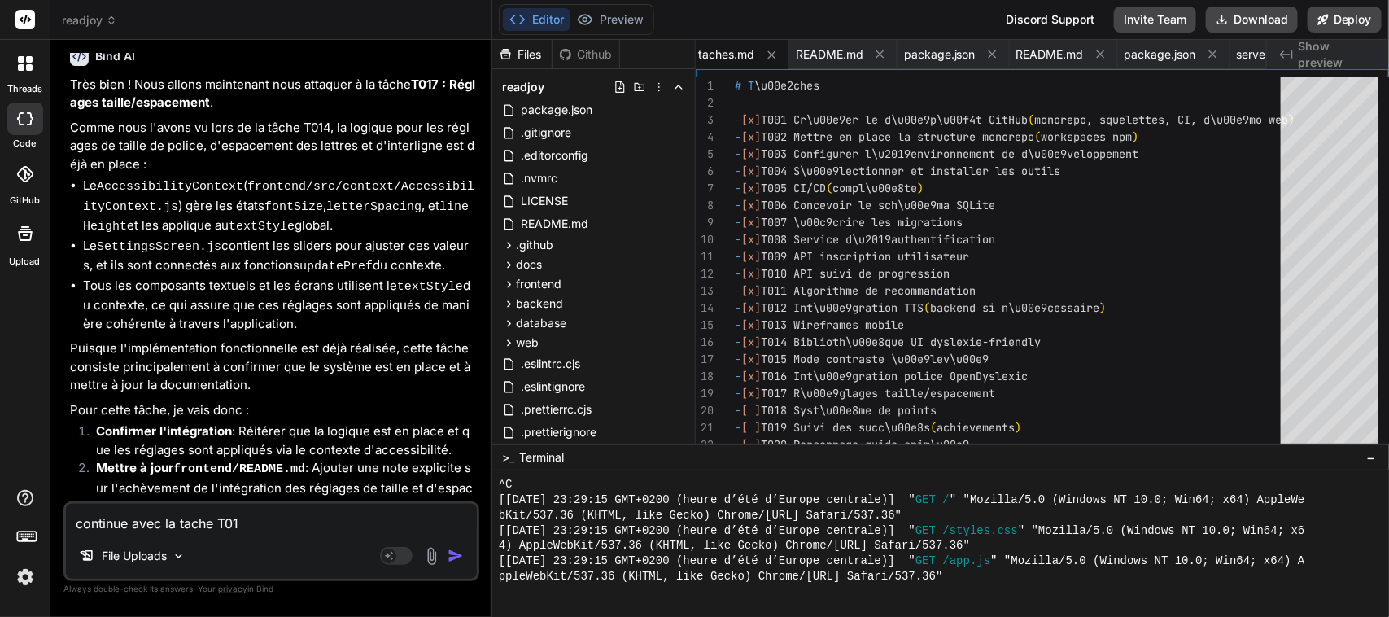
type textarea "x"
type textarea "continue avec la tache T018"
click at [453, 556] on img "button" at bounding box center [455, 556] width 16 height 16
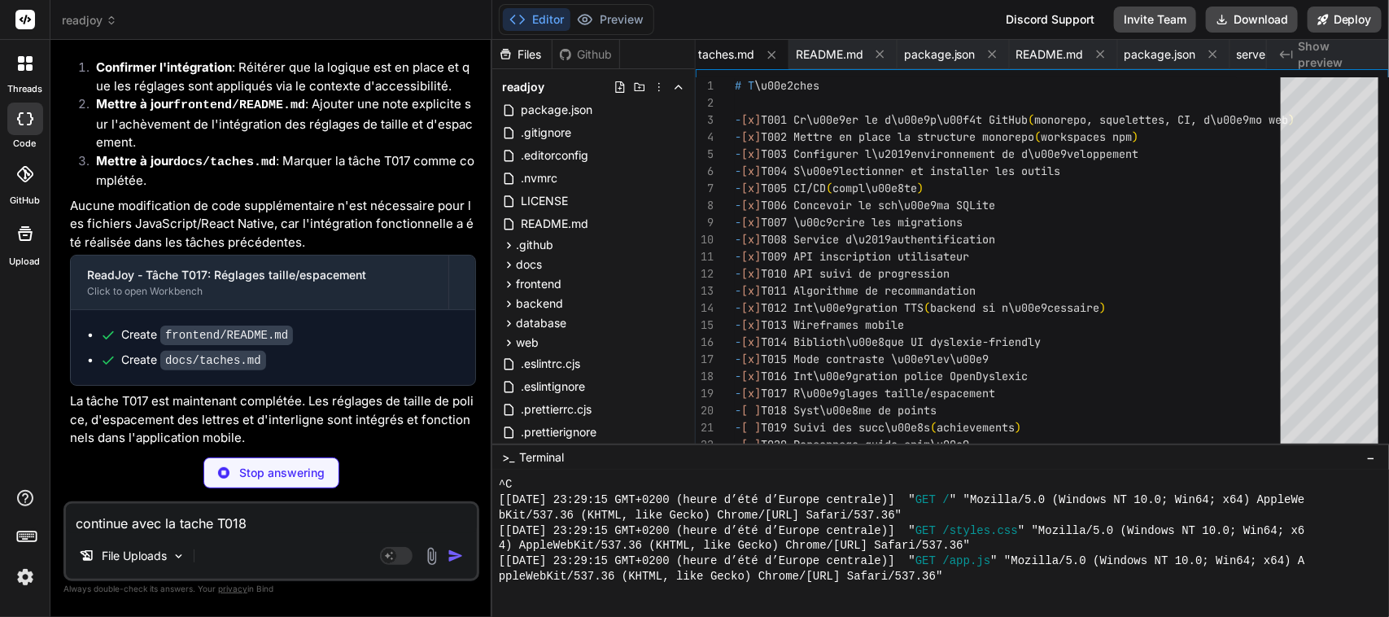
scroll to position [21194, 0]
type textarea "x"
type textarea "}; export default apiClient;"
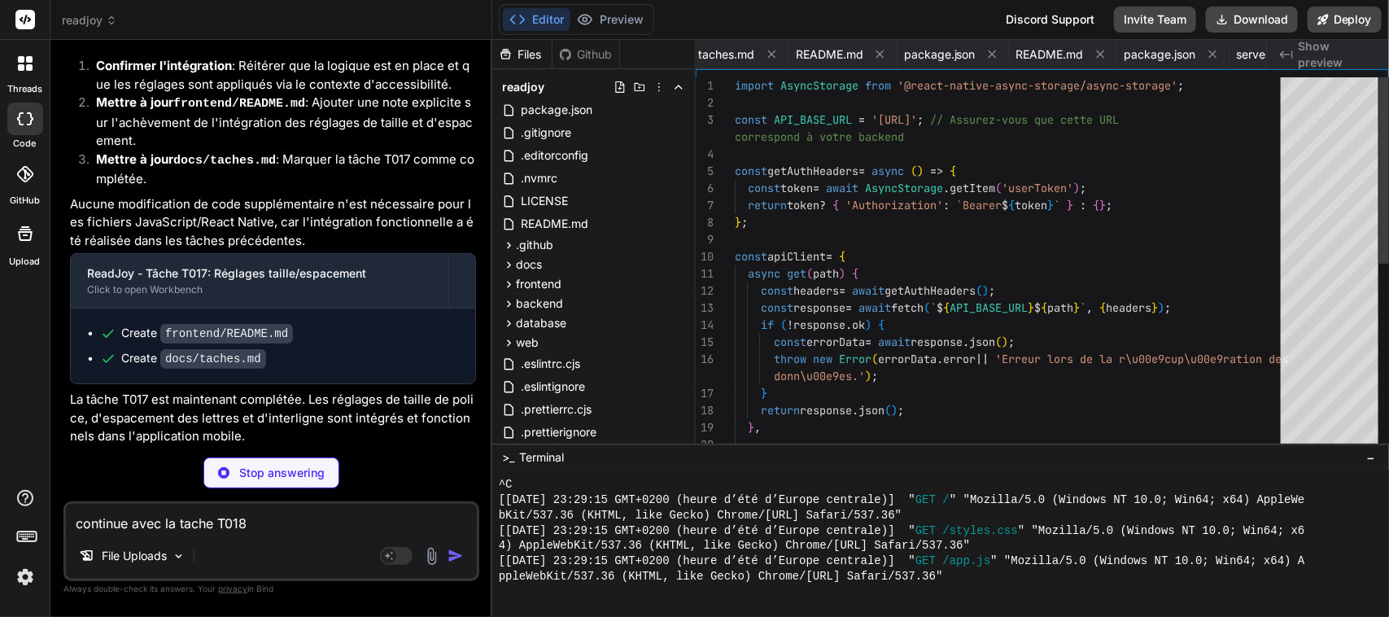
scroll to position [0, 4715]
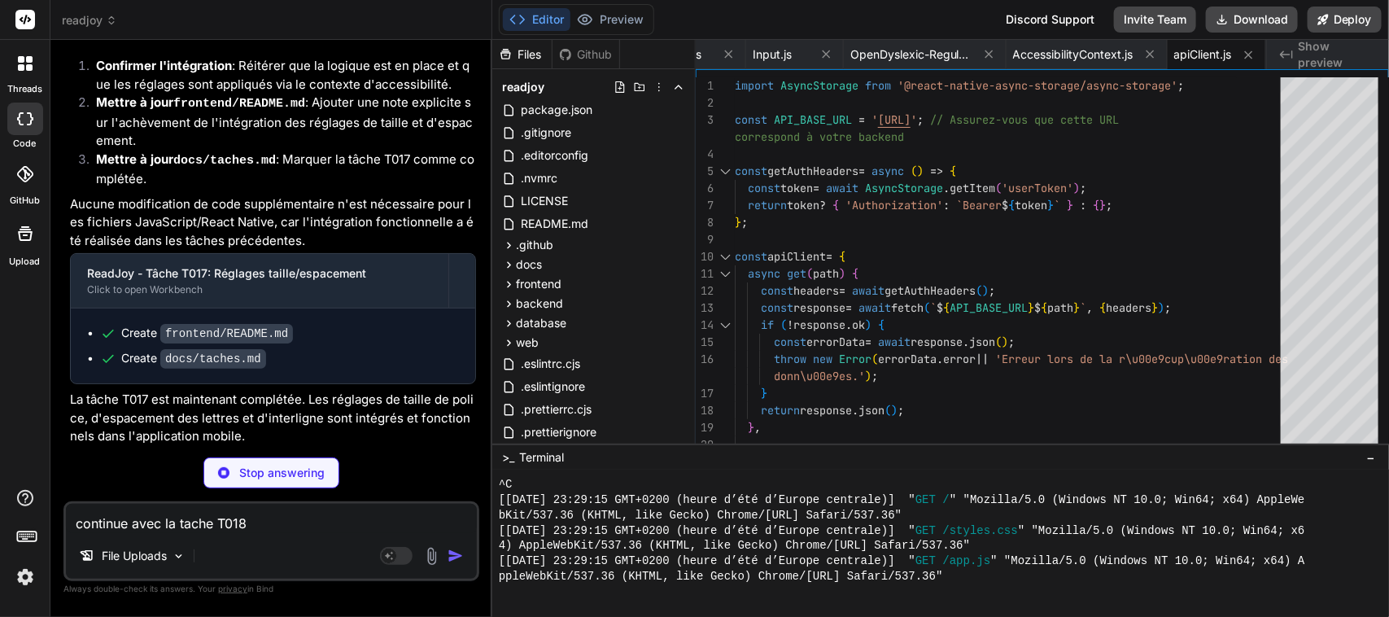
type textarea "x"
type textarea "); }; export const useAuth = () => useContext(AuthContext);"
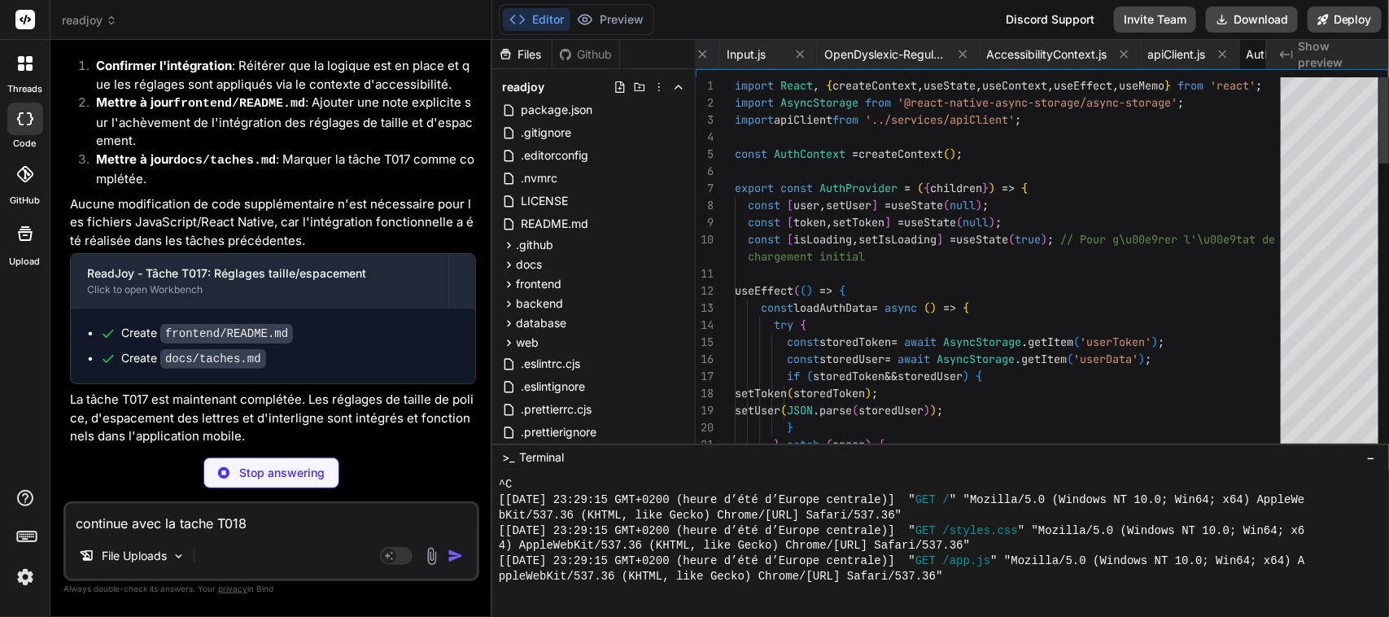
scroll to position [0, 4834]
type textarea "x"
type textarea "<NavigationContainer> <AppNavigator /> </NavigationContainer> </AccessibilityPr…"
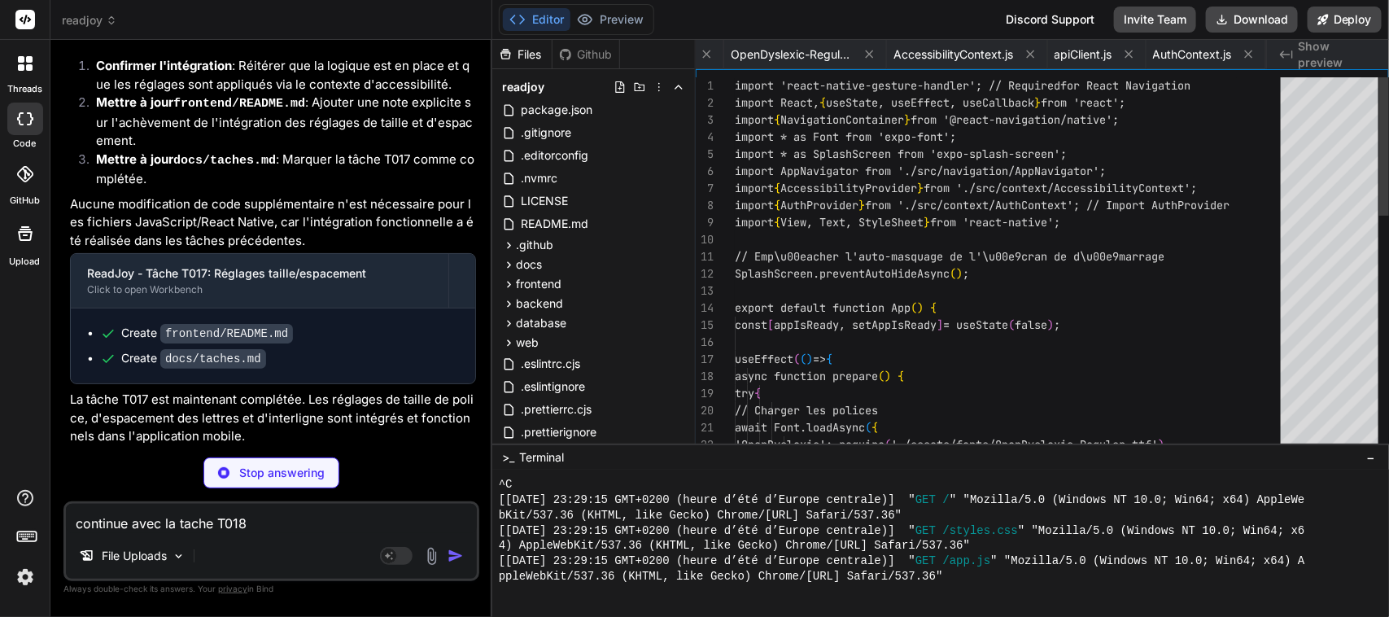
scroll to position [0, 3743]
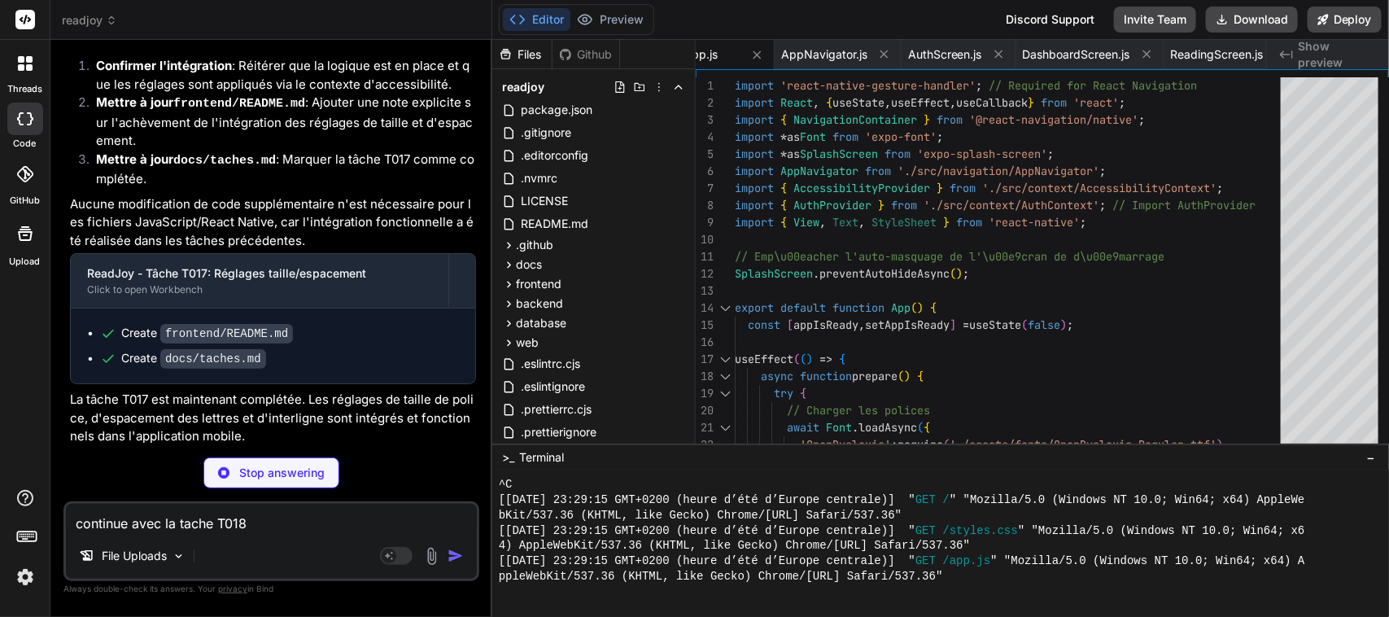
type textarea "x"
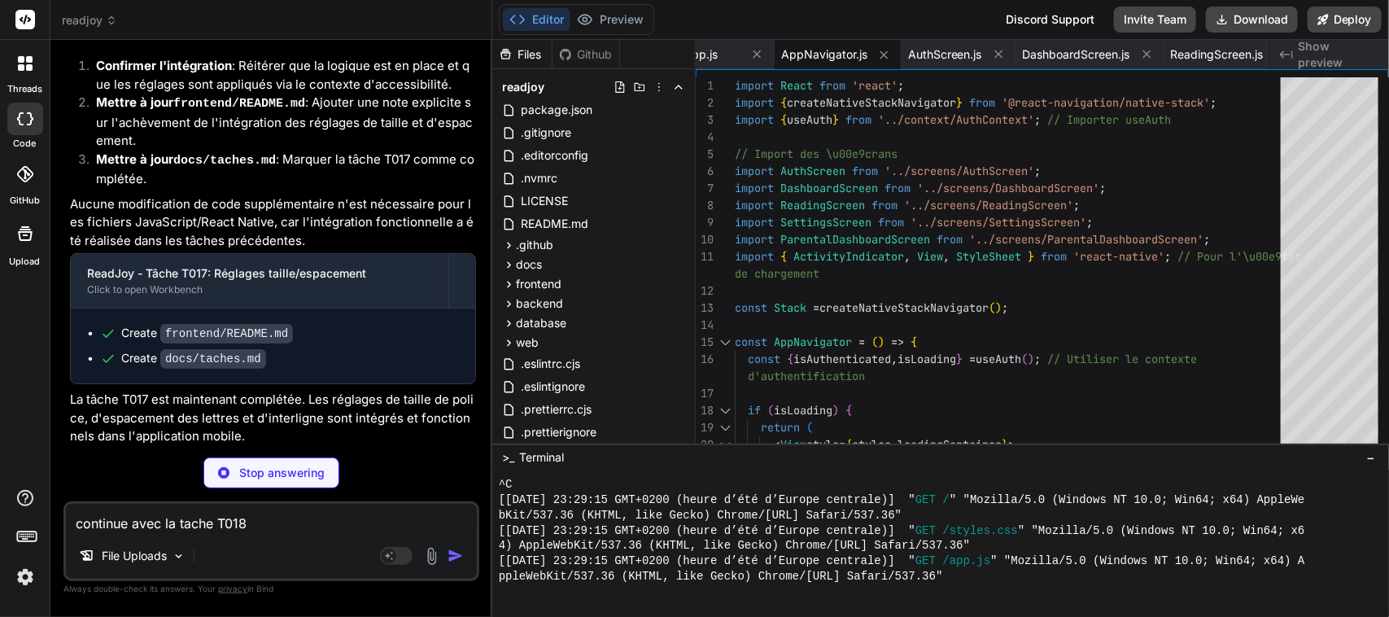
type textarea "x"
type textarea "label: { fontSize: 16, } }); export default AuthScreen;"
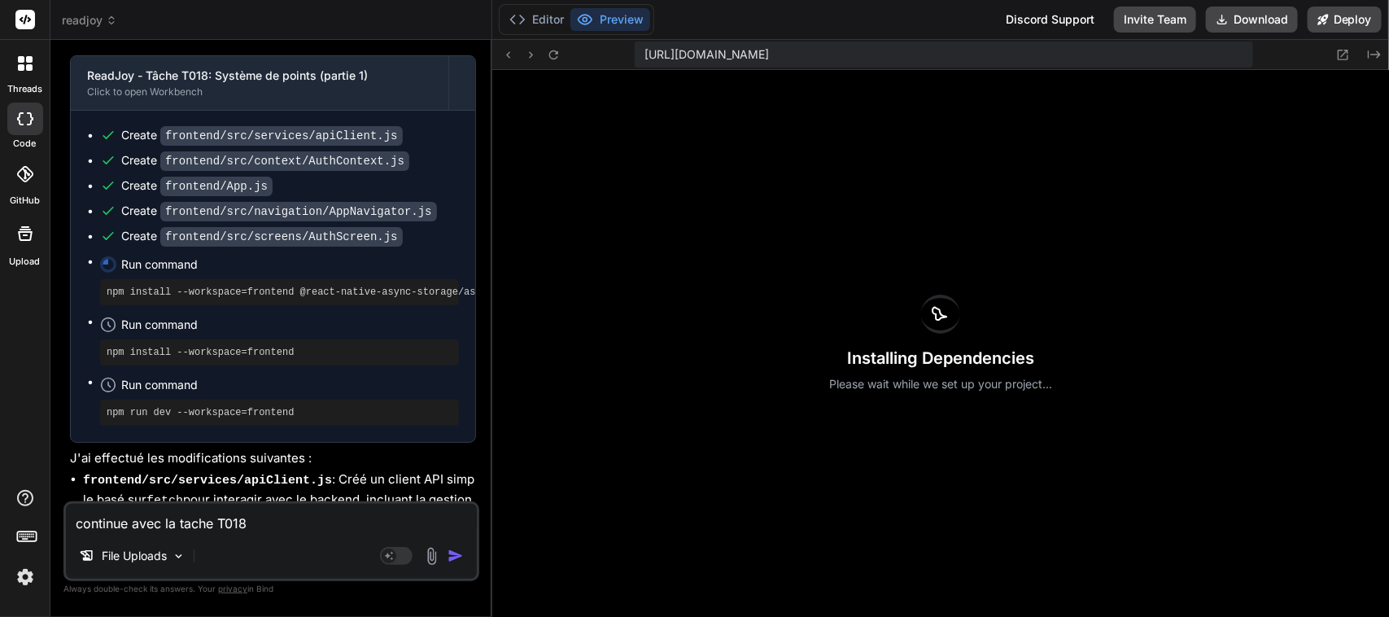
scroll to position [22537, 0]
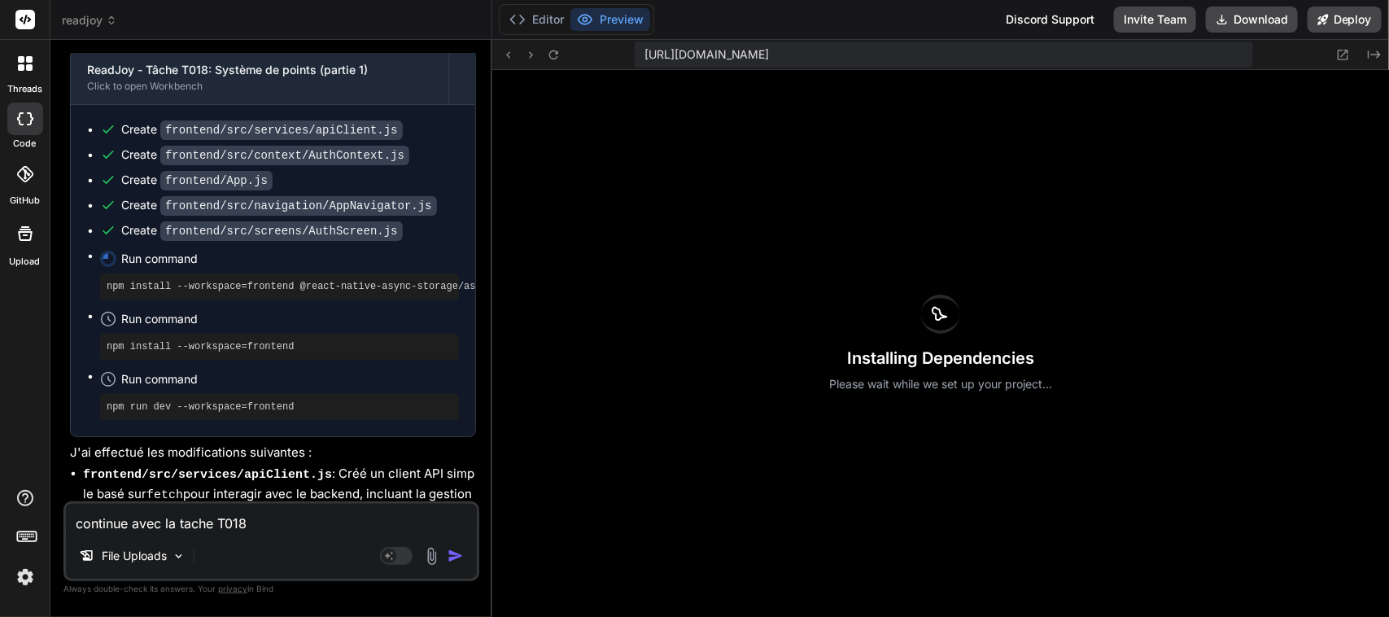
type textarea "x"
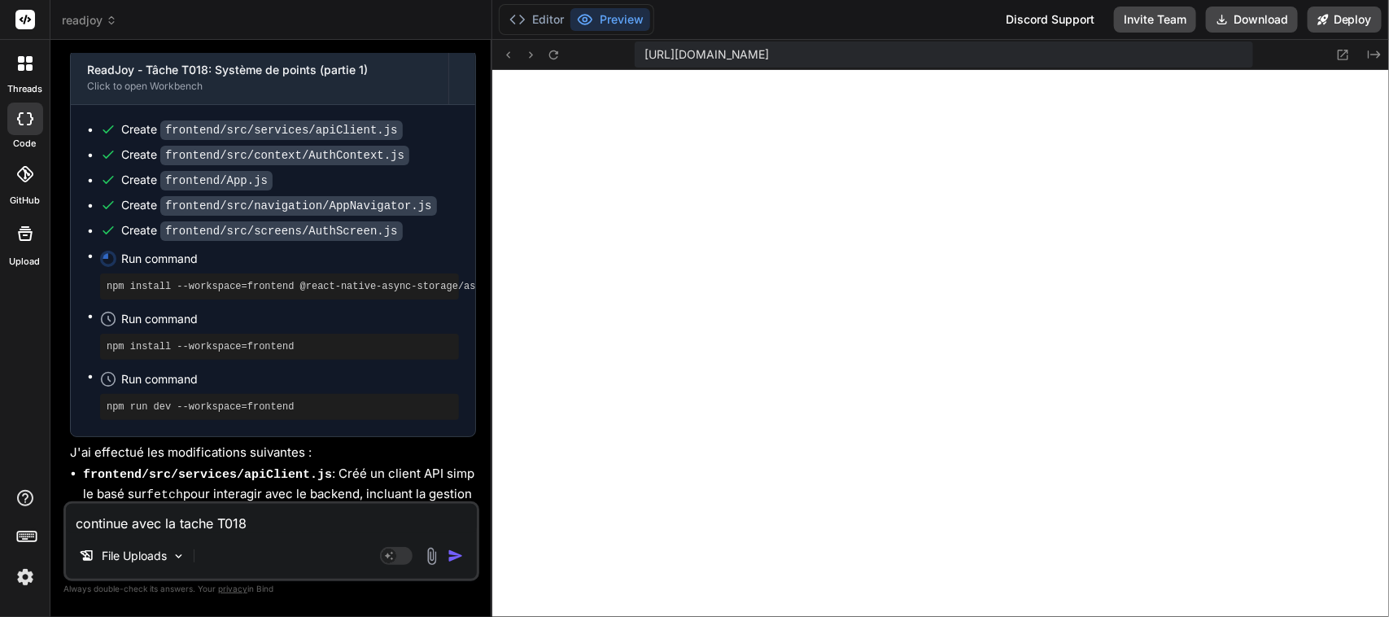
scroll to position [4668, 0]
click at [225, 526] on textarea "continue avec la tache T018" at bounding box center [271, 518] width 411 height 29
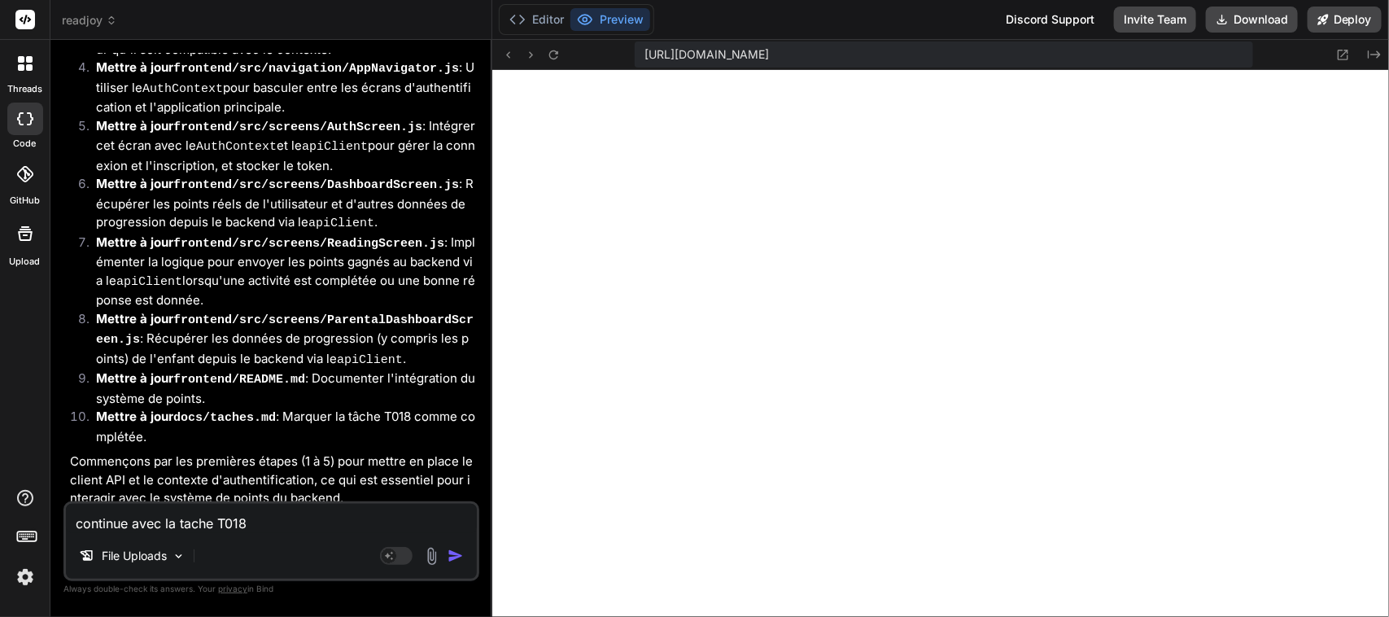
scroll to position [22537, 0]
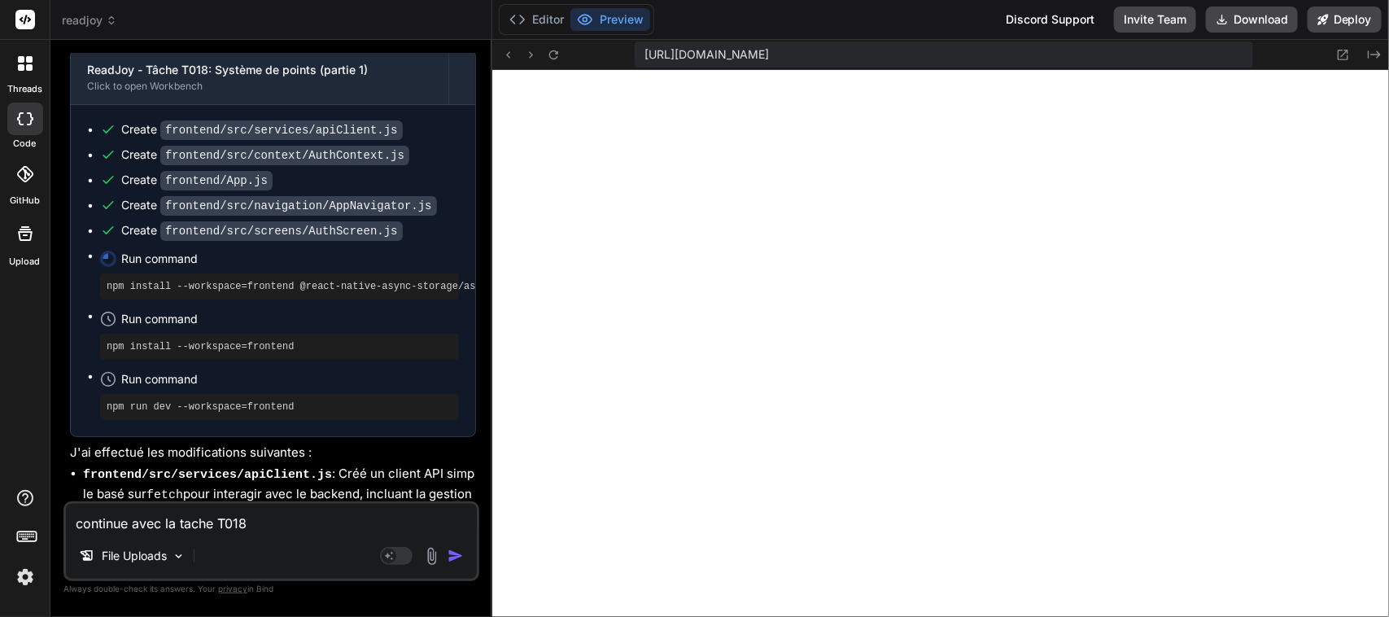
click at [147, 523] on textarea "continue avec la tache T018" at bounding box center [271, 518] width 411 height 29
type textarea "j"
type textarea "x"
type textarea "k"
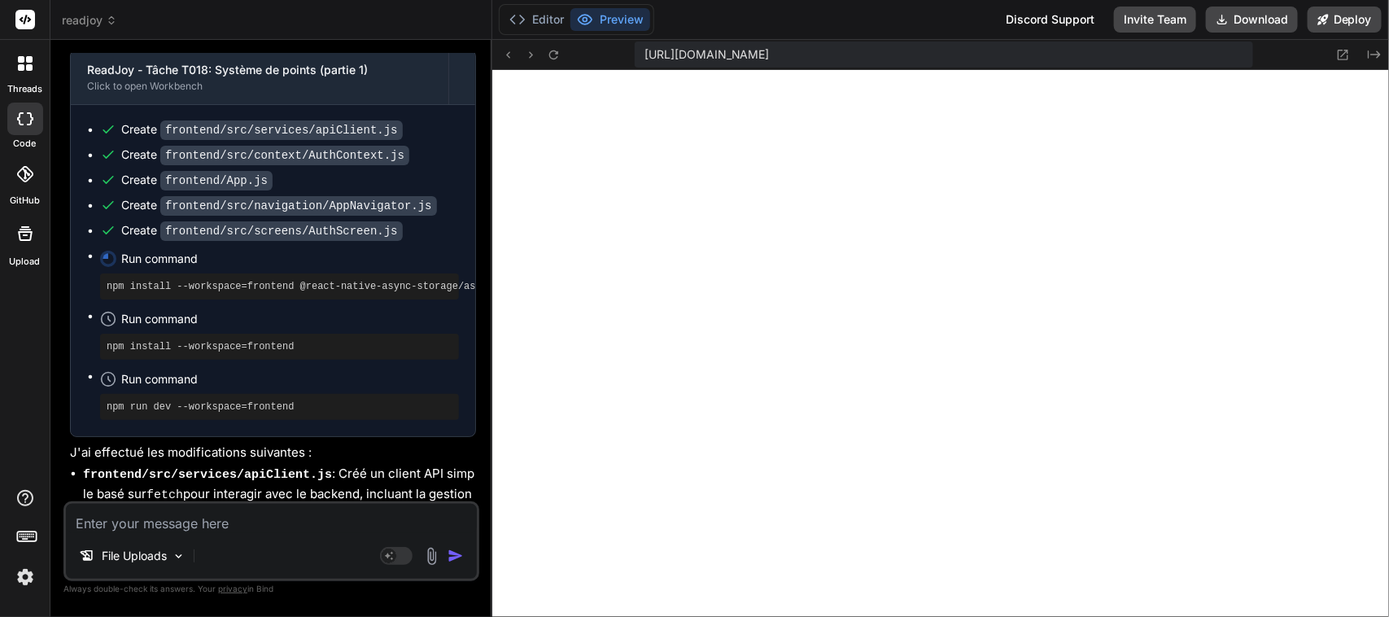
type textarea "x"
type textarea "ke"
type textarea "x"
type textarea "kee"
type textarea "x"
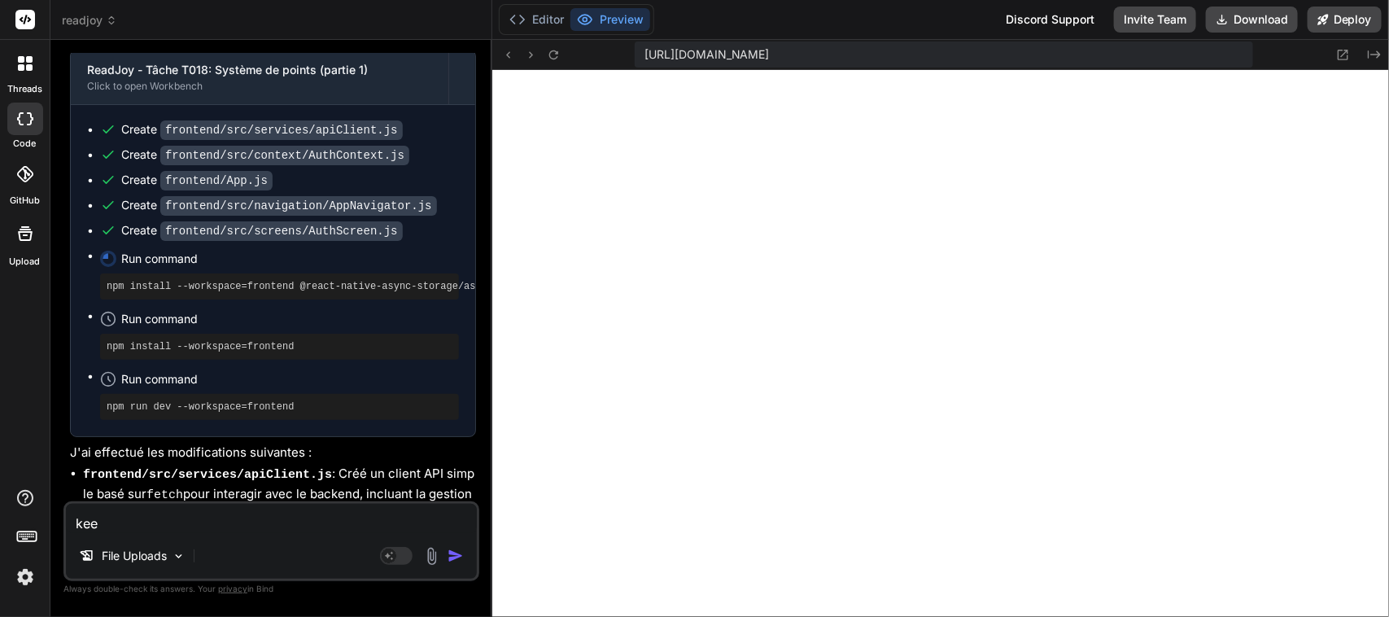
type textarea "keep"
type textarea "x"
type textarea "keep"
type textarea "x"
type textarea "keep g"
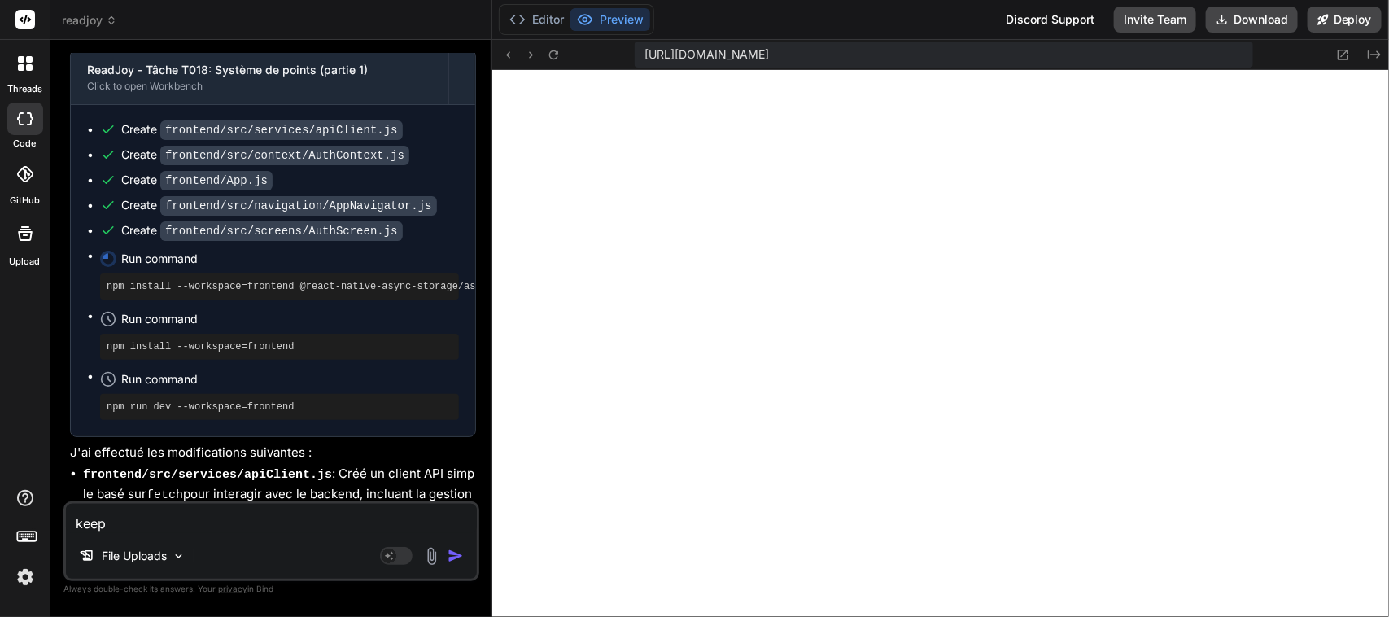
type textarea "x"
type textarea "keep go"
type textarea "x"
type textarea "keep goi"
type textarea "x"
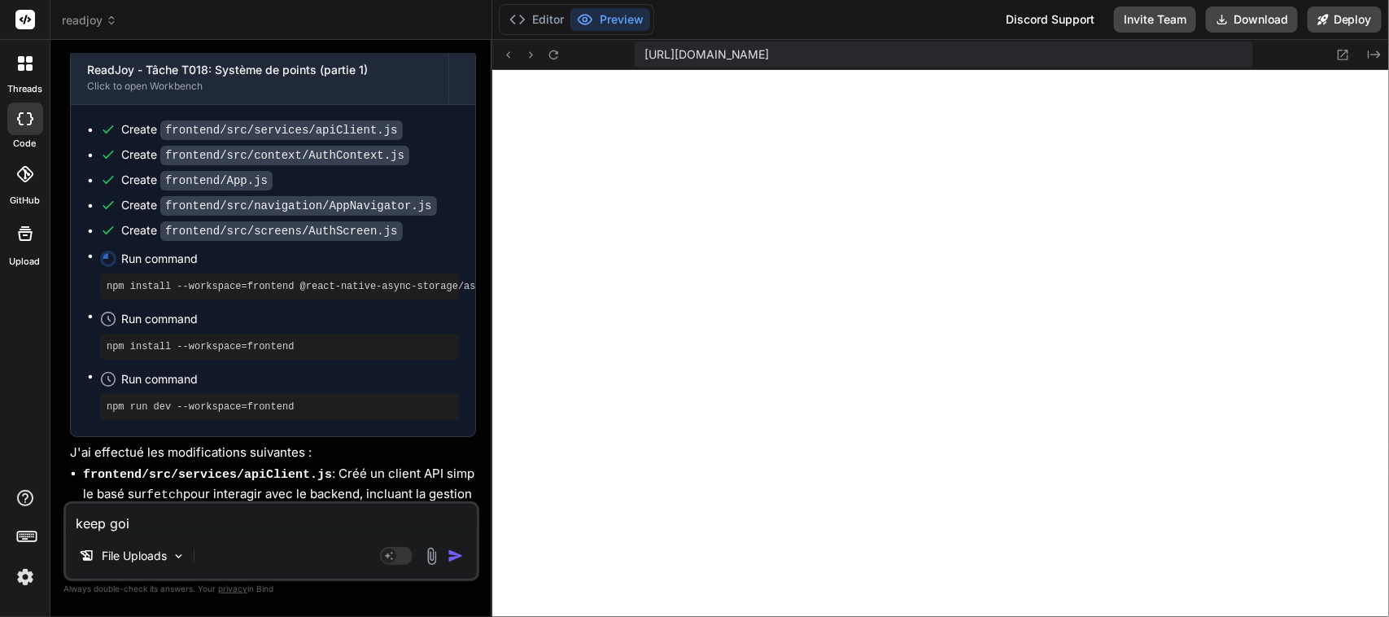
type textarea "keep goin"
type textarea "x"
type textarea "keep going"
type textarea "x"
type textarea "keep going"
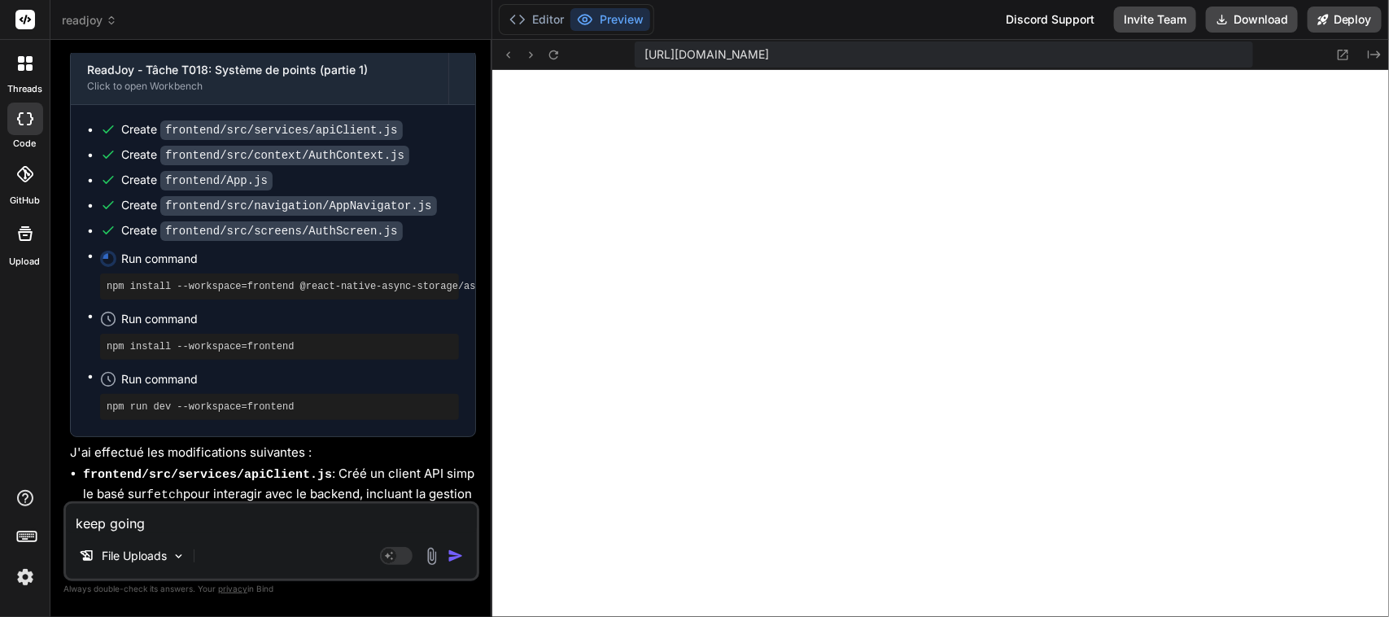
click at [460, 552] on img "button" at bounding box center [455, 556] width 16 height 16
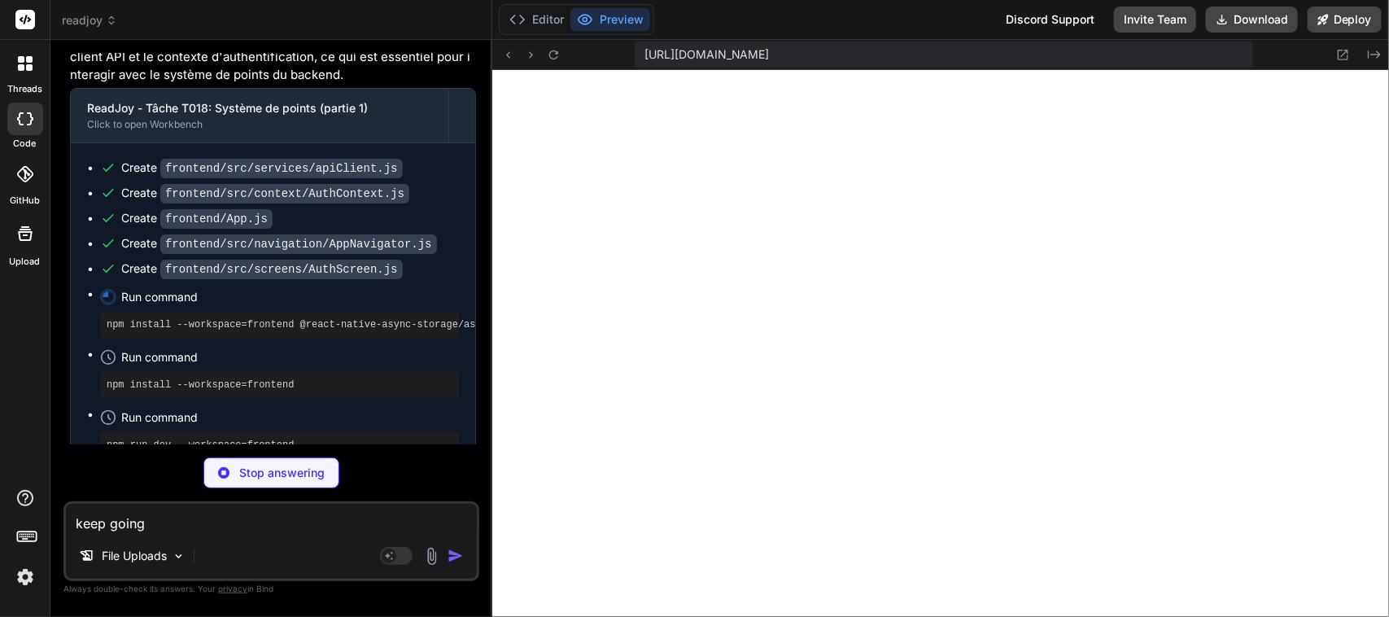
scroll to position [22494, 0]
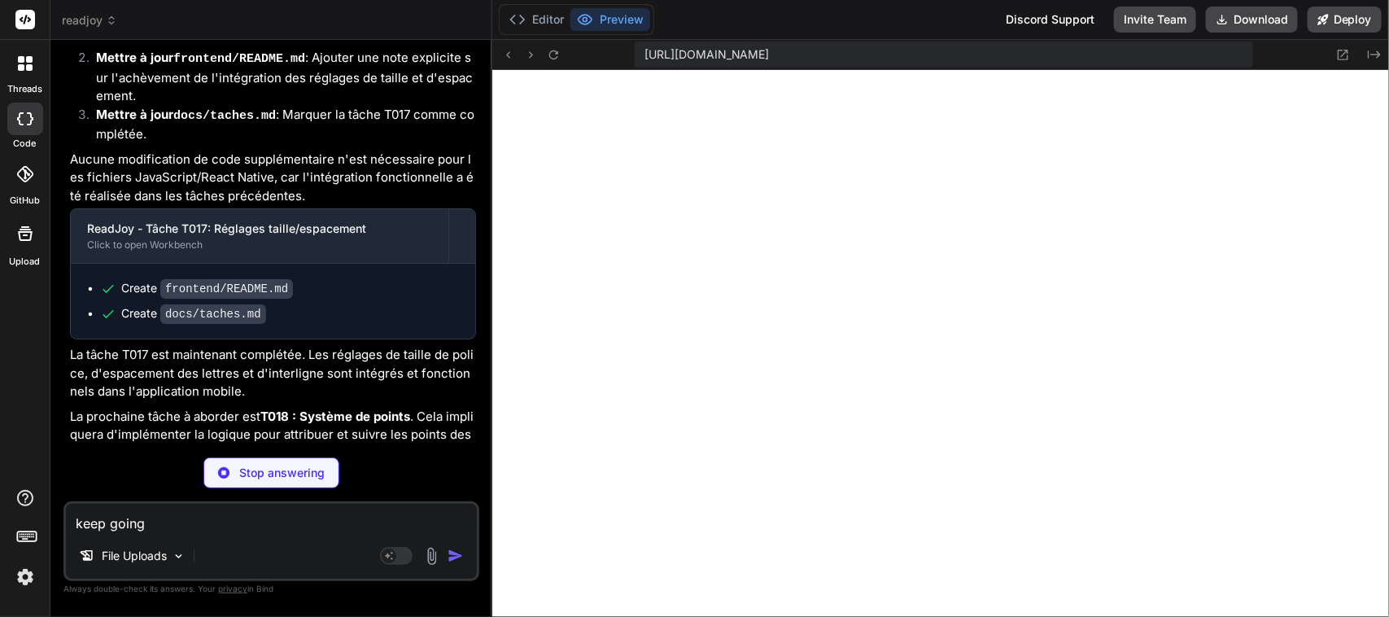
type textarea "x"
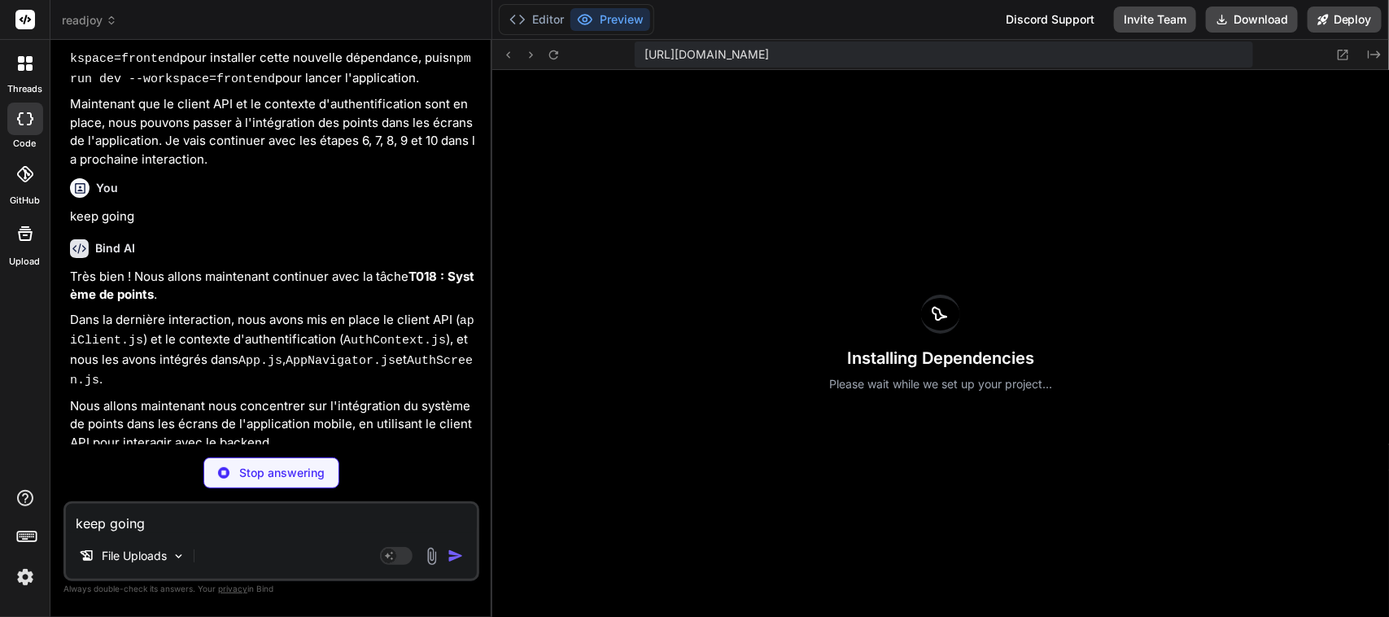
scroll to position [4683, 0]
type textarea "x"
type textarea "npm run dev --workspace=frontend ``` Ces commandes installeront les d\u00e9pend…"
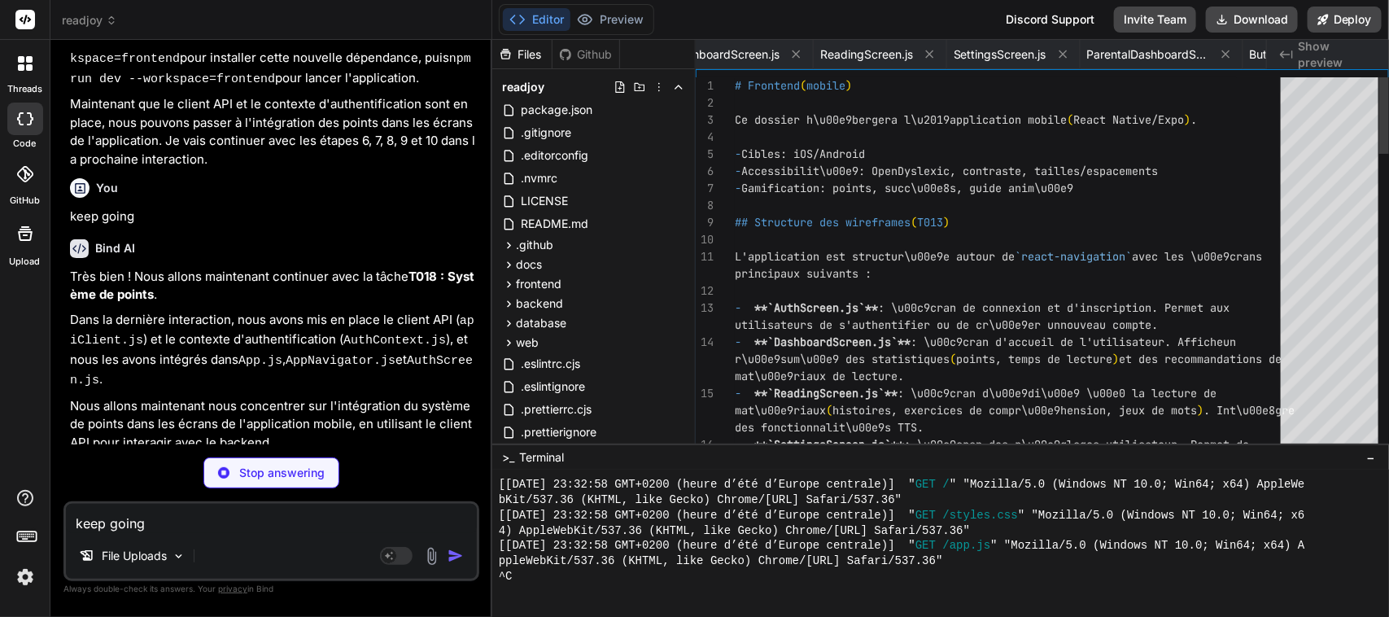
scroll to position [0, 1075]
type textarea "x"
type textarea "- [ ] T028 Benchmarks - [ ] T029 Staging - [ ] T030 Beta \\u00e9coles - [ ] T03…"
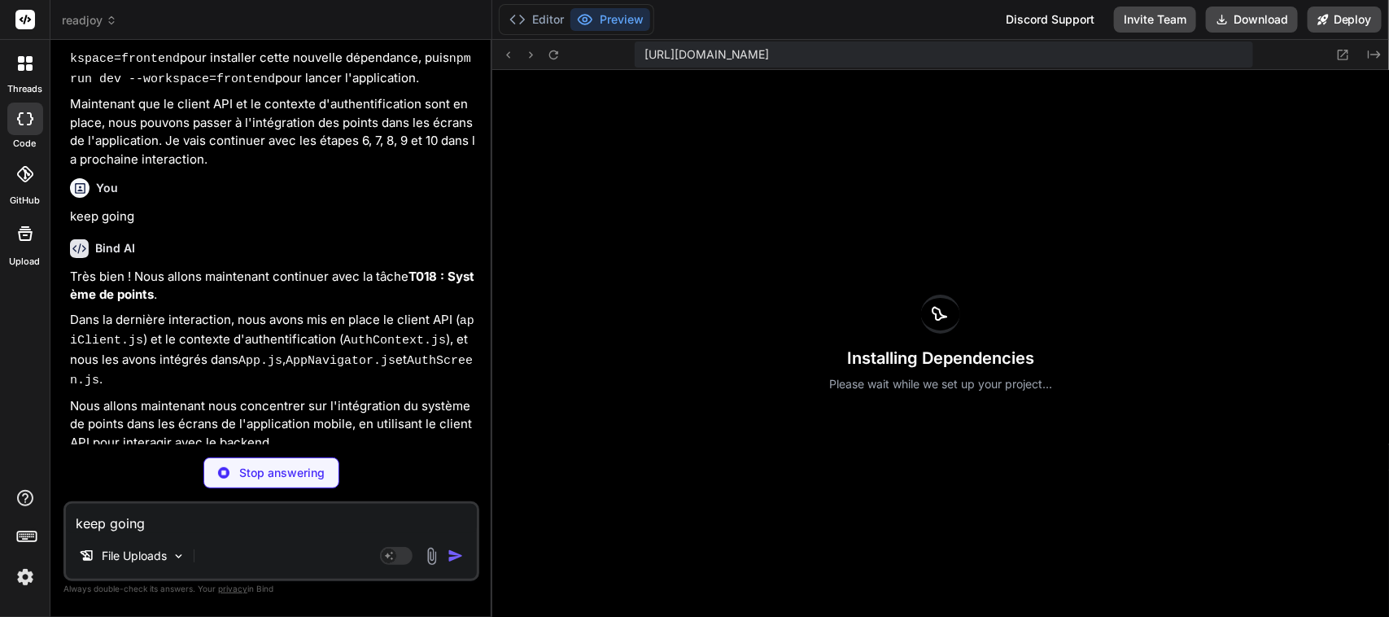
scroll to position [4699, 0]
type textarea "x"
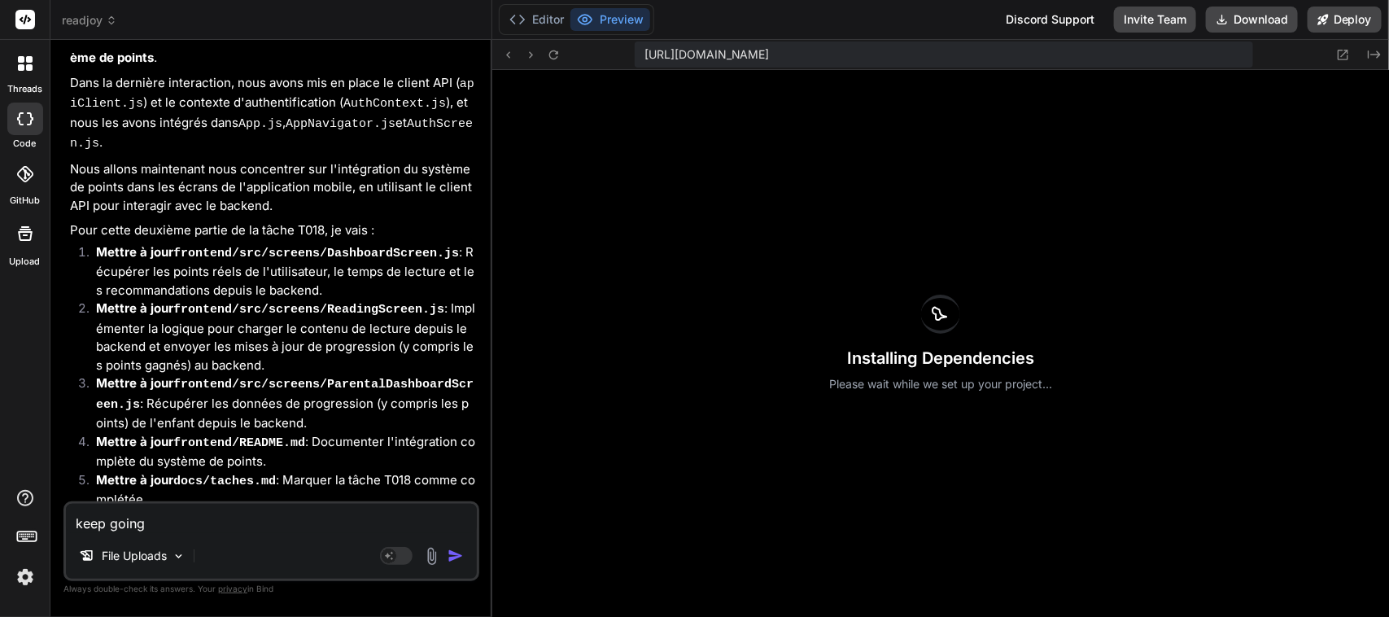
scroll to position [23631, 0]
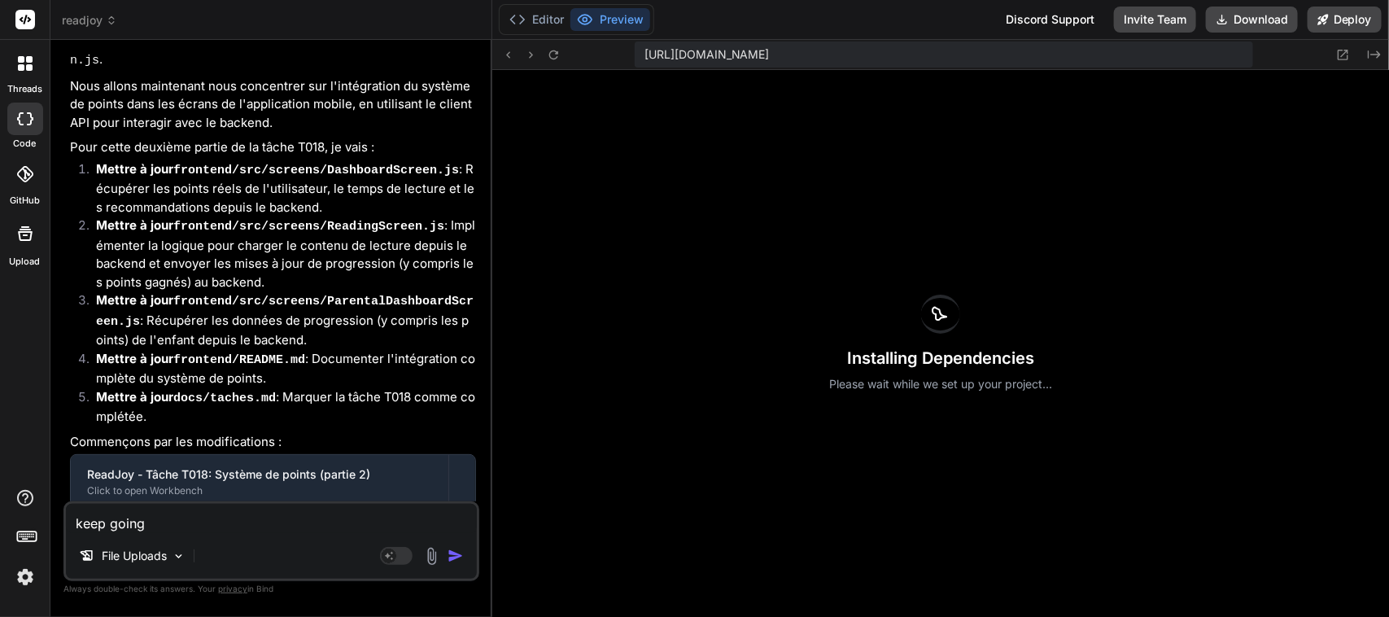
click at [197, 522] on textarea "keep going" at bounding box center [271, 518] width 411 height 29
paste textarea "continue avec la tache T01"
type textarea "continue avec la tache T01"
type textarea "x"
type textarea "continue avec la tache T019"
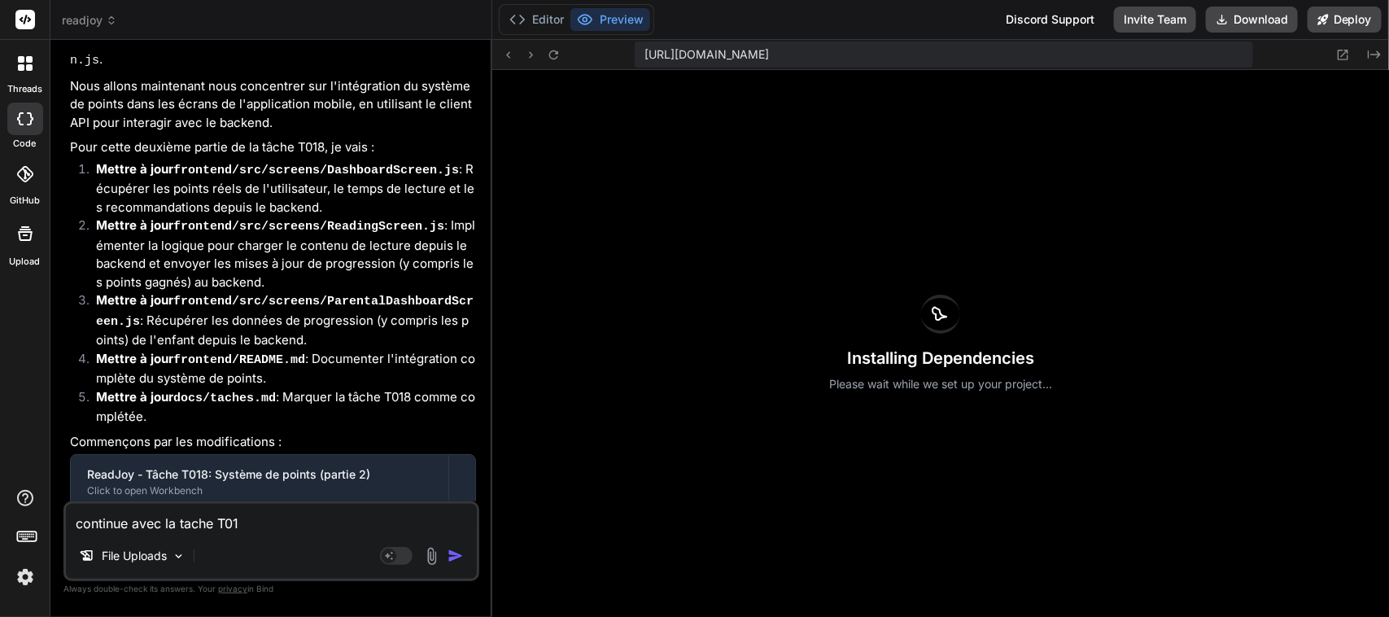
type textarea "x"
type textarea "continue avec la tache T019"
click at [456, 560] on img "button" at bounding box center [455, 556] width 16 height 16
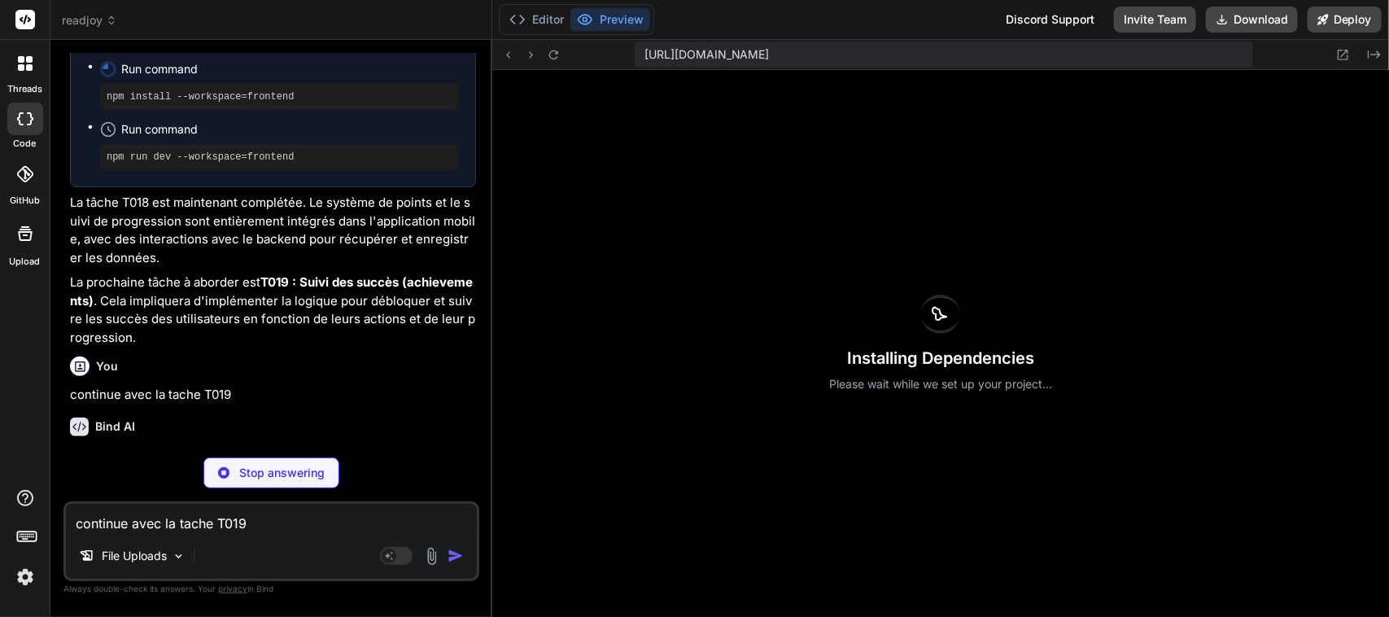
scroll to position [24247, 0]
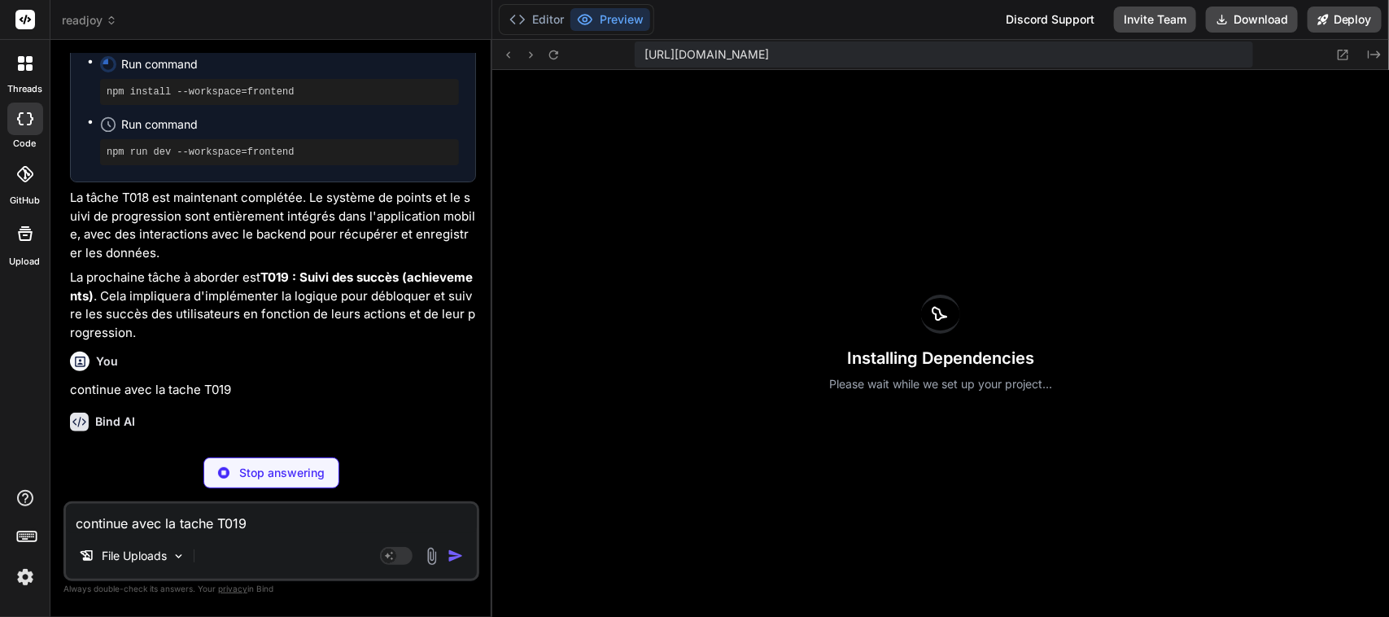
type textarea "x"
type textarea "ngMaterials.find(m => [DOMAIN_NAME] === materialId);\n}\n\nasync function getUs…"
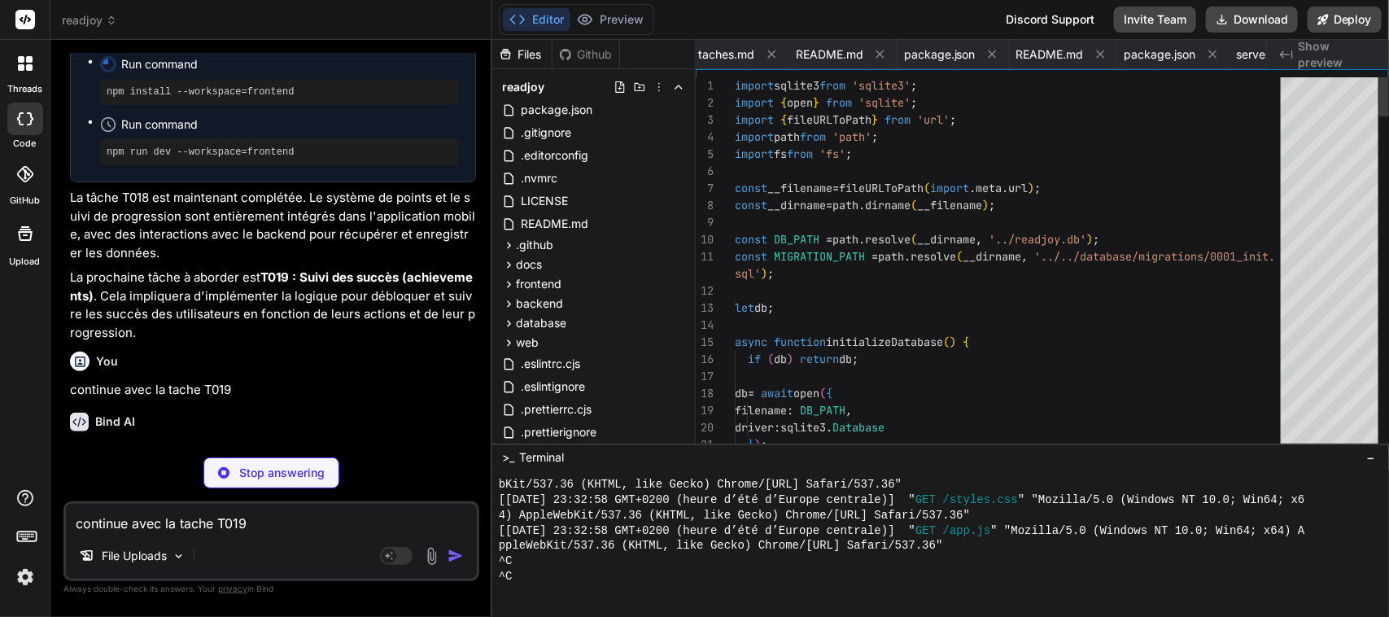
scroll to position [0, 2893]
type textarea "x"
type textarea "return newlyUnlocked; } export { checkAndUnlockAchievements };"
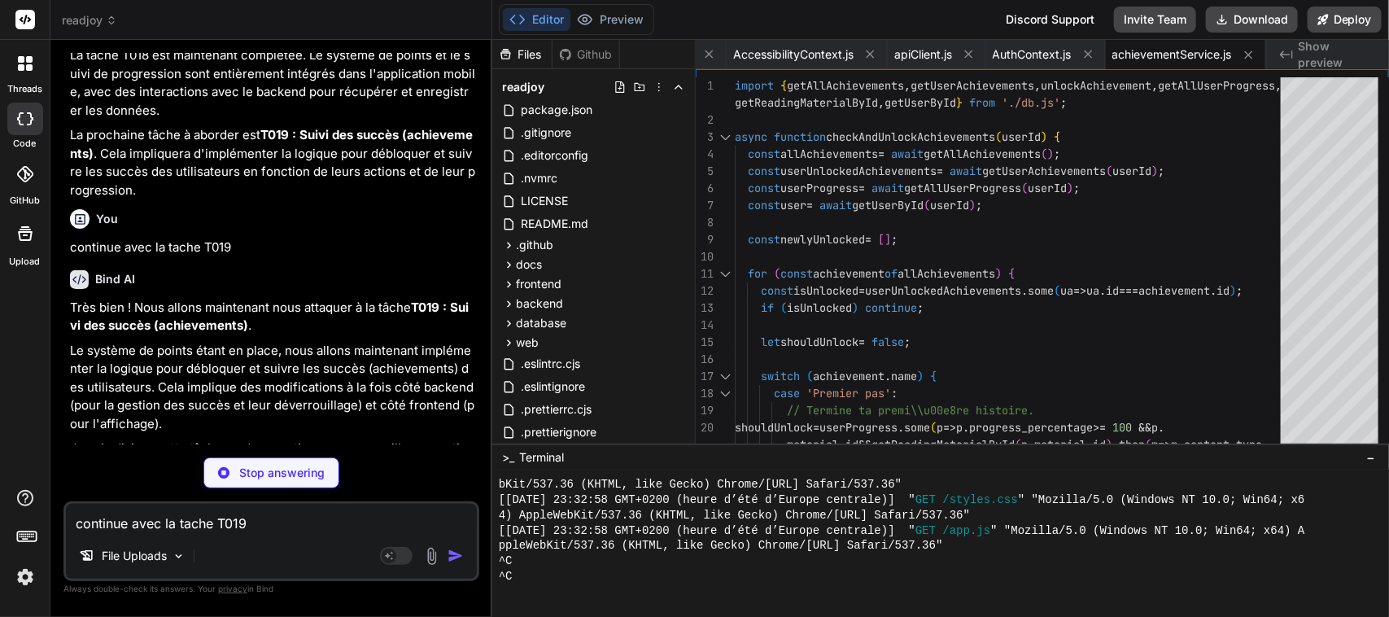
scroll to position [24441, 0]
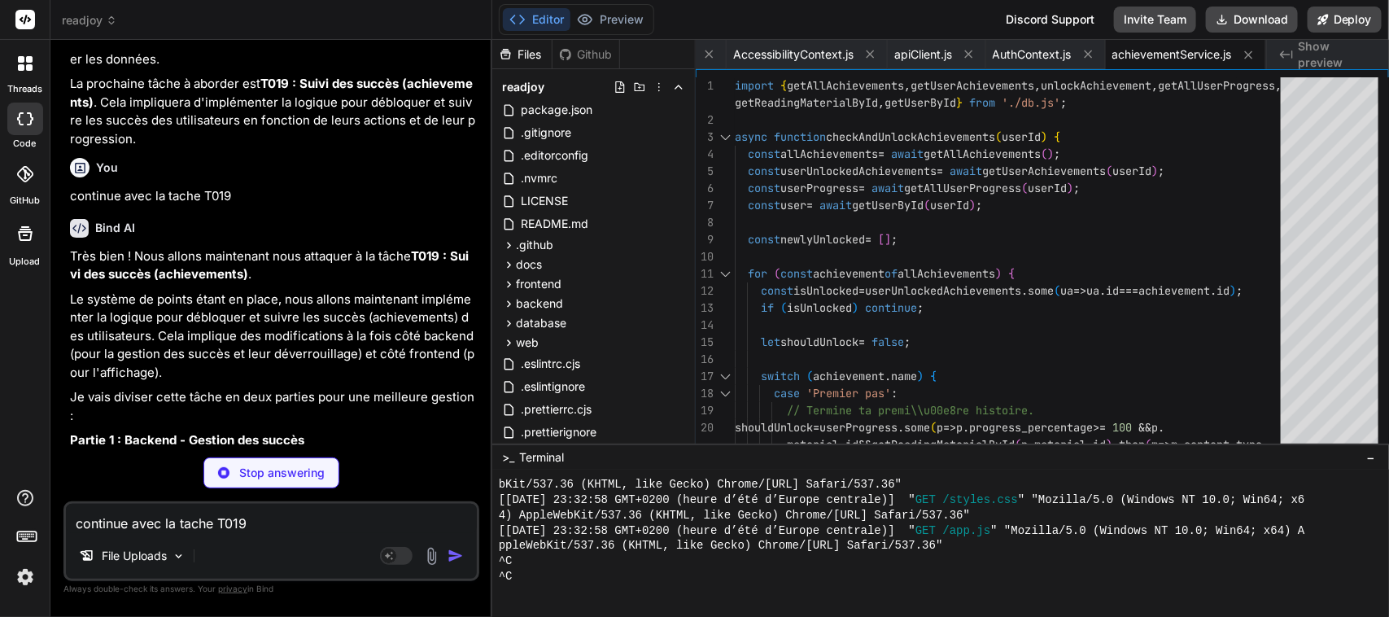
type textarea "x"
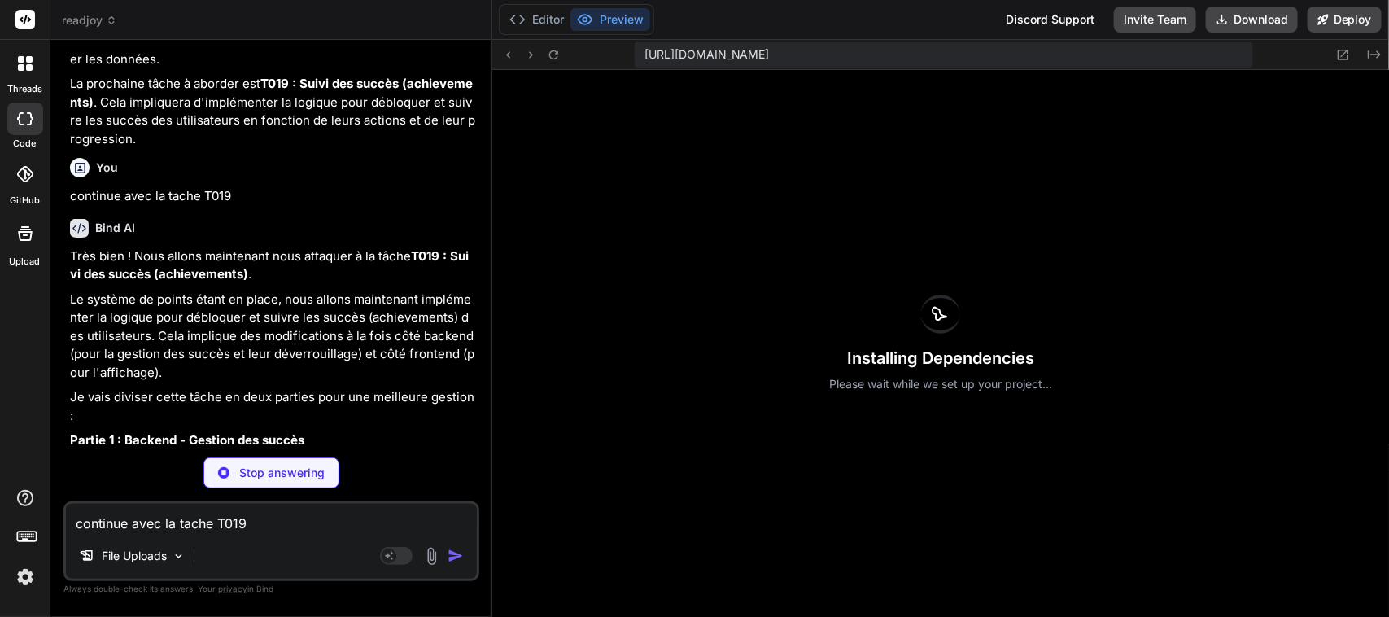
scroll to position [4713, 0]
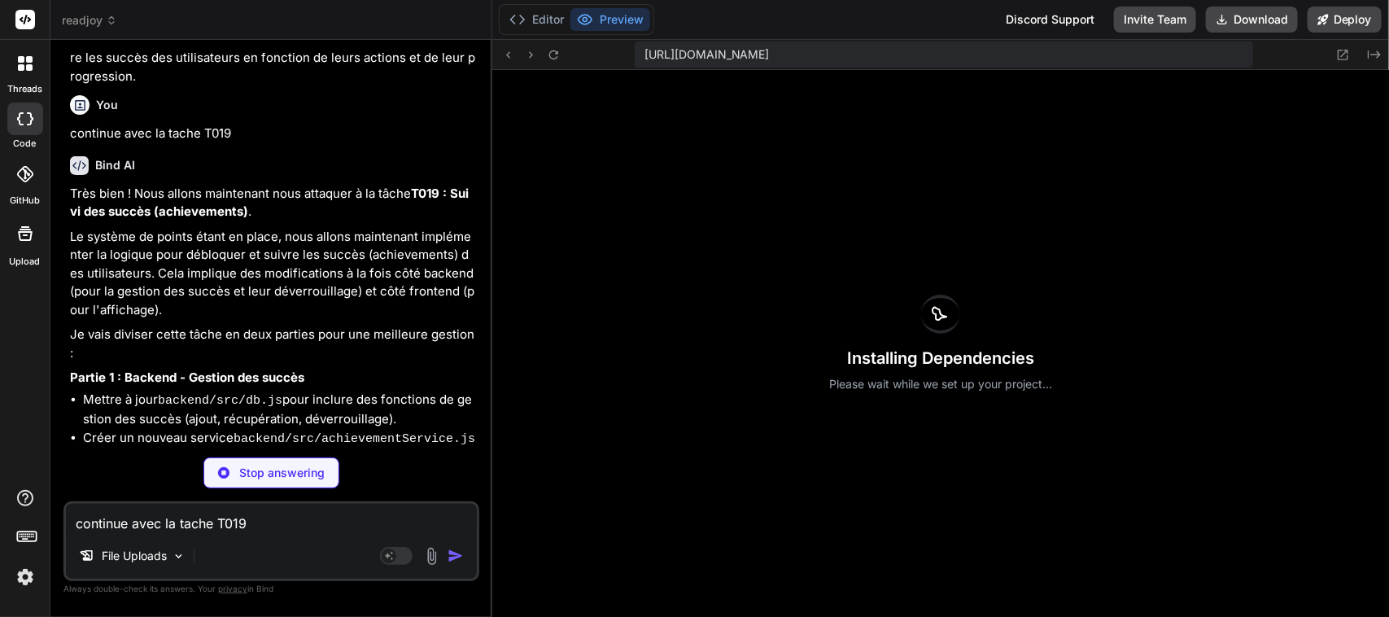
type textarea "x"
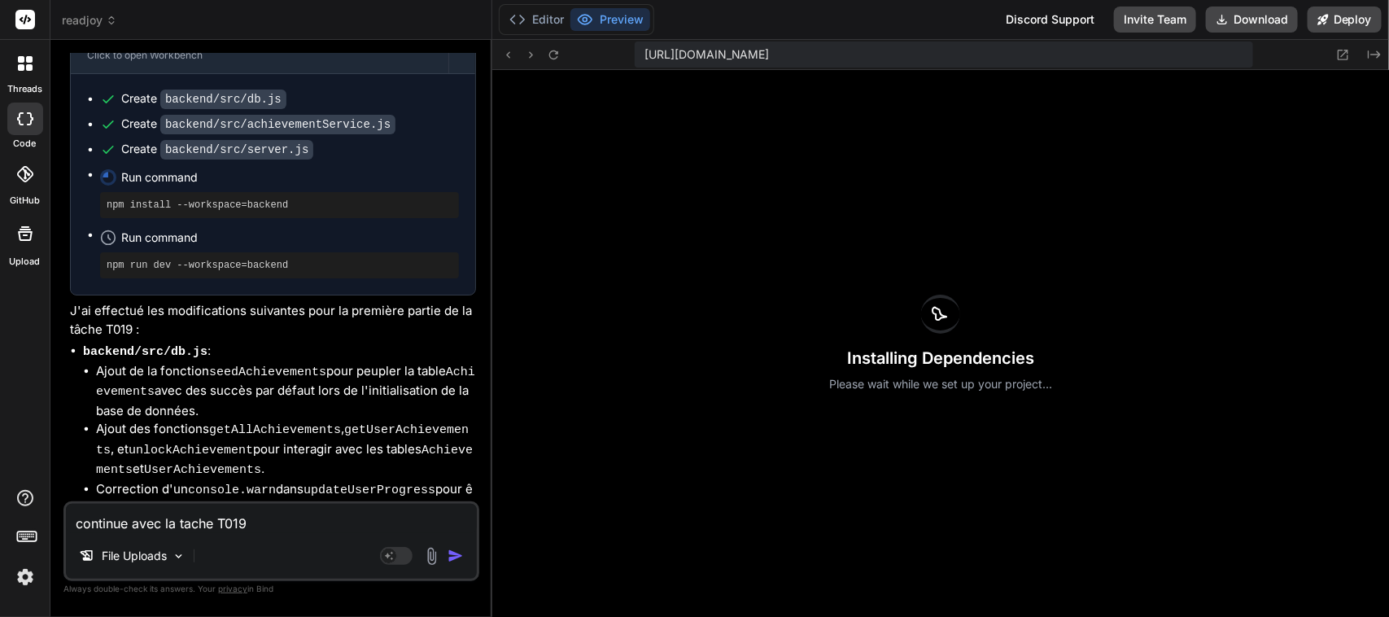
scroll to position [25189, 0]
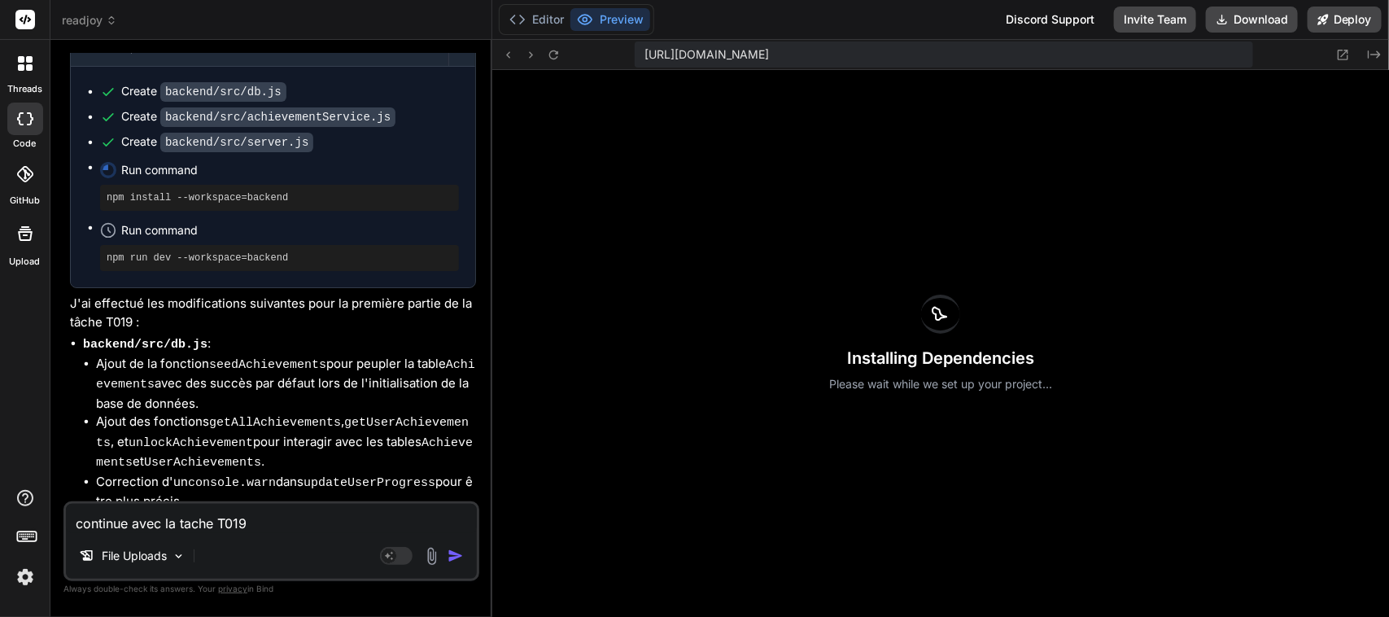
click at [225, 522] on textarea "continue avec la tache T019" at bounding box center [271, 518] width 411 height 29
type textarea "k"
type textarea "x"
type textarea "ke"
type textarea "x"
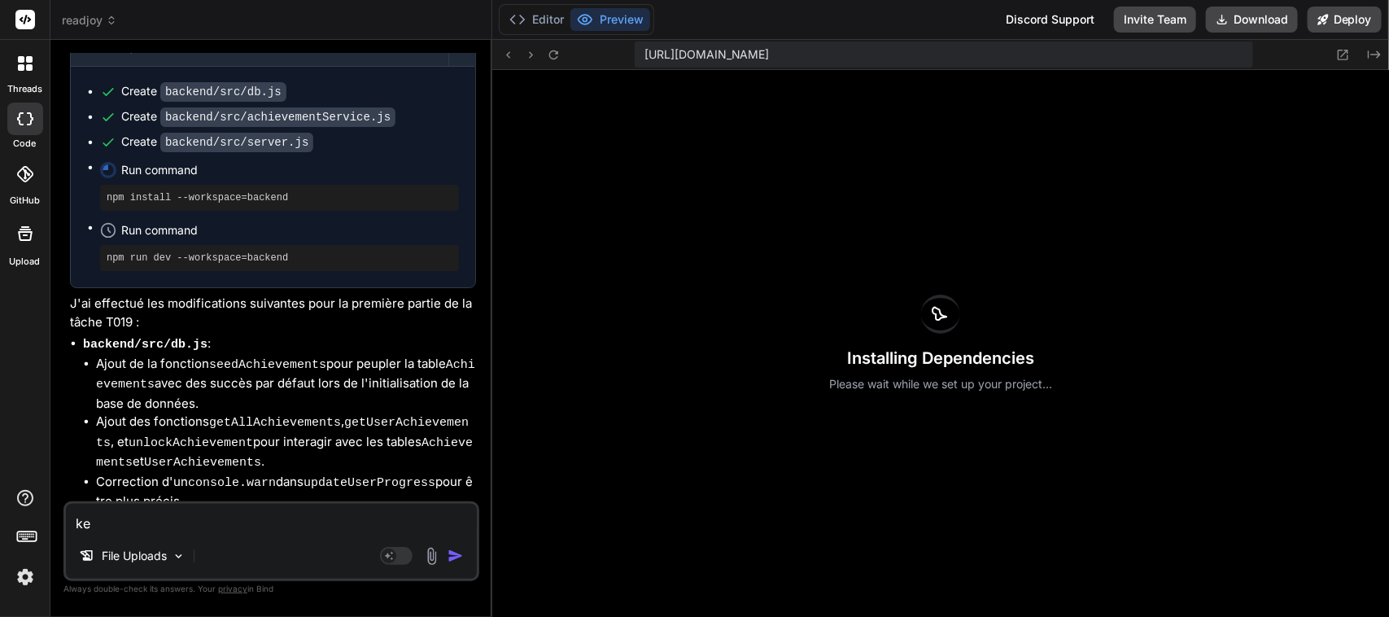
type textarea "kee"
type textarea "x"
type textarea "keep"
type textarea "x"
type textarea "keep"
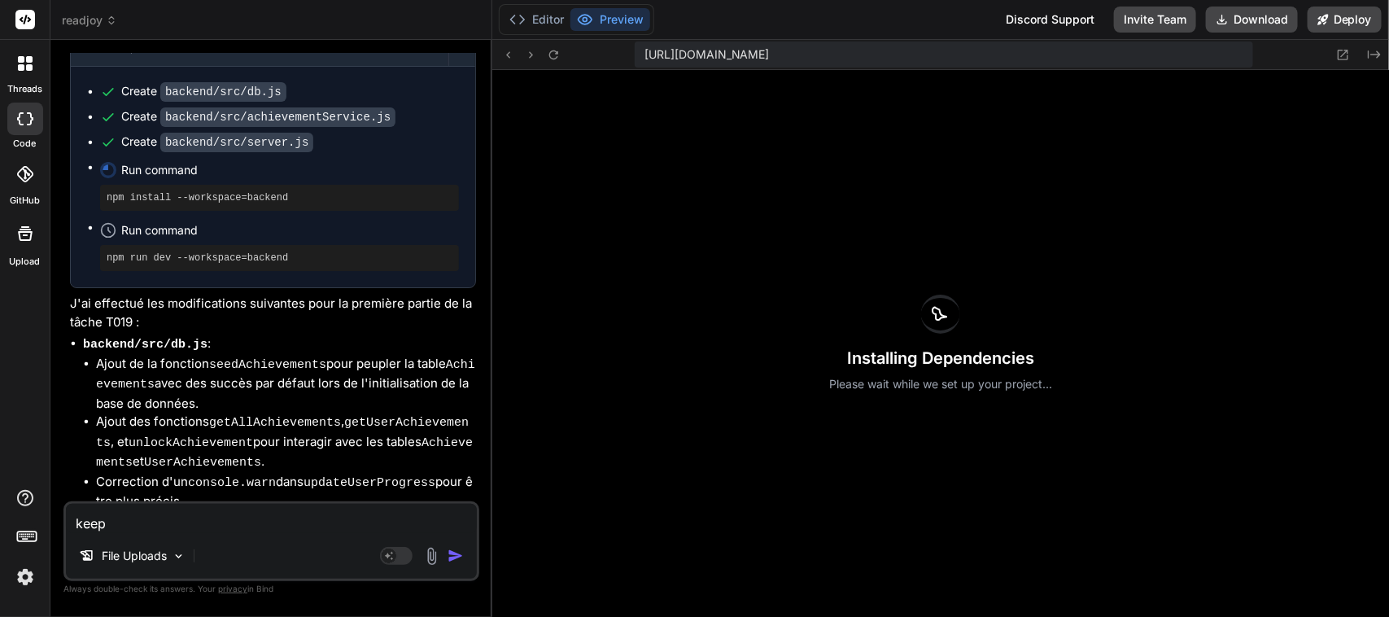
type textarea "x"
type textarea "keep g"
type textarea "x"
type textarea "keep go"
type textarea "x"
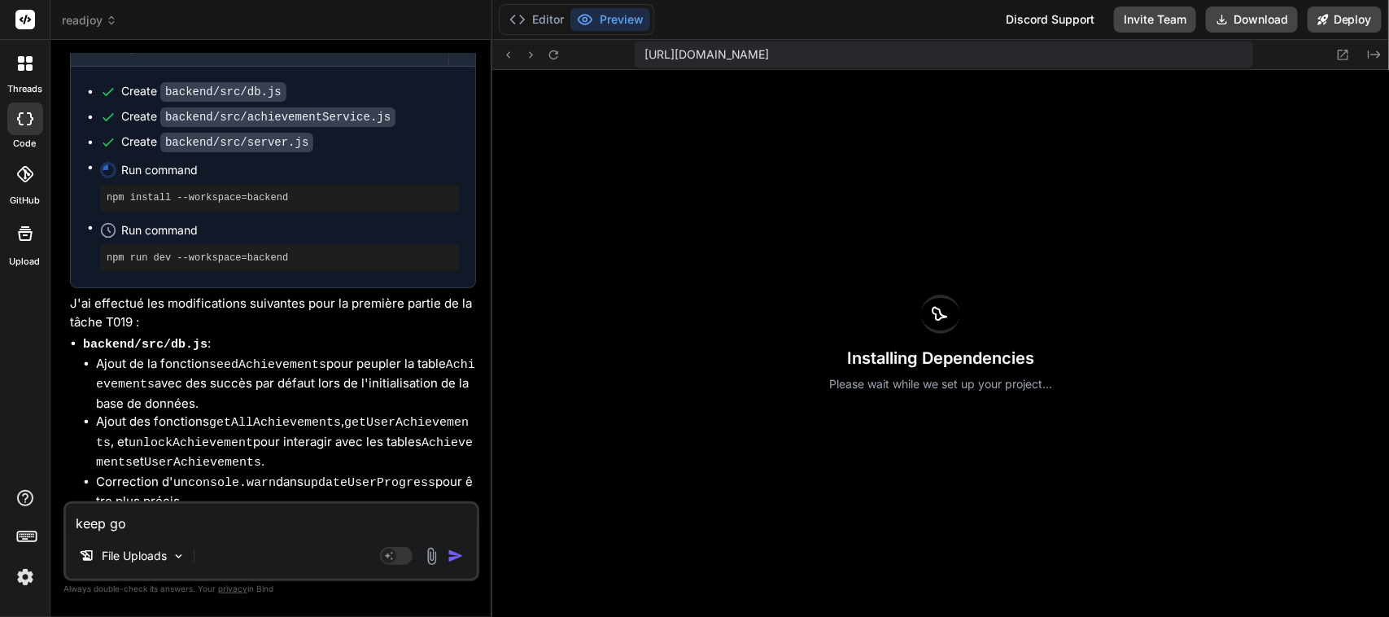
type textarea "keep goi"
type textarea "x"
type textarea "keep goin"
type textarea "x"
type textarea "keep going"
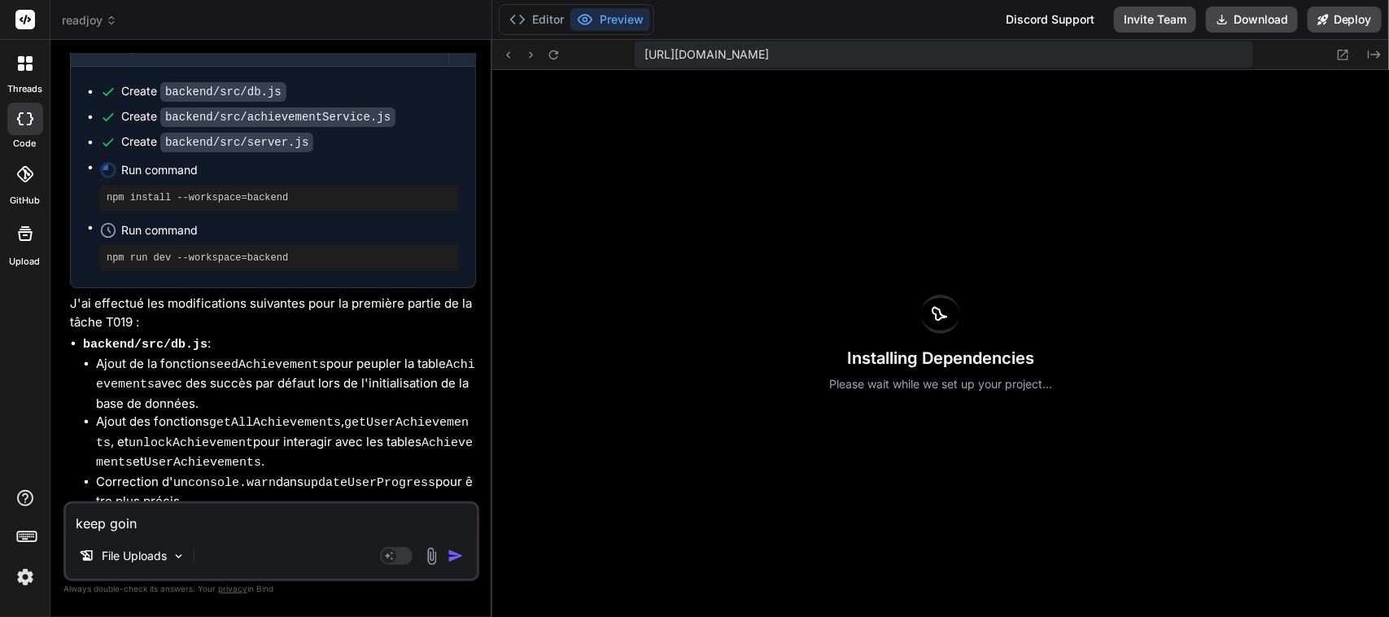
type textarea "x"
type textarea "keep going"
click at [456, 557] on img "button" at bounding box center [455, 556] width 16 height 16
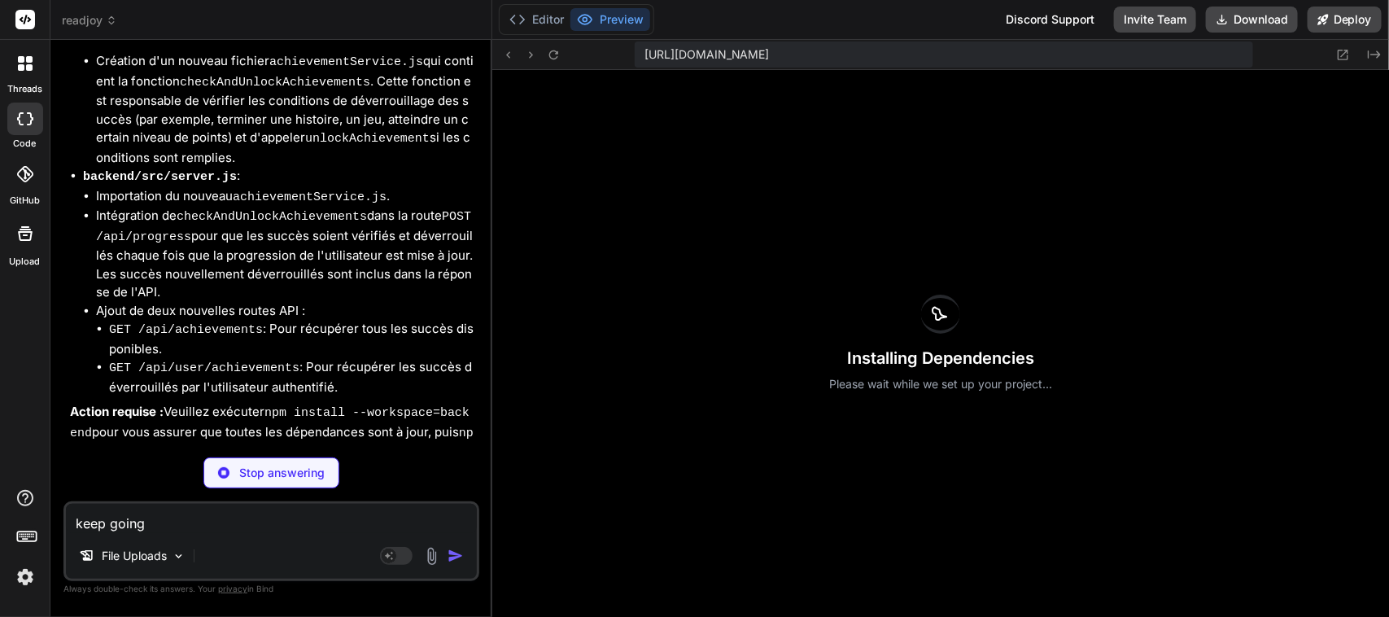
scroll to position [25670, 0]
type textarea "x"
type textarea "export default AchievementsScreen;"
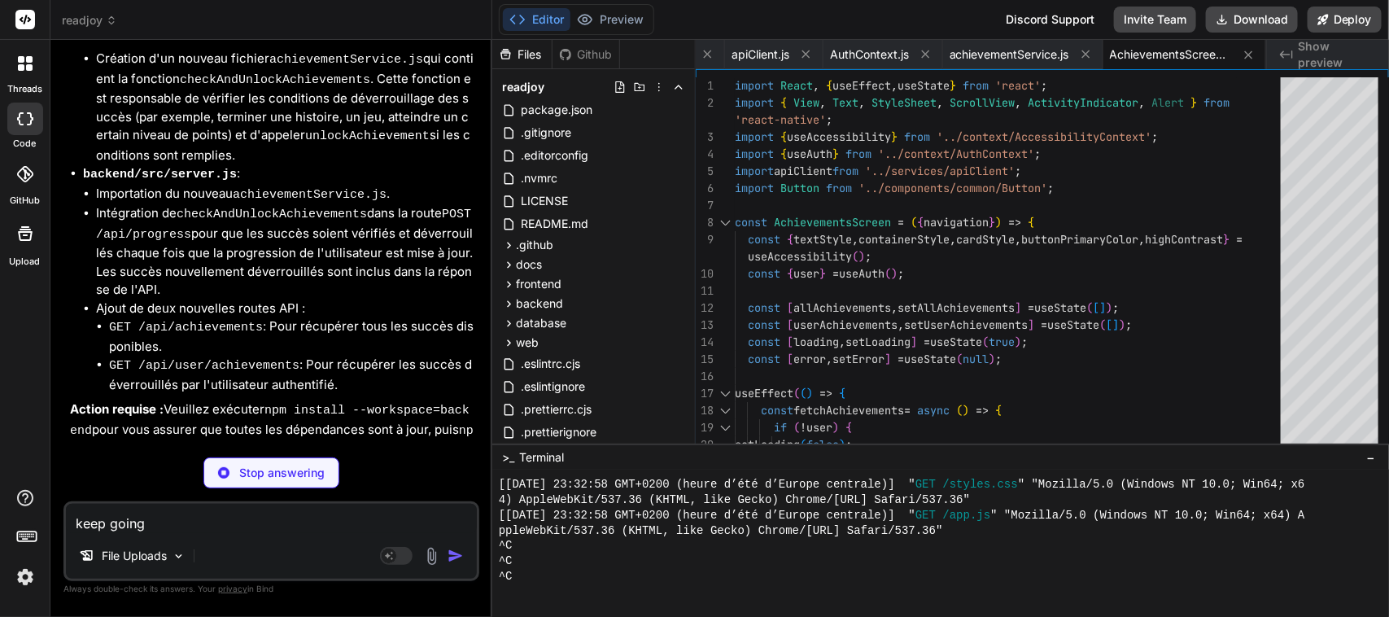
type textarea "x"
type textarea "}, }); export default AppNavigator;"
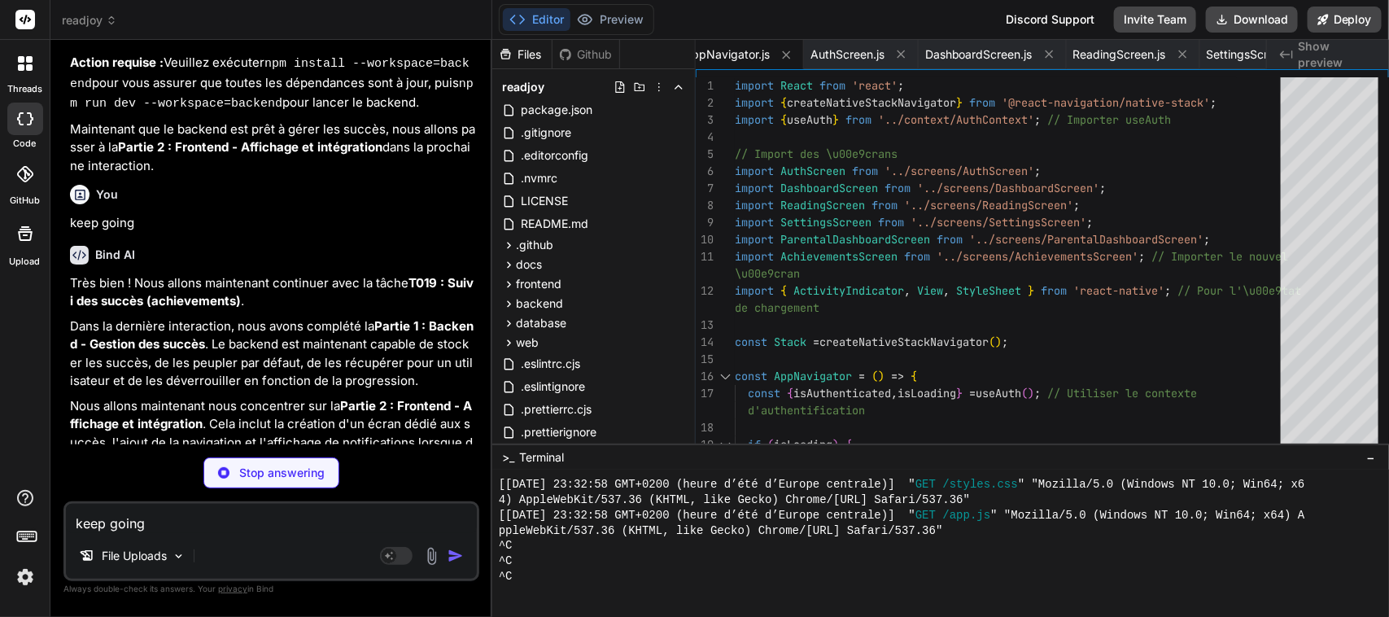
scroll to position [26025, 0]
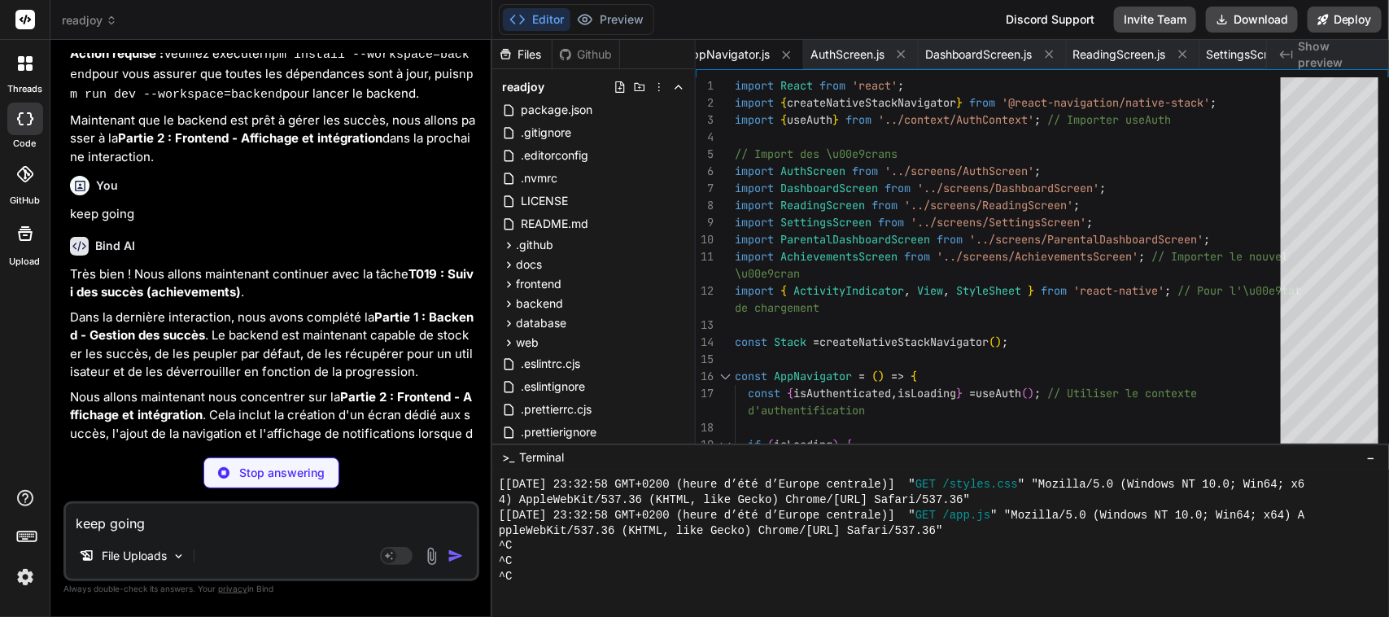
type textarea "x"
type textarea "```bash npm install --workspace=frontend npm run dev --workspace=frontend ``` C…"
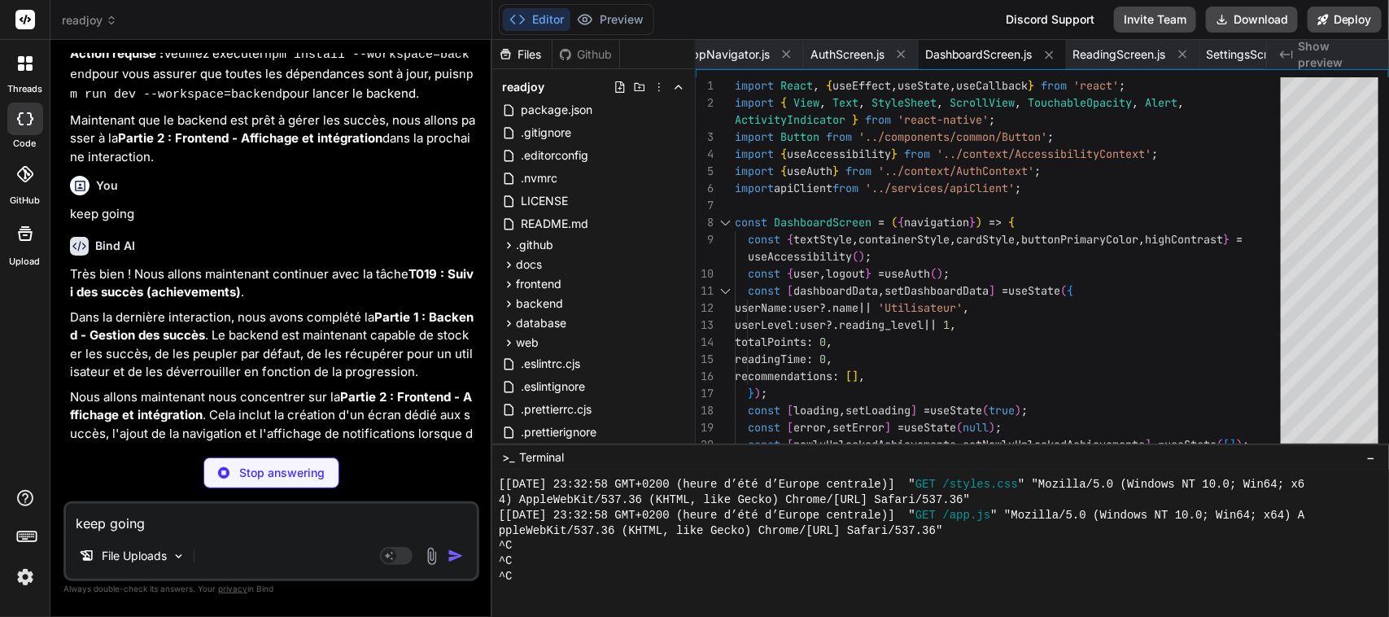
scroll to position [26051, 0]
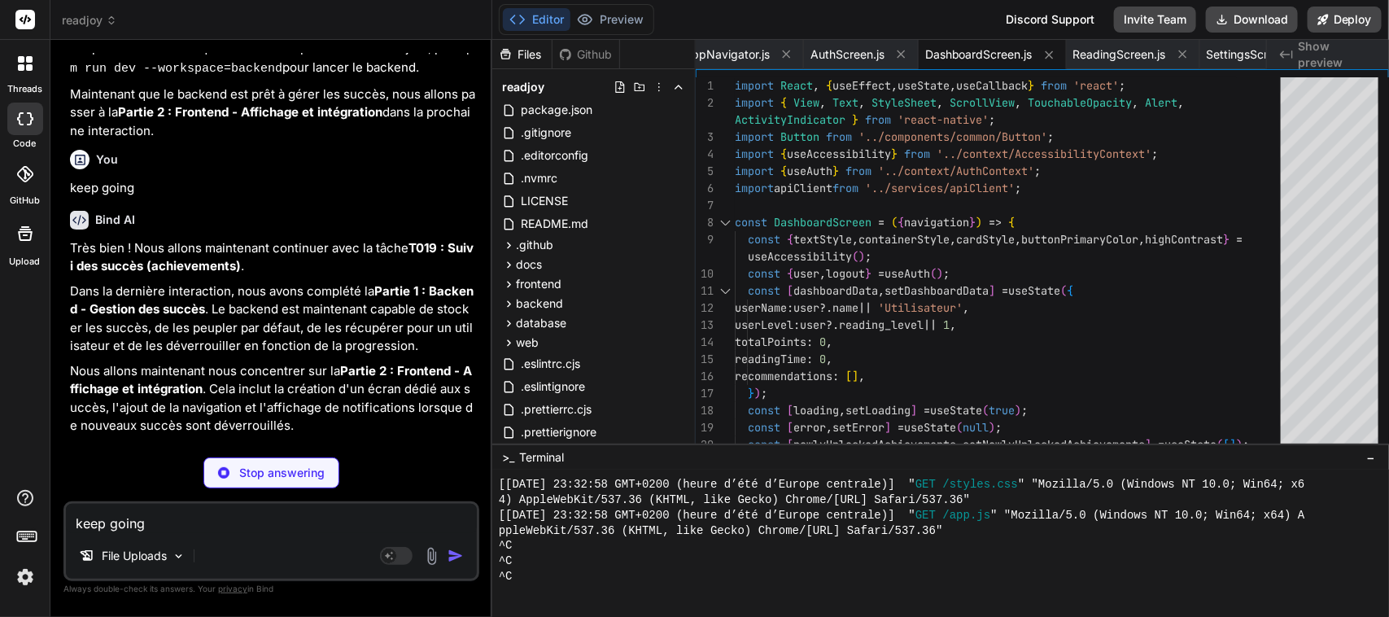
type textarea "x"
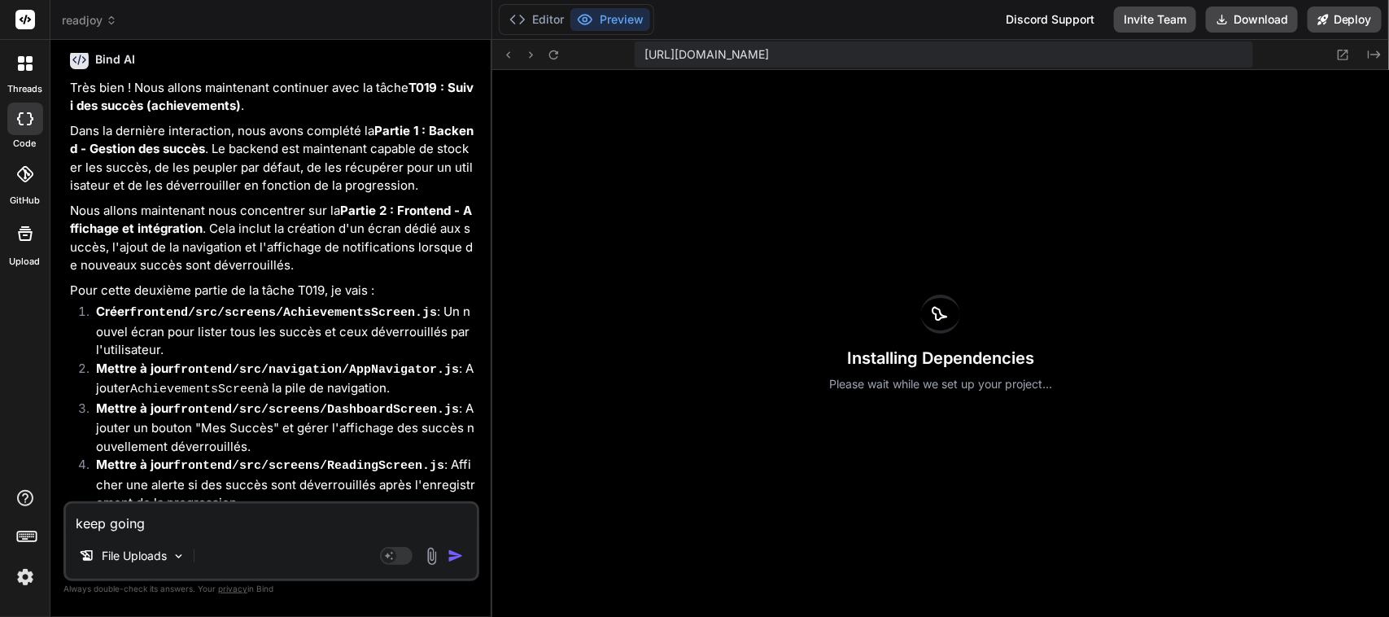
scroll to position [26240, 0]
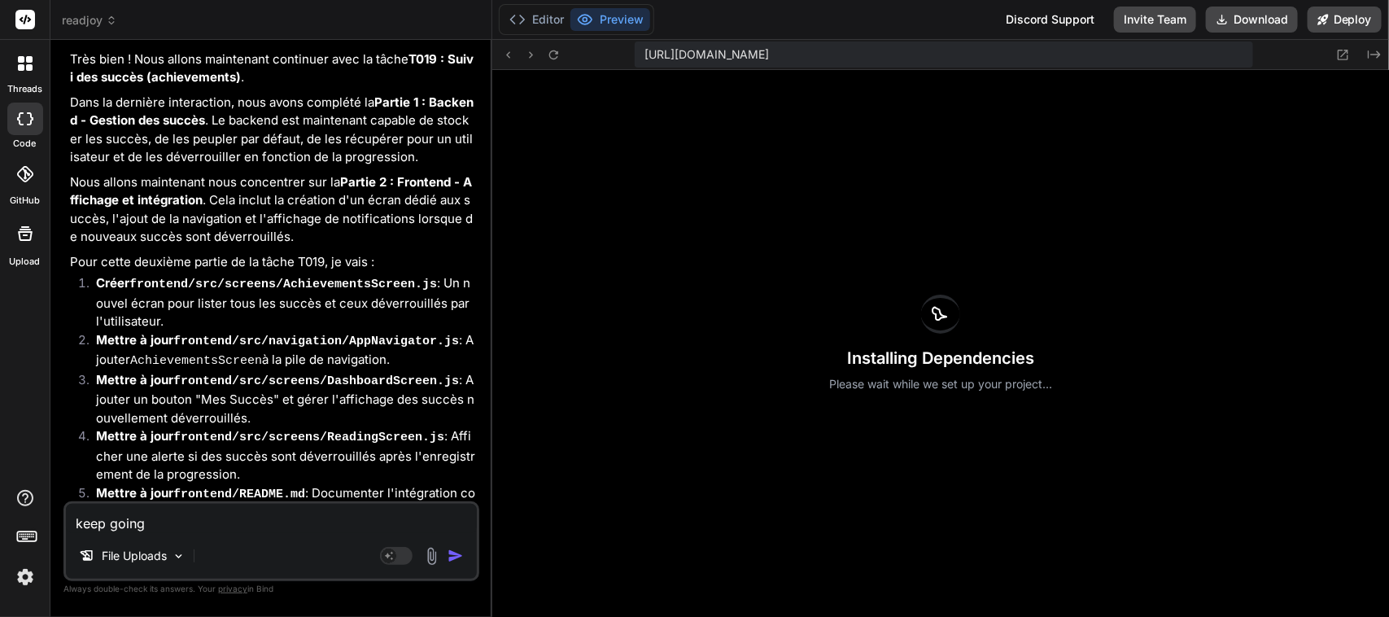
click at [216, 527] on textarea "keep going" at bounding box center [271, 518] width 411 height 29
paste textarea "continue avec la tache T01"
click at [453, 556] on img "button" at bounding box center [455, 556] width 16 height 16
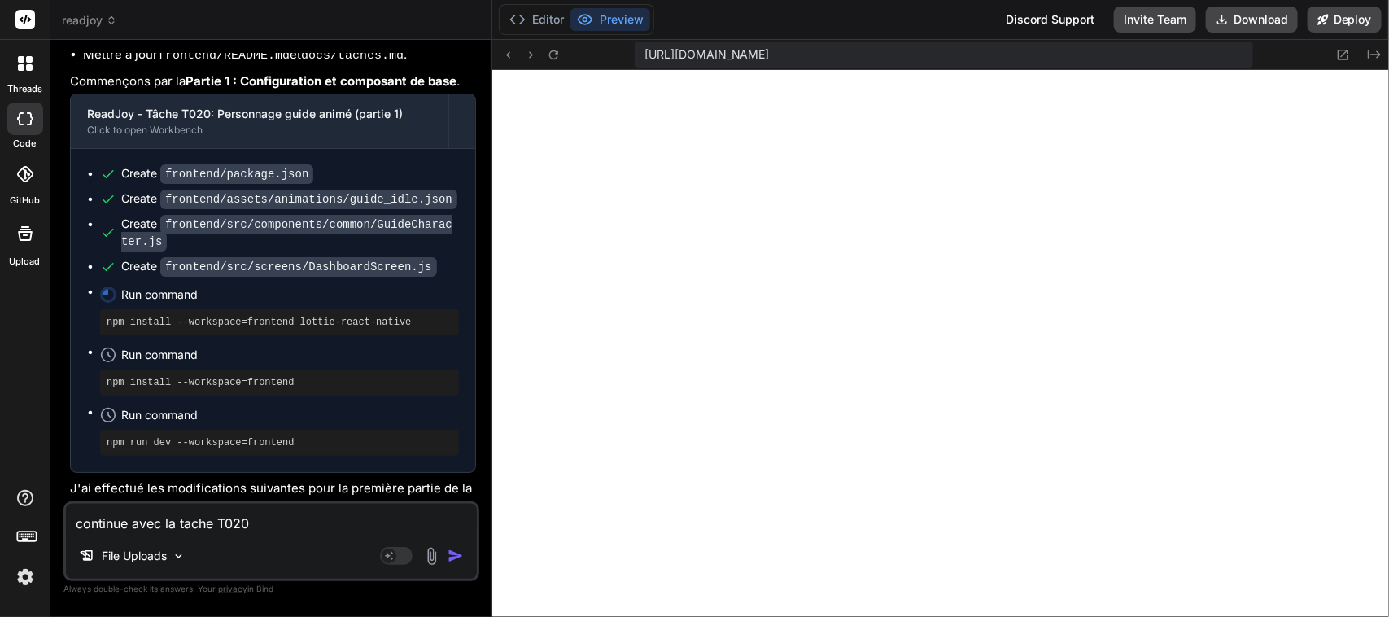
scroll to position [4851, 0]
click at [1345, 57] on icon at bounding box center [1343, 55] width 14 height 14
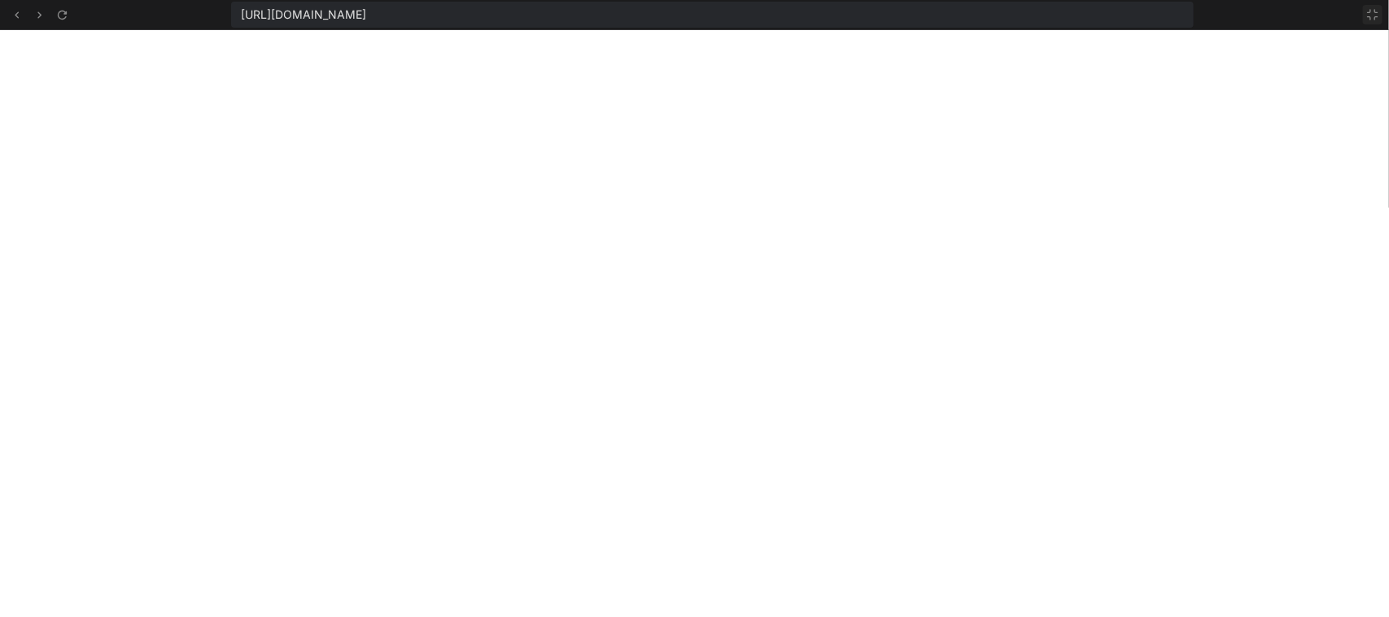
click at [1373, 13] on icon at bounding box center [1372, 14] width 13 height 13
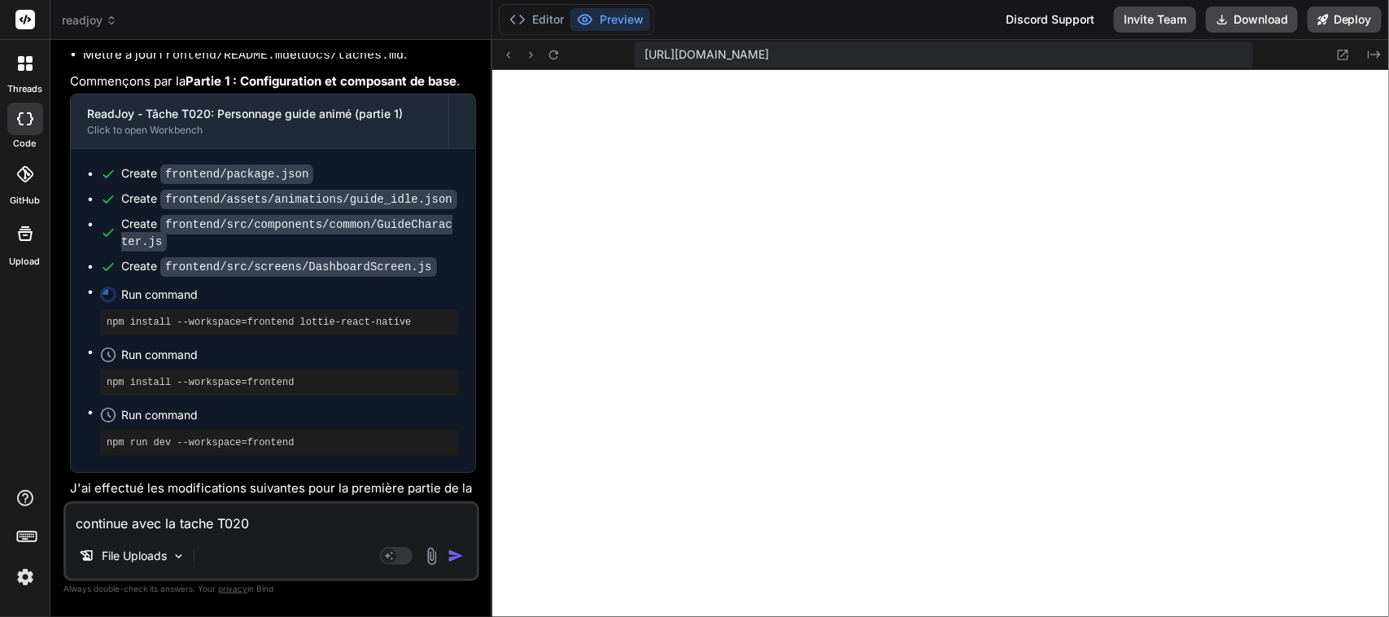
scroll to position [5049, 0]
click at [185, 531] on textarea "continue avec la tache T020" at bounding box center [271, 518] width 411 height 29
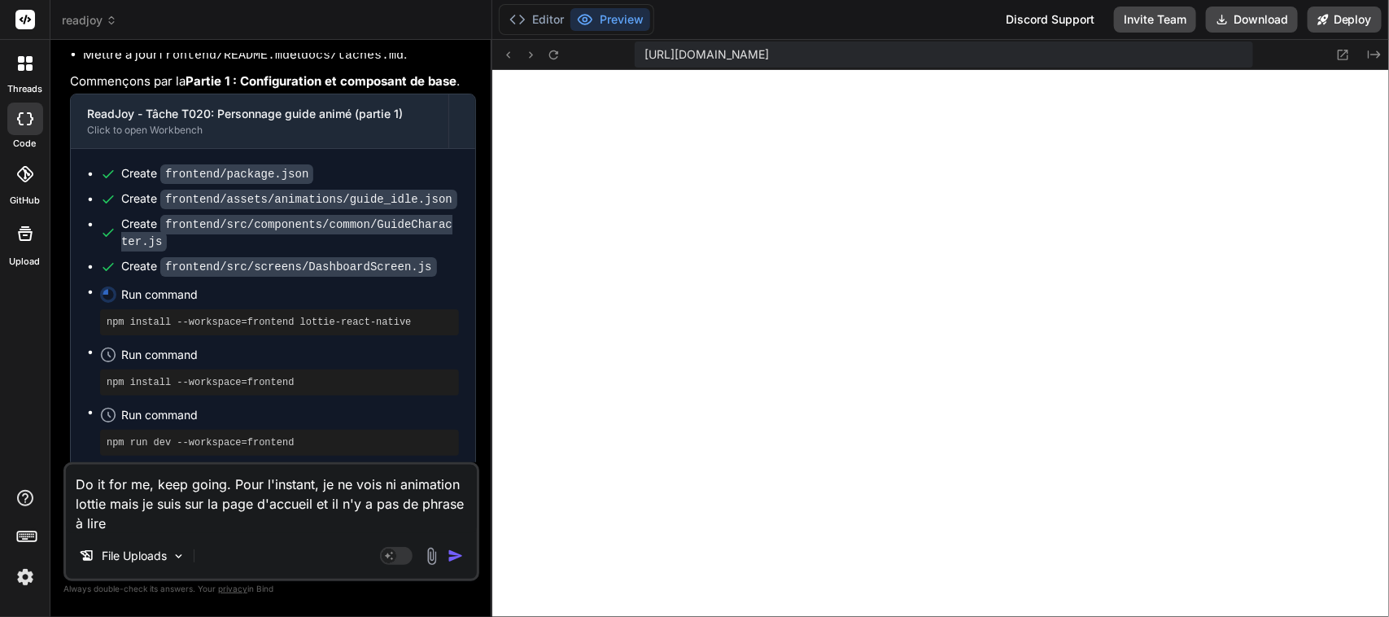
scroll to position [5079, 0]
click at [241, 487] on textarea "Do it for me, keep going. Pour l'instant, je ne vois ni animation lottie mais j…" at bounding box center [271, 499] width 411 height 68
paste textarea "continue avec la tache T02"
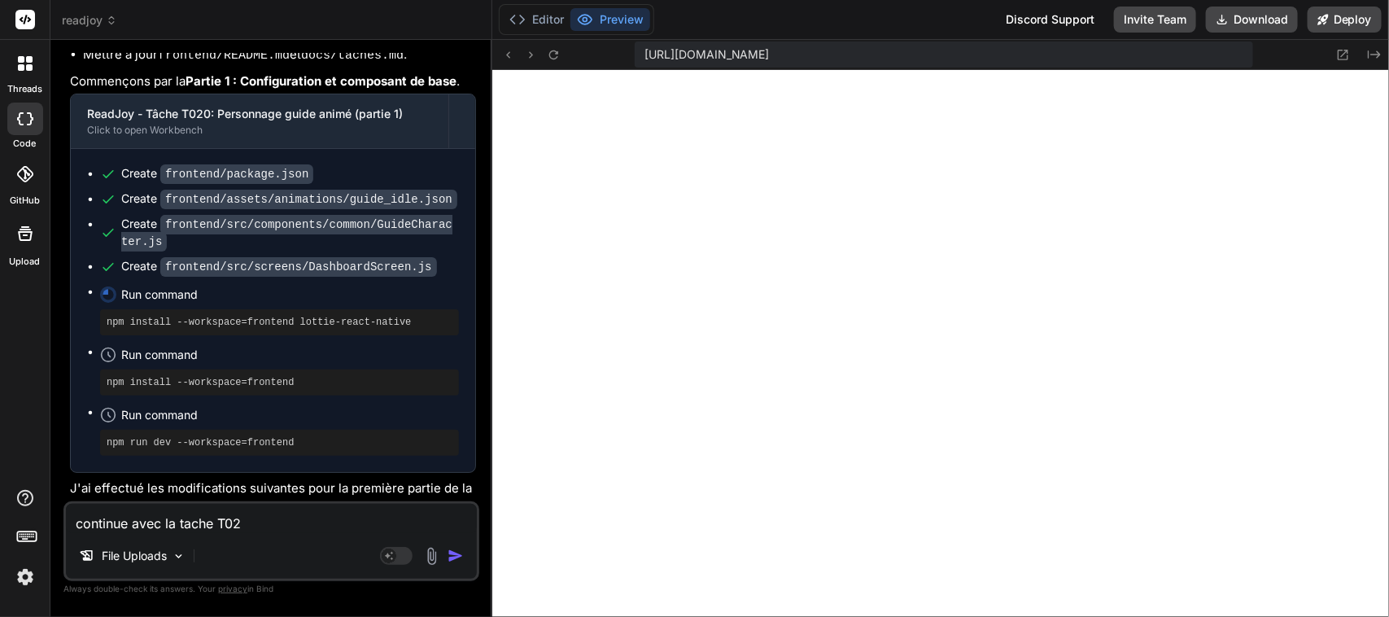
click at [197, 518] on textarea "continue avec la tache T02" at bounding box center [271, 518] width 411 height 29
click at [285, 526] on textarea "Keep going, execute les command pour moi et continue" at bounding box center [271, 518] width 411 height 29
click at [452, 561] on img "button" at bounding box center [455, 556] width 16 height 16
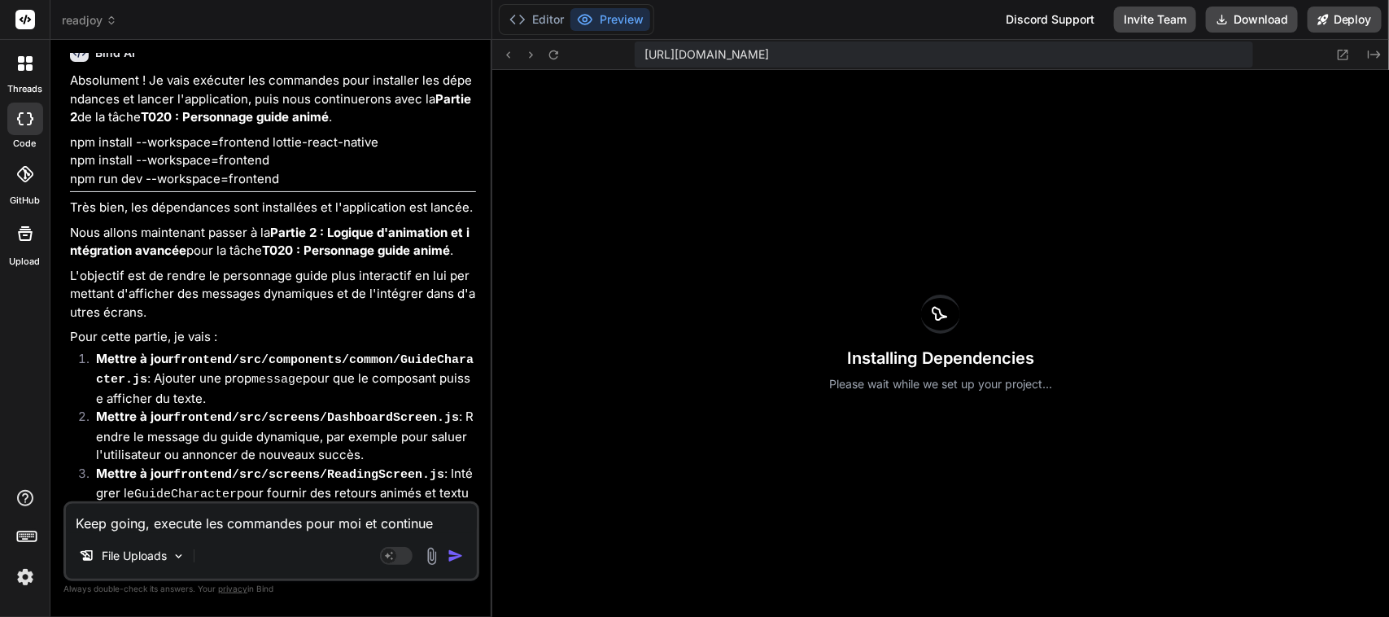
scroll to position [28884, 0]
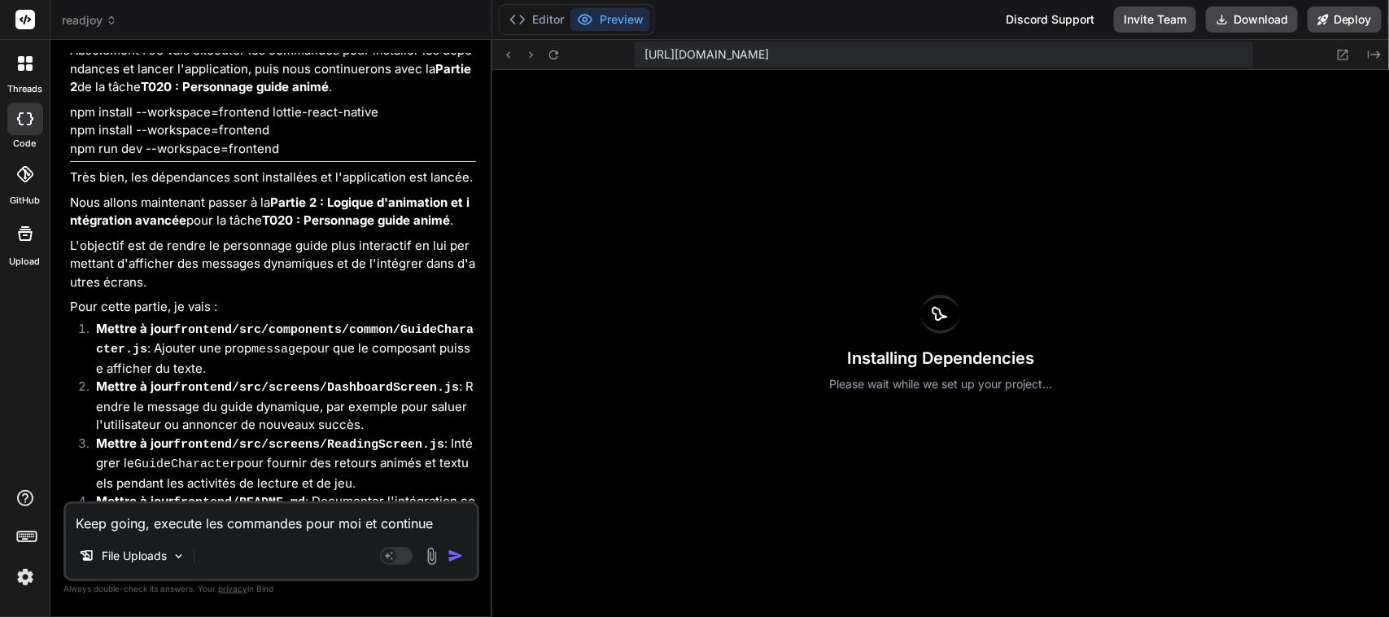
click at [241, 518] on textarea "Keep going, execute les commandes pour moi et continue" at bounding box center [271, 518] width 411 height 29
paste textarea "continue avec la tache T02"
click at [554, 59] on icon at bounding box center [553, 54] width 9 height 9
click at [452, 556] on img "button" at bounding box center [455, 556] width 16 height 16
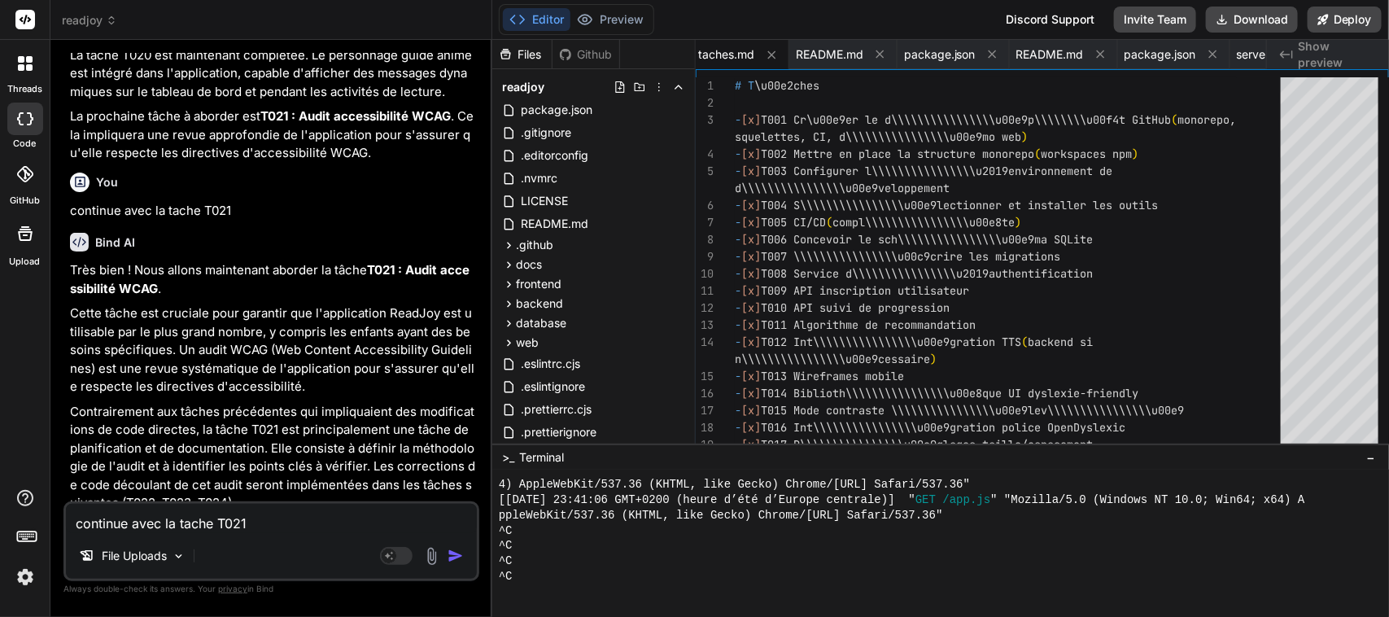
scroll to position [29790, 0]
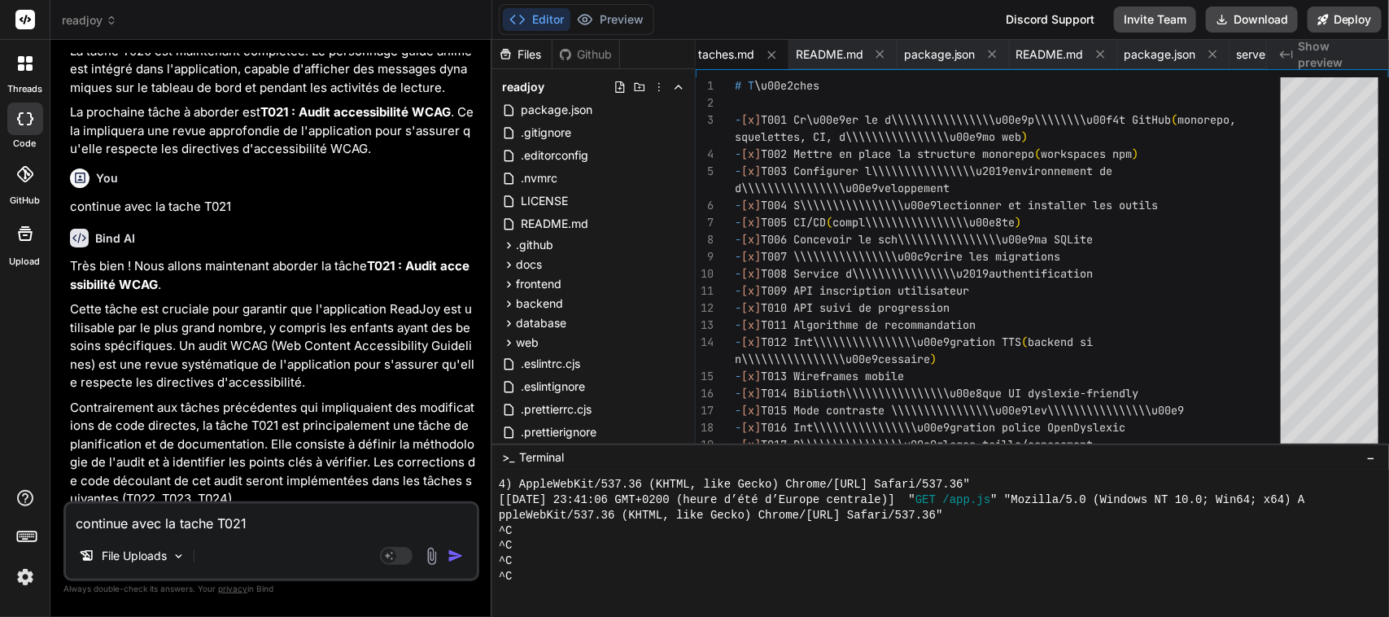
click at [260, 527] on textarea "continue avec la tache T021" at bounding box center [271, 518] width 411 height 29
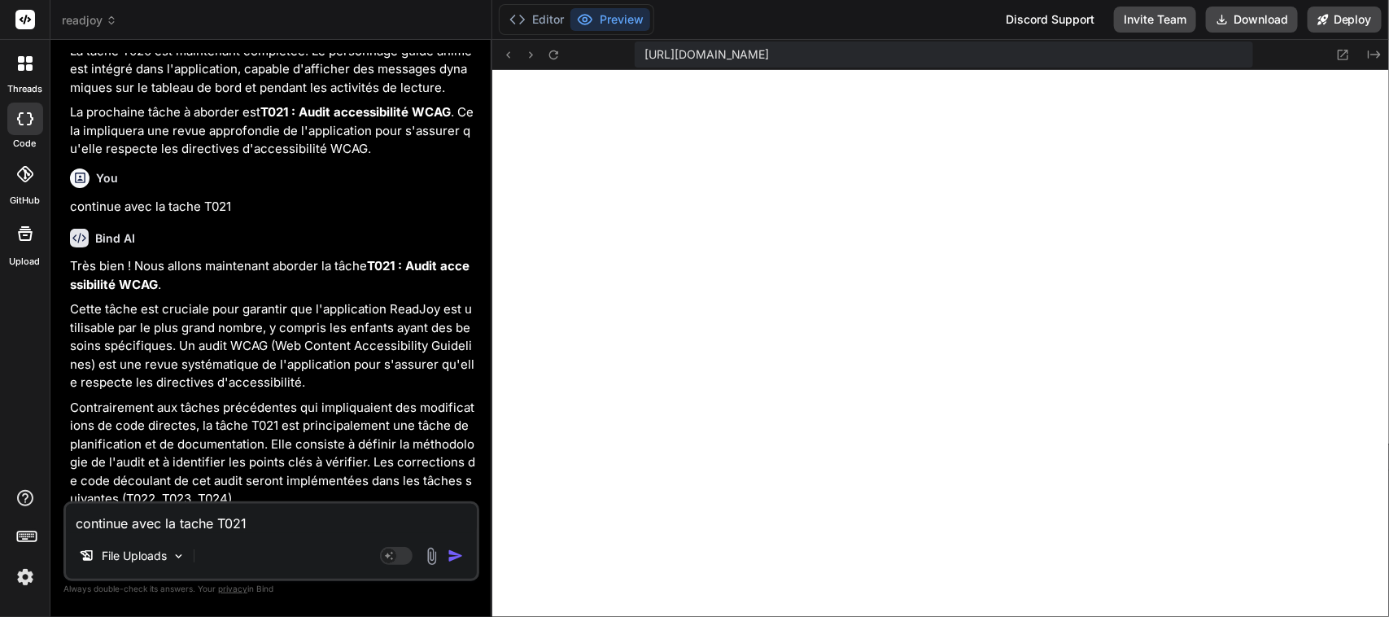
scroll to position [5217, 0]
paste textarea "continue avec la tache T02"
click at [457, 558] on img "button" at bounding box center [455, 556] width 16 height 16
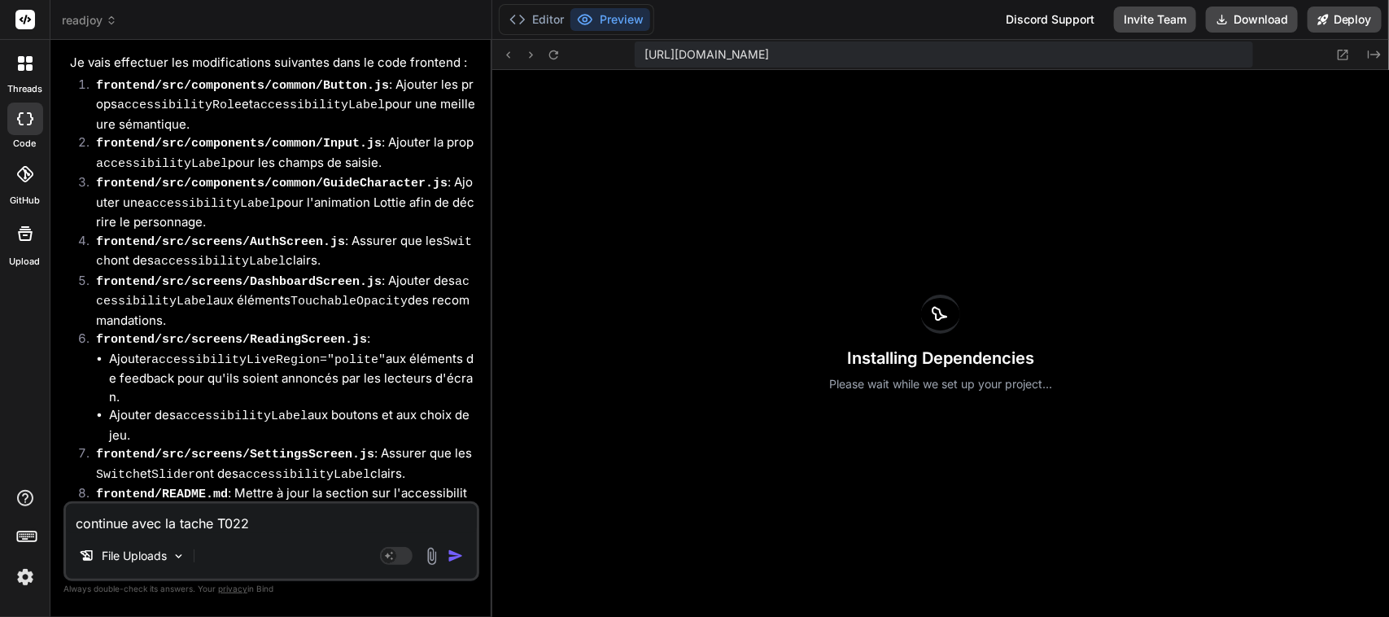
scroll to position [31065, 0]
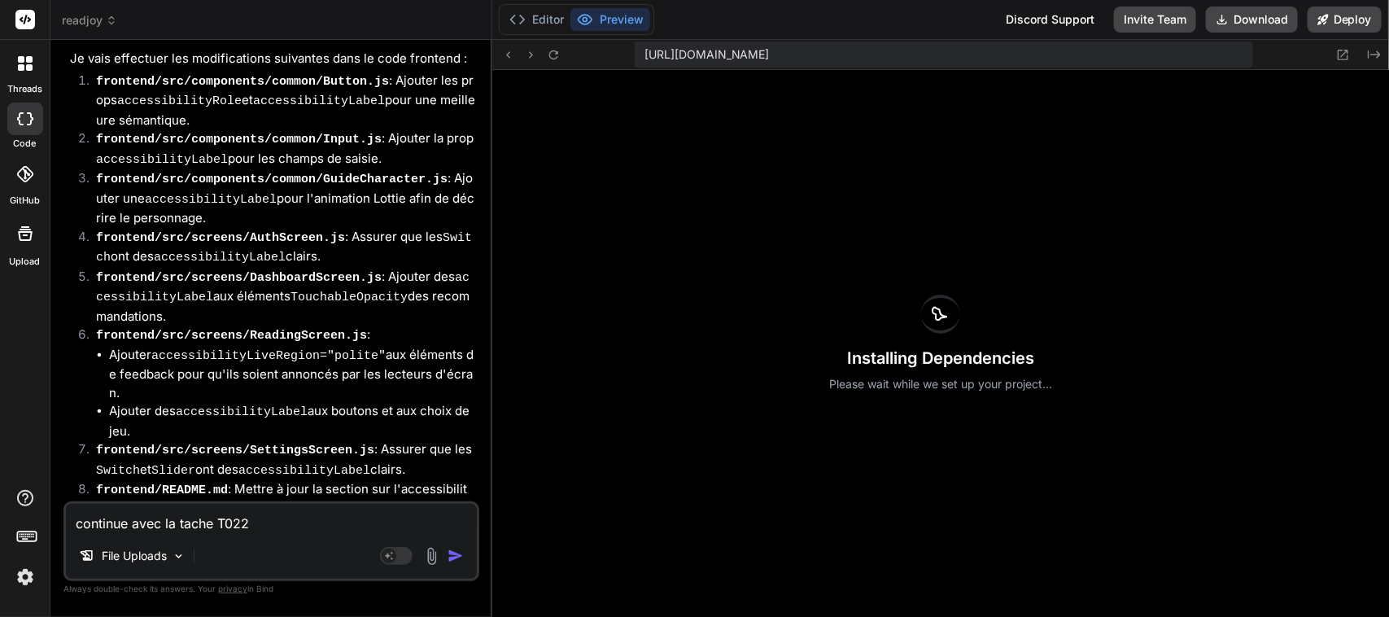
click at [236, 522] on textarea "continue avec la tache T022" at bounding box center [271, 518] width 411 height 29
paste textarea "continue avec la tache T02"
click at [454, 560] on img "button" at bounding box center [455, 556] width 16 height 16
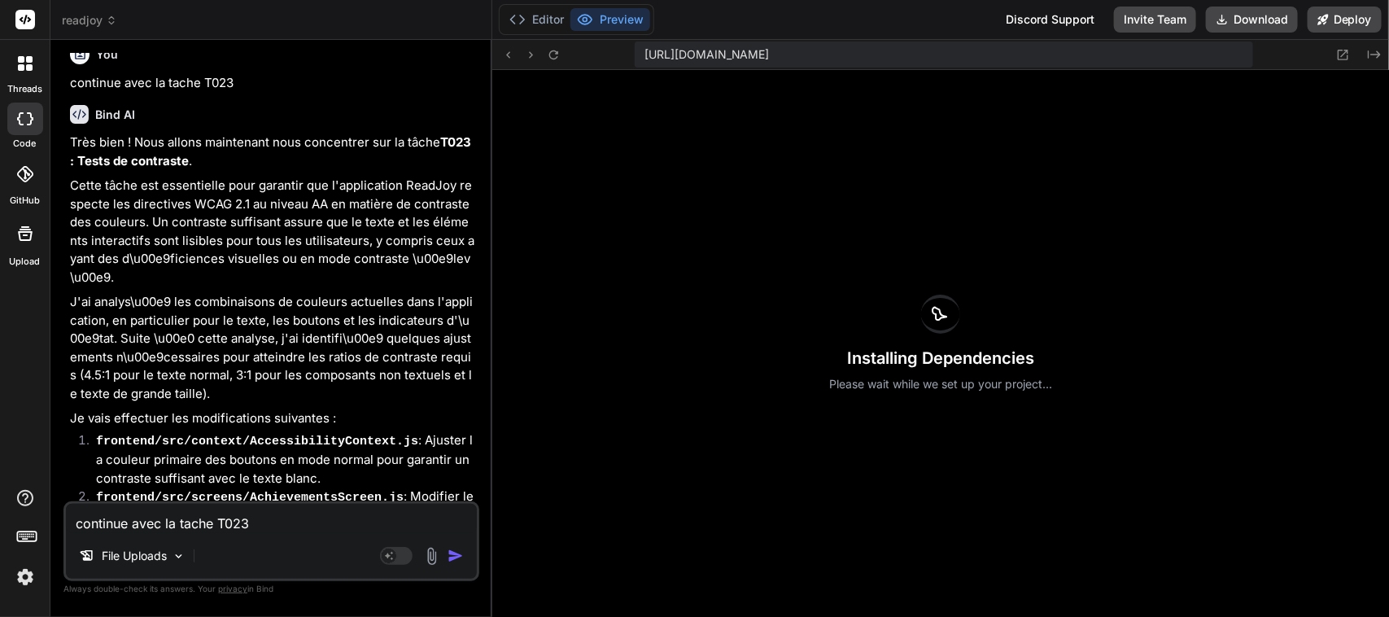
scroll to position [32215, 0]
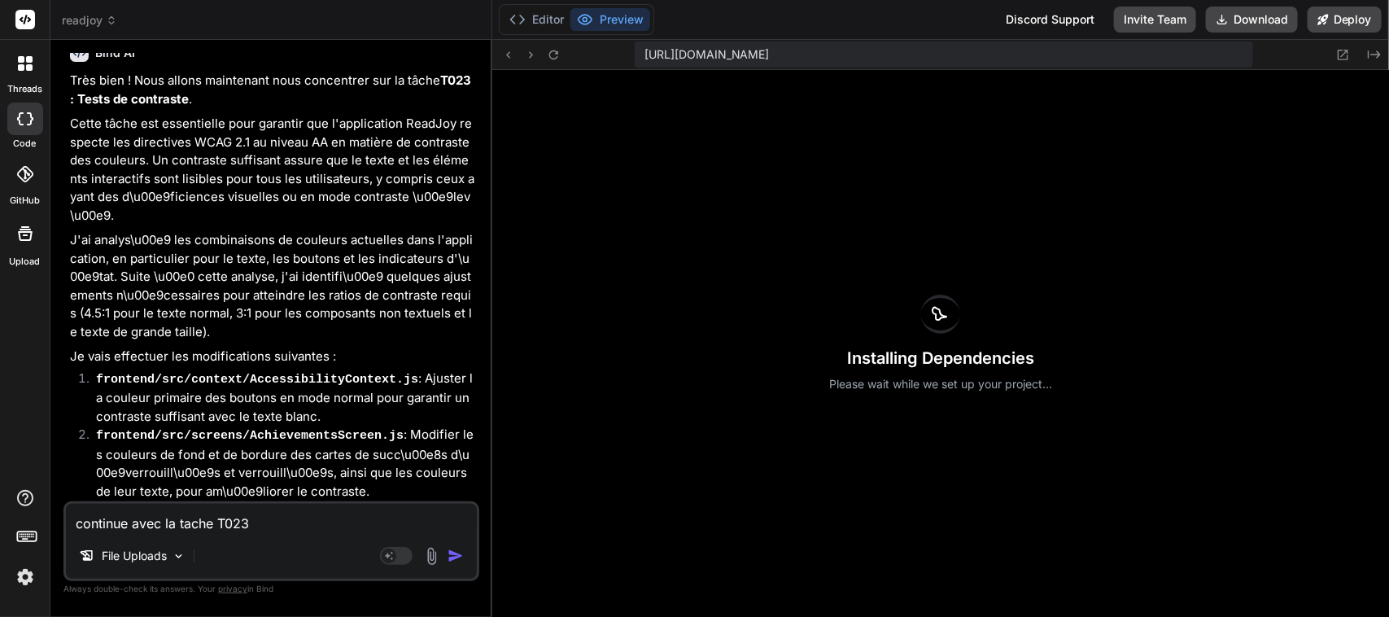
click at [169, 527] on textarea "continue avec la tache T023" at bounding box center [271, 518] width 411 height 29
paste textarea "continue avec la tache T02"
click at [452, 557] on img "button" at bounding box center [455, 556] width 16 height 16
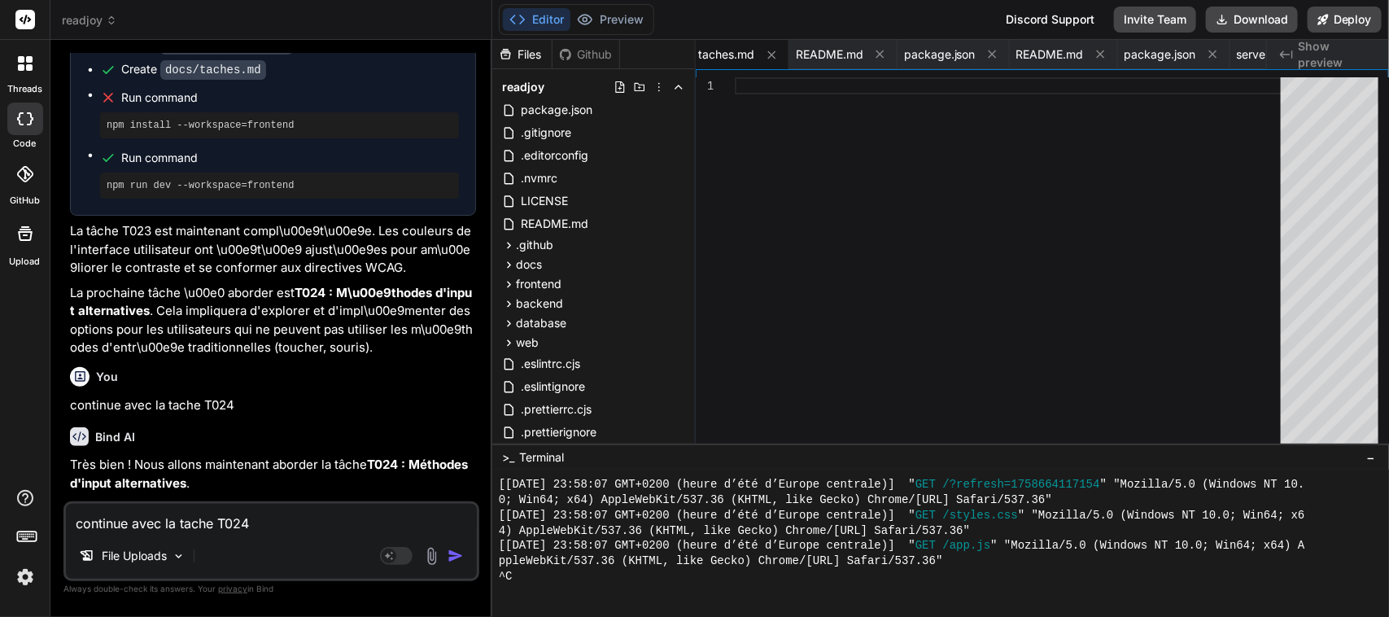
scroll to position [33209, 0]
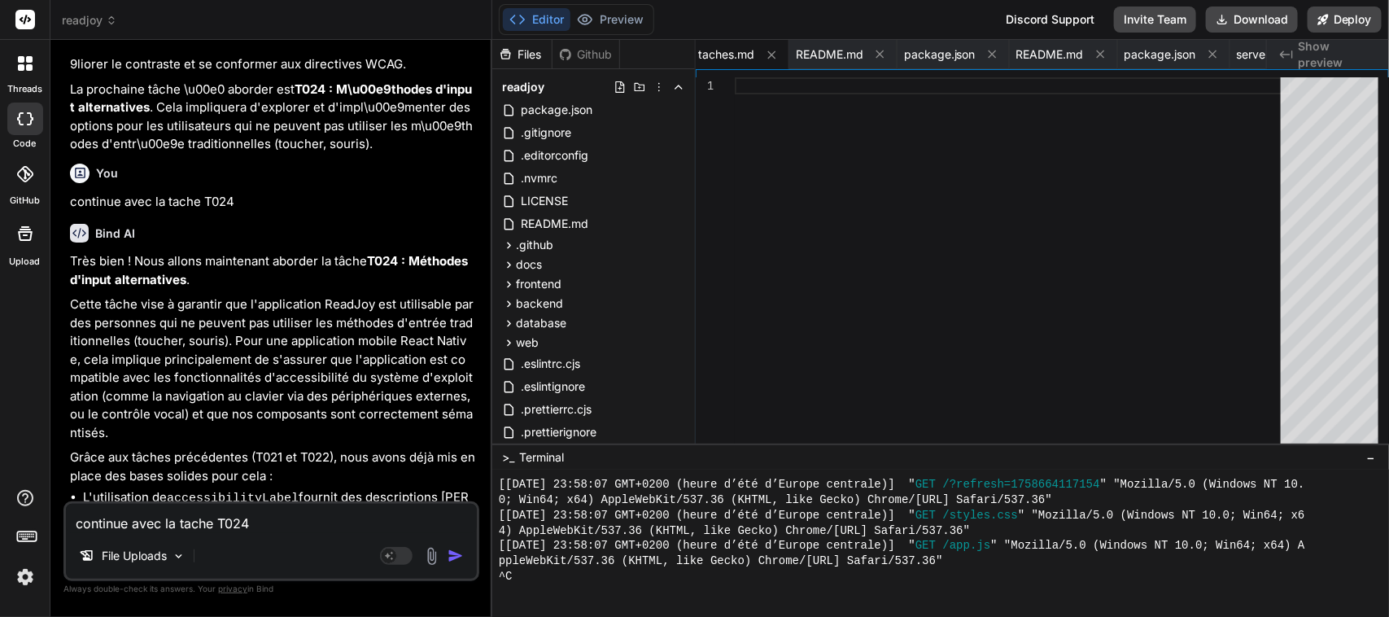
click at [191, 517] on textarea "continue avec la tache T024" at bounding box center [271, 518] width 411 height 29
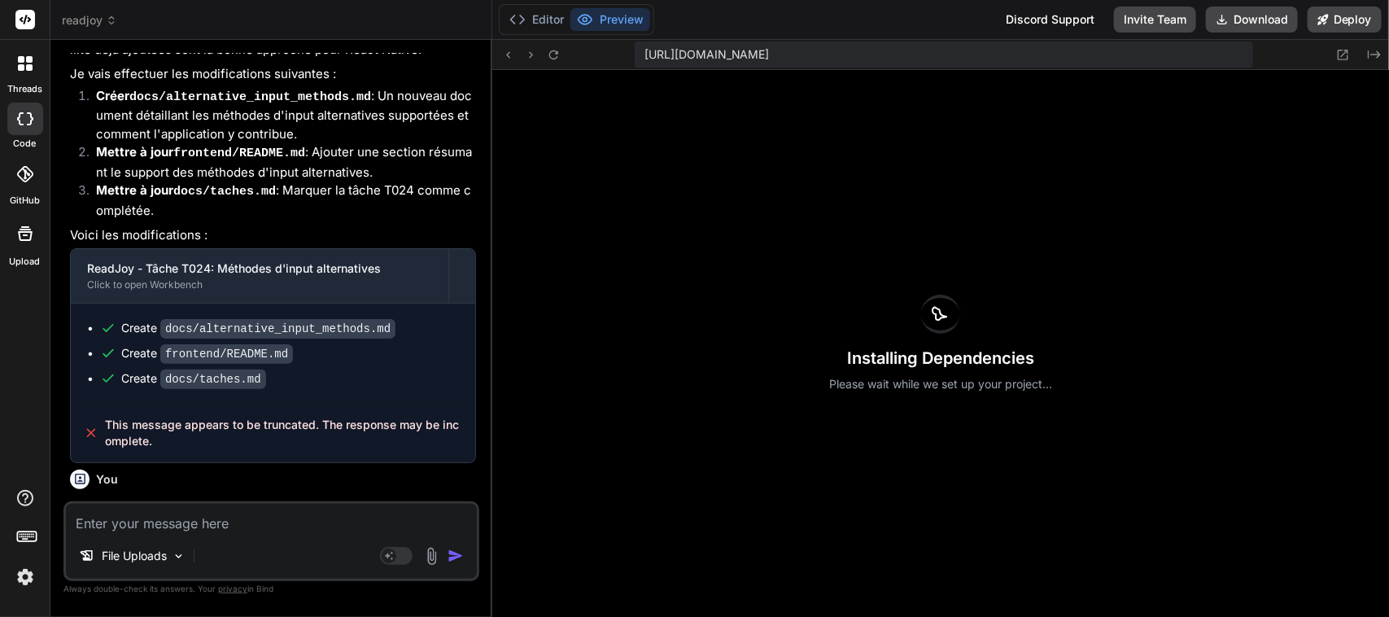
scroll to position [33946, 0]
click at [155, 525] on textarea at bounding box center [271, 518] width 411 height 29
paste textarea "continue avec la tache T02"
click at [456, 556] on img "button" at bounding box center [455, 556] width 16 height 16
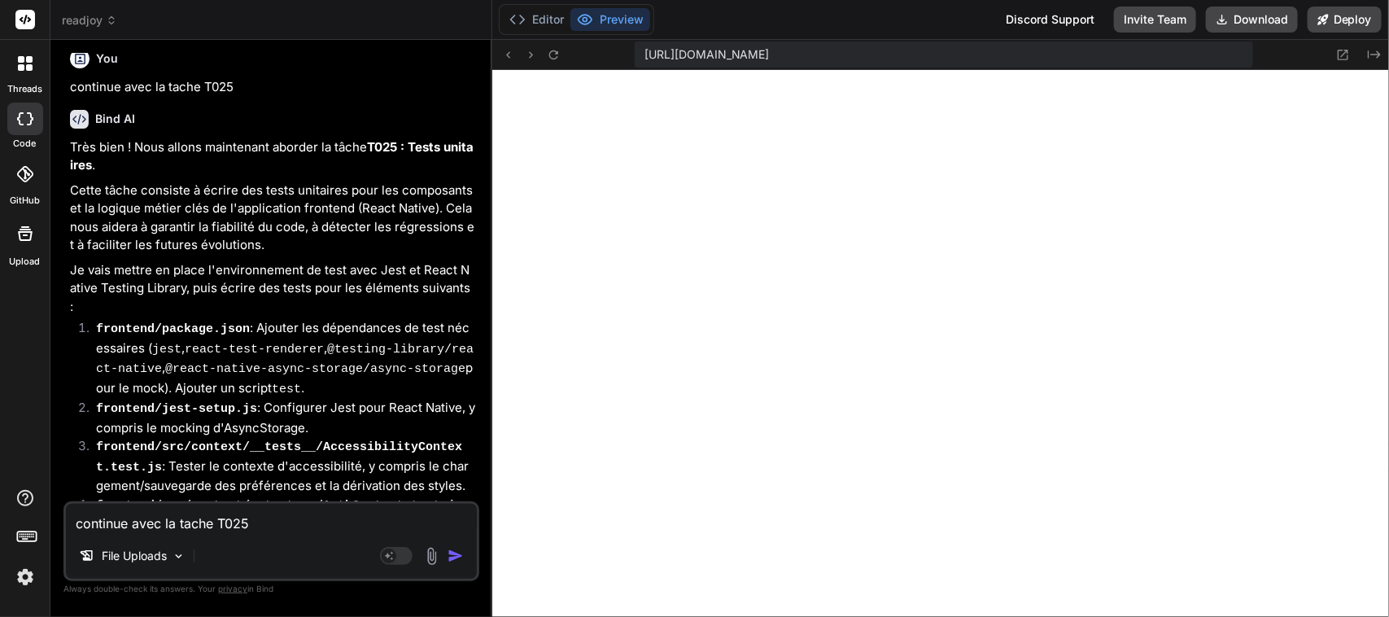
scroll to position [35146, 0]
